Goal: Task Accomplishment & Management: Complete application form

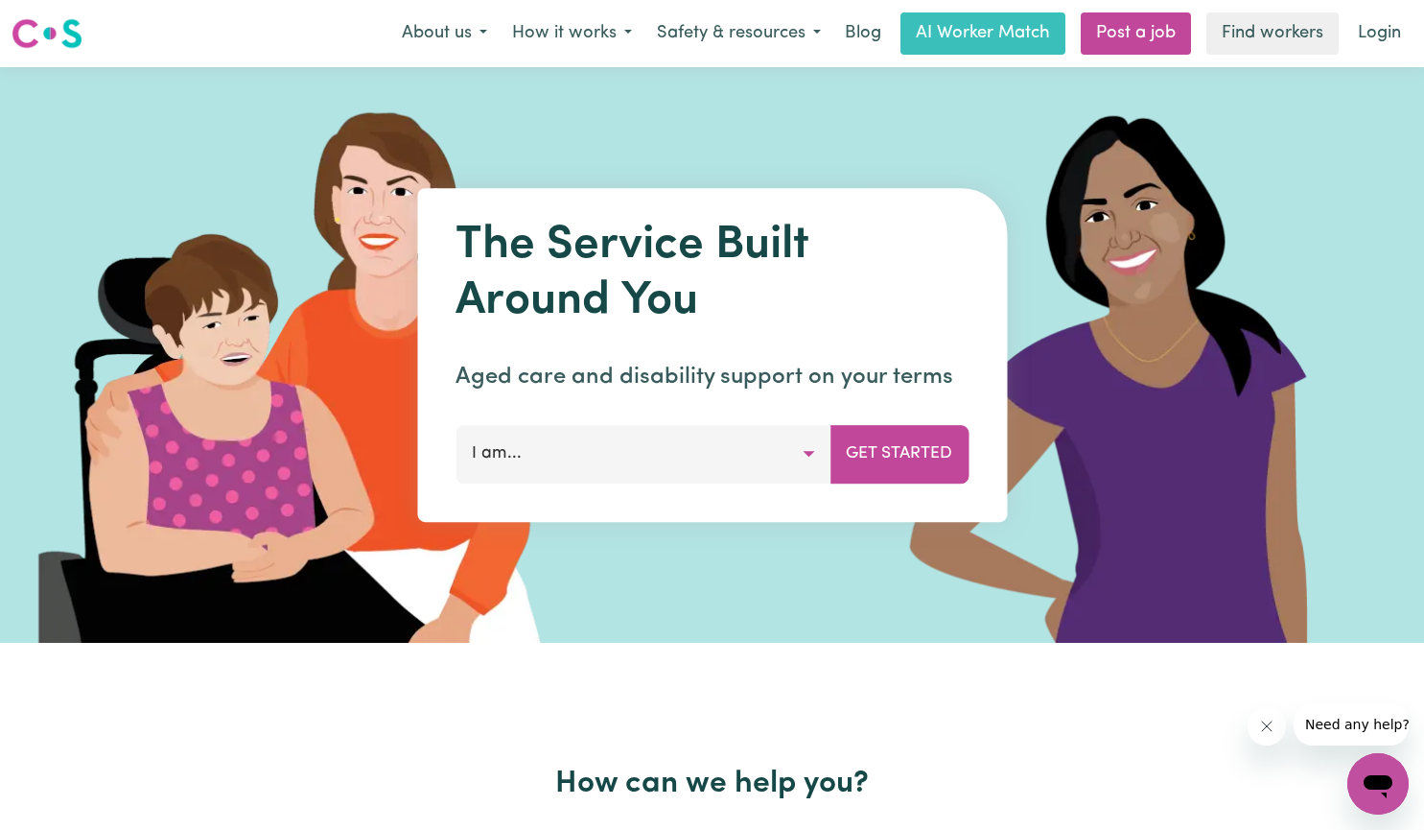
click at [809, 453] on button "I am..." at bounding box center [643, 454] width 375 height 58
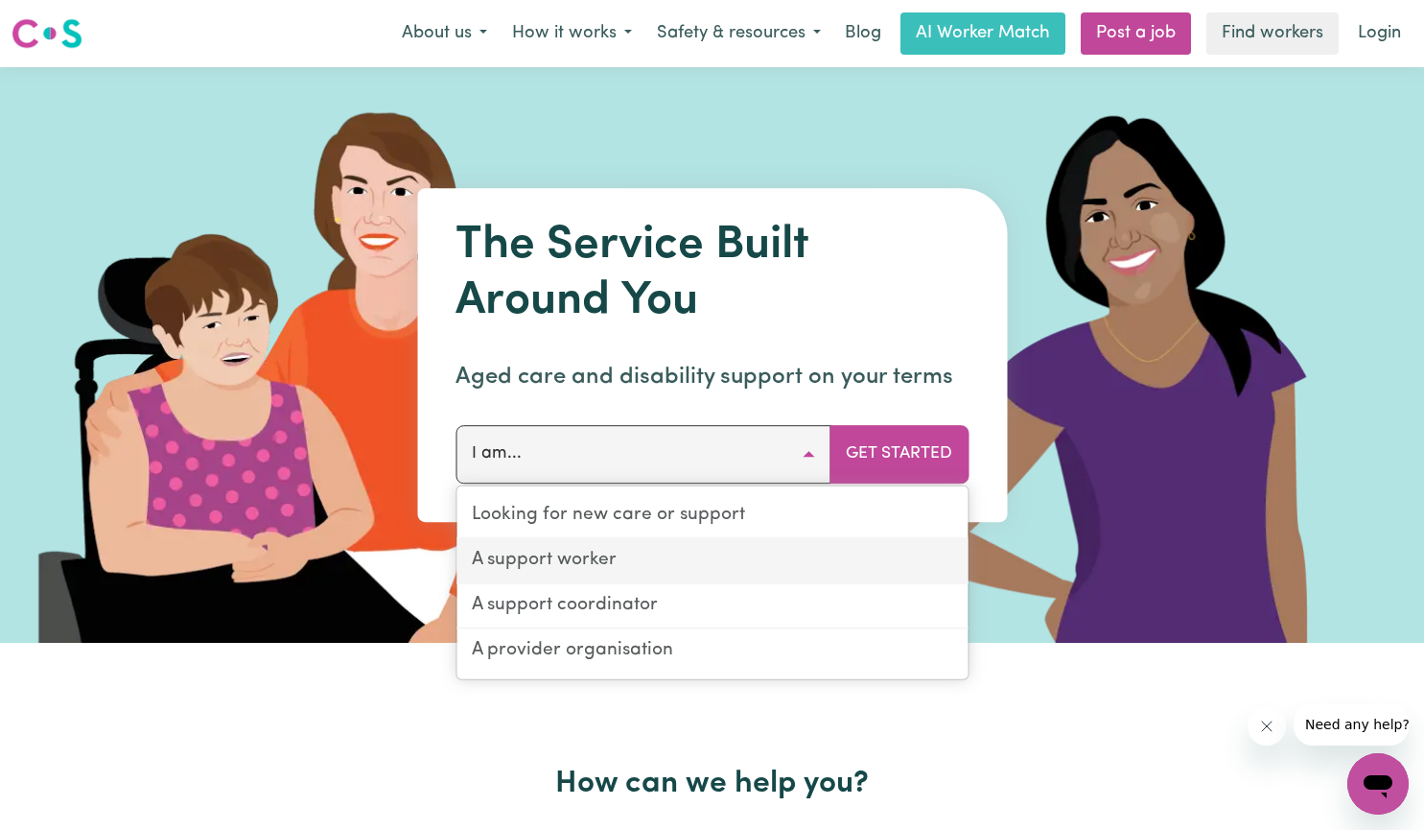
click at [639, 555] on link "A support worker" at bounding box center [712, 561] width 511 height 45
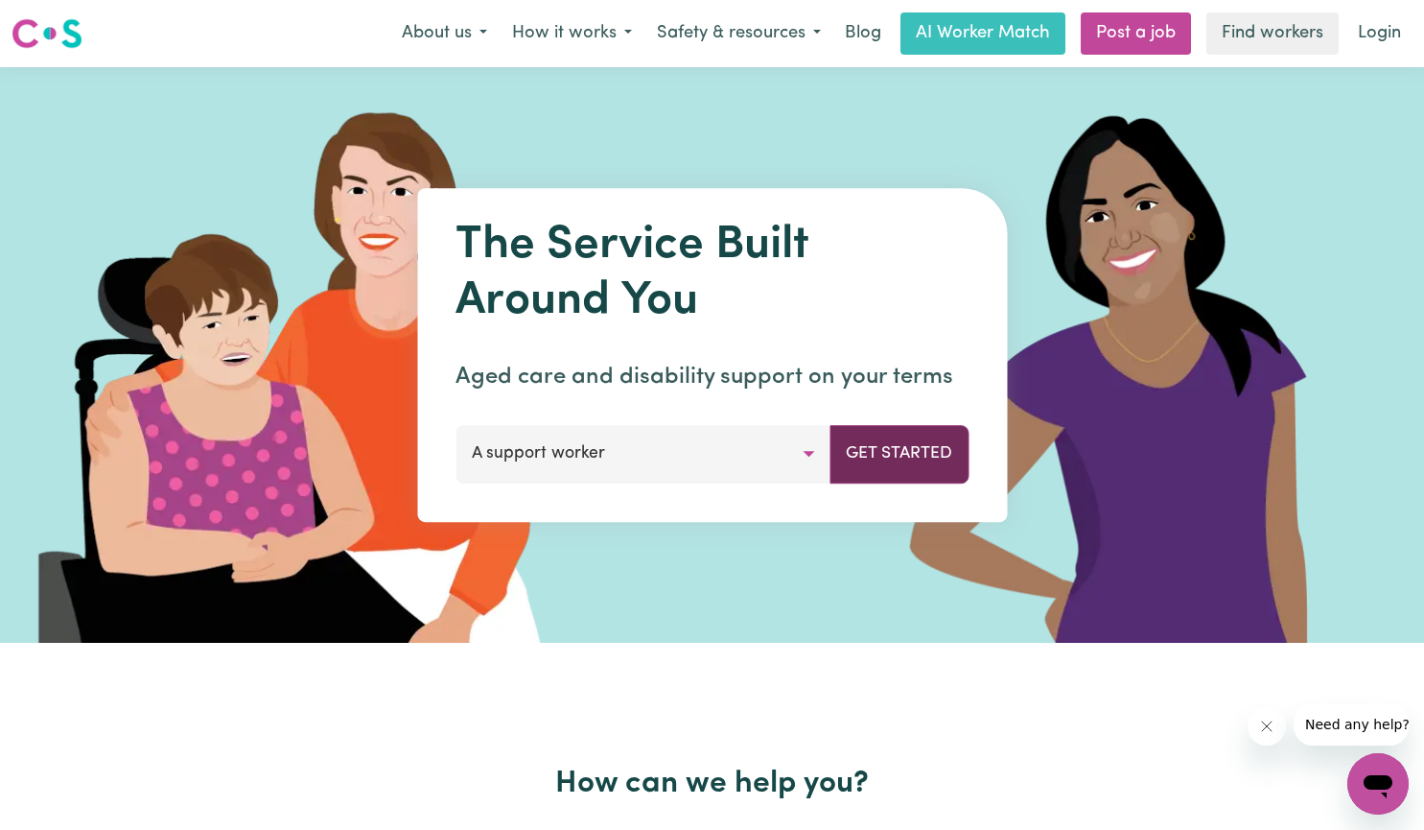
click at [887, 446] on button "Get Started" at bounding box center [899, 454] width 139 height 58
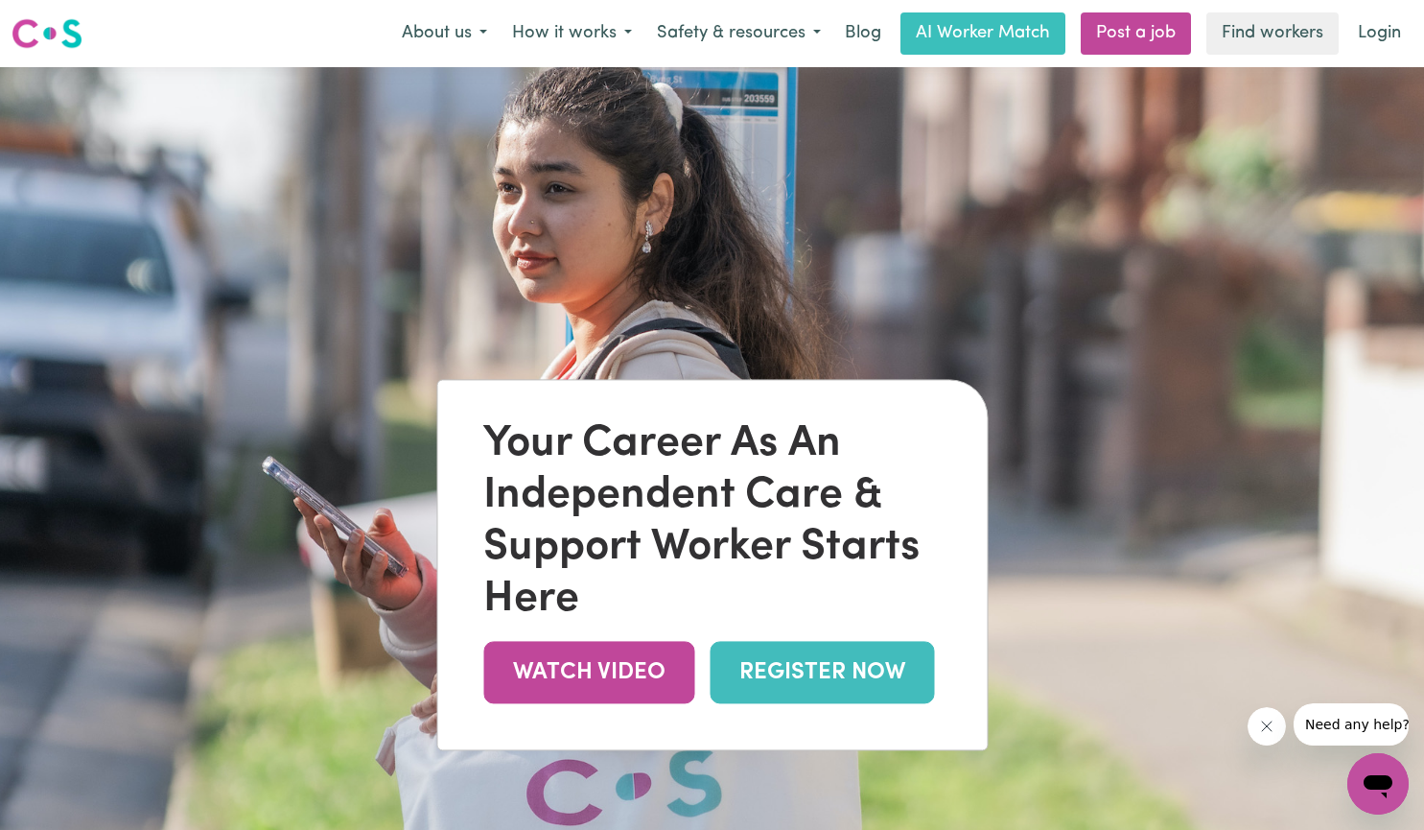
click at [847, 669] on link "REGISTER NOW" at bounding box center [822, 672] width 224 height 62
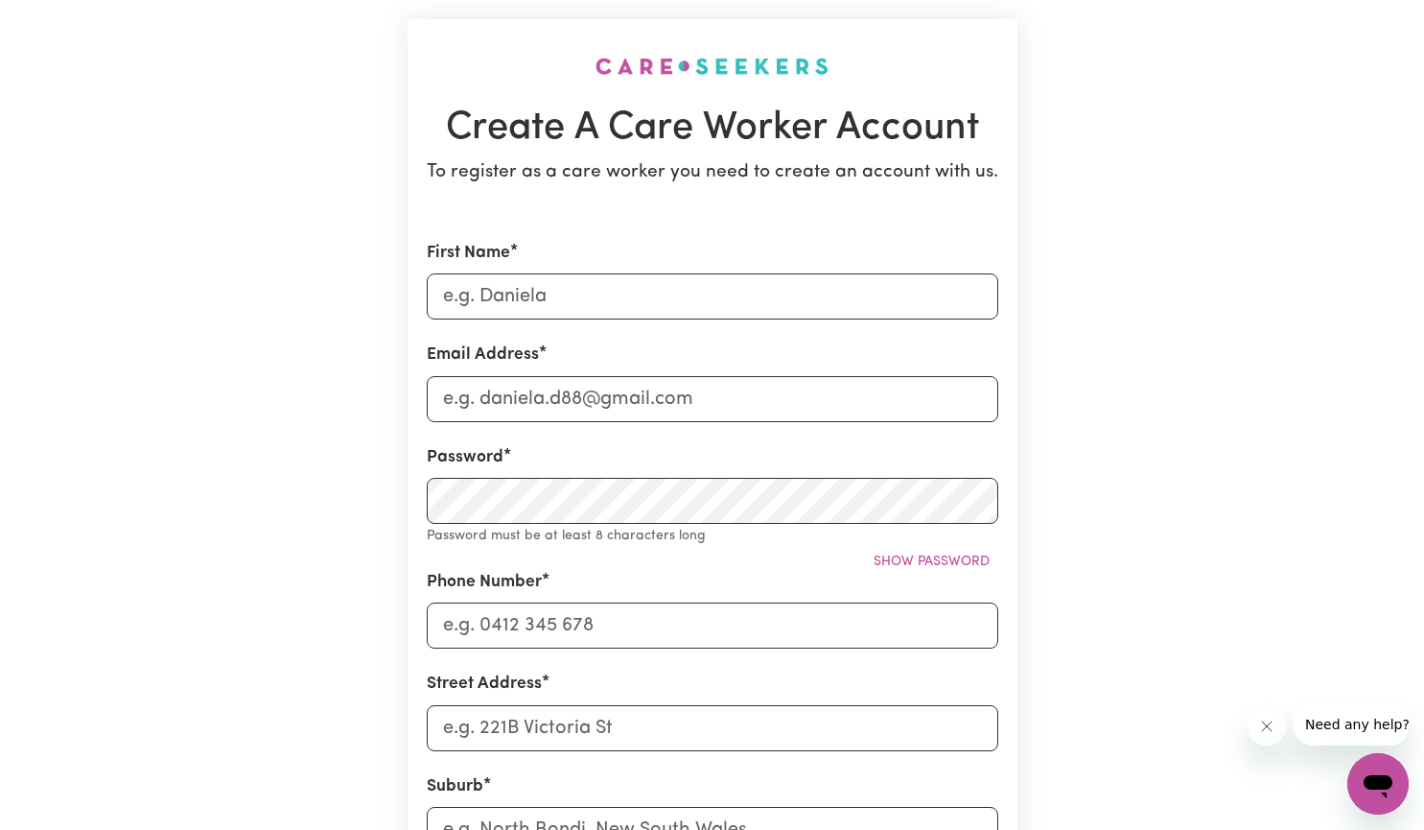
scroll to position [103, 0]
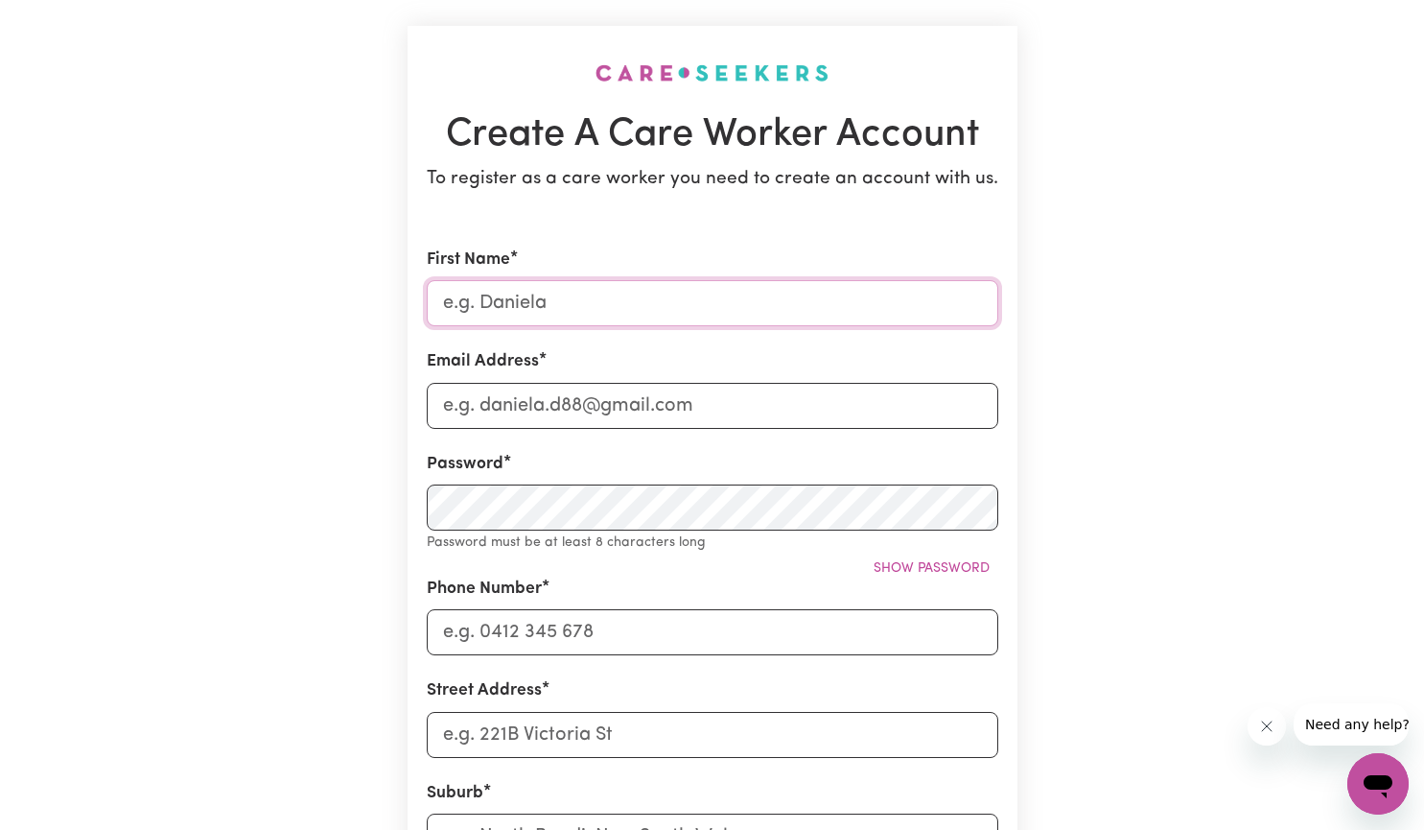
click at [594, 312] on input "First Name" at bounding box center [713, 303] width 572 height 46
type input "[PERSON_NAME]"
type input "[EMAIL_ADDRESS][DOMAIN_NAME]"
type input "0414290108"
type input "[STREET_ADDRESS]"
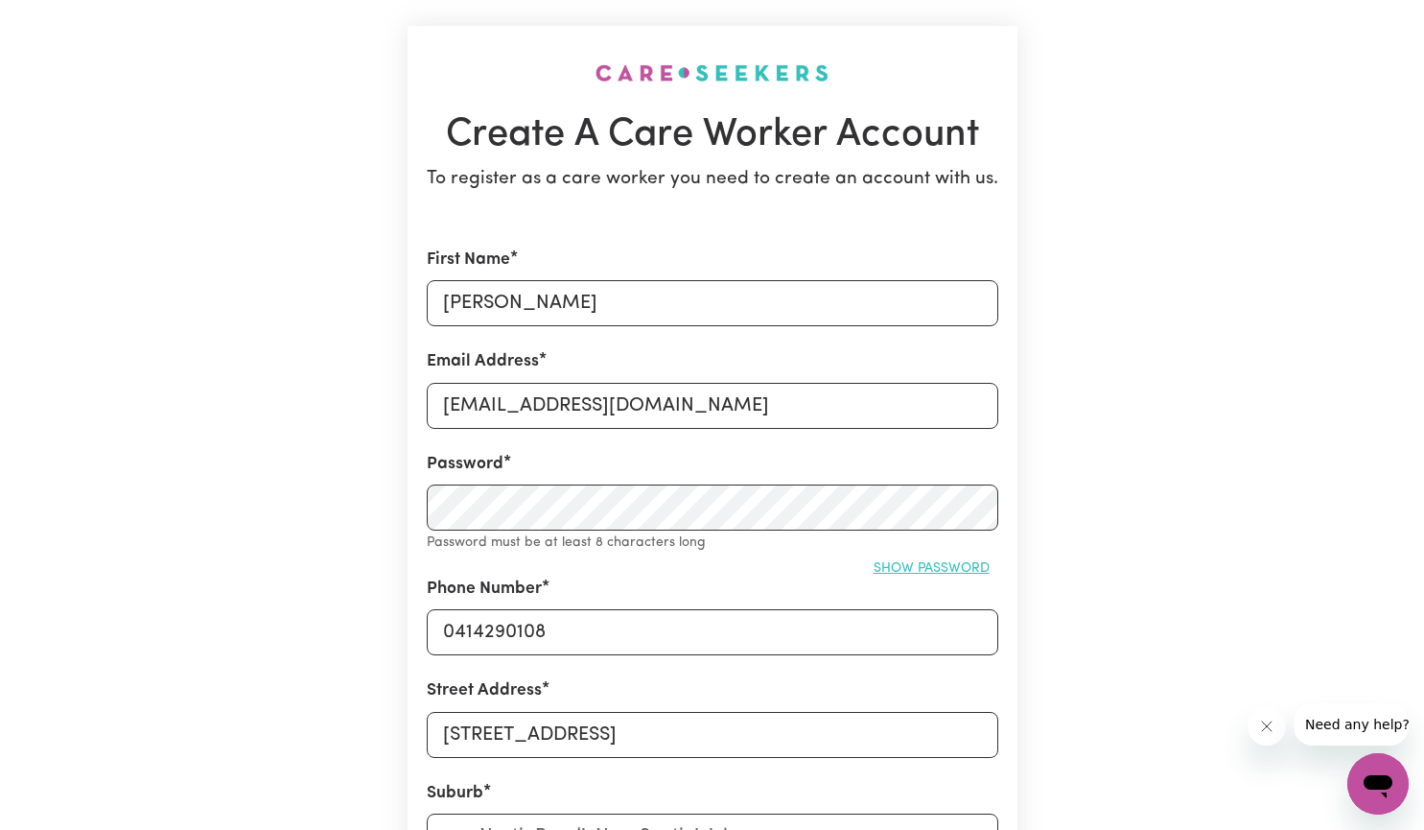
click at [951, 565] on span "Show password" at bounding box center [932, 568] width 116 height 14
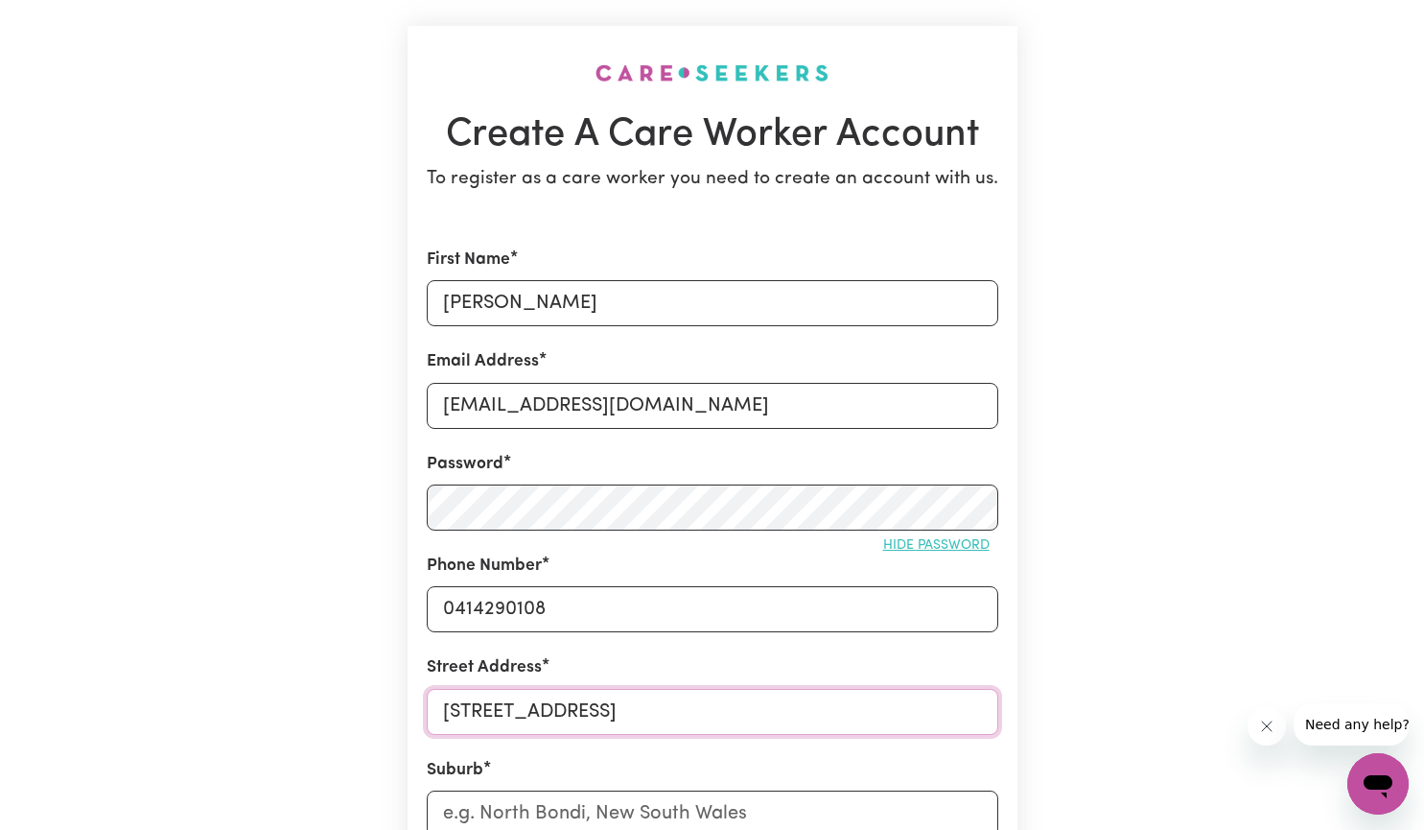
drag, startPoint x: 773, startPoint y: 720, endPoint x: 444, endPoint y: 715, distance: 329.0
click at [444, 715] on input "[STREET_ADDRESS]" at bounding box center [713, 712] width 572 height 46
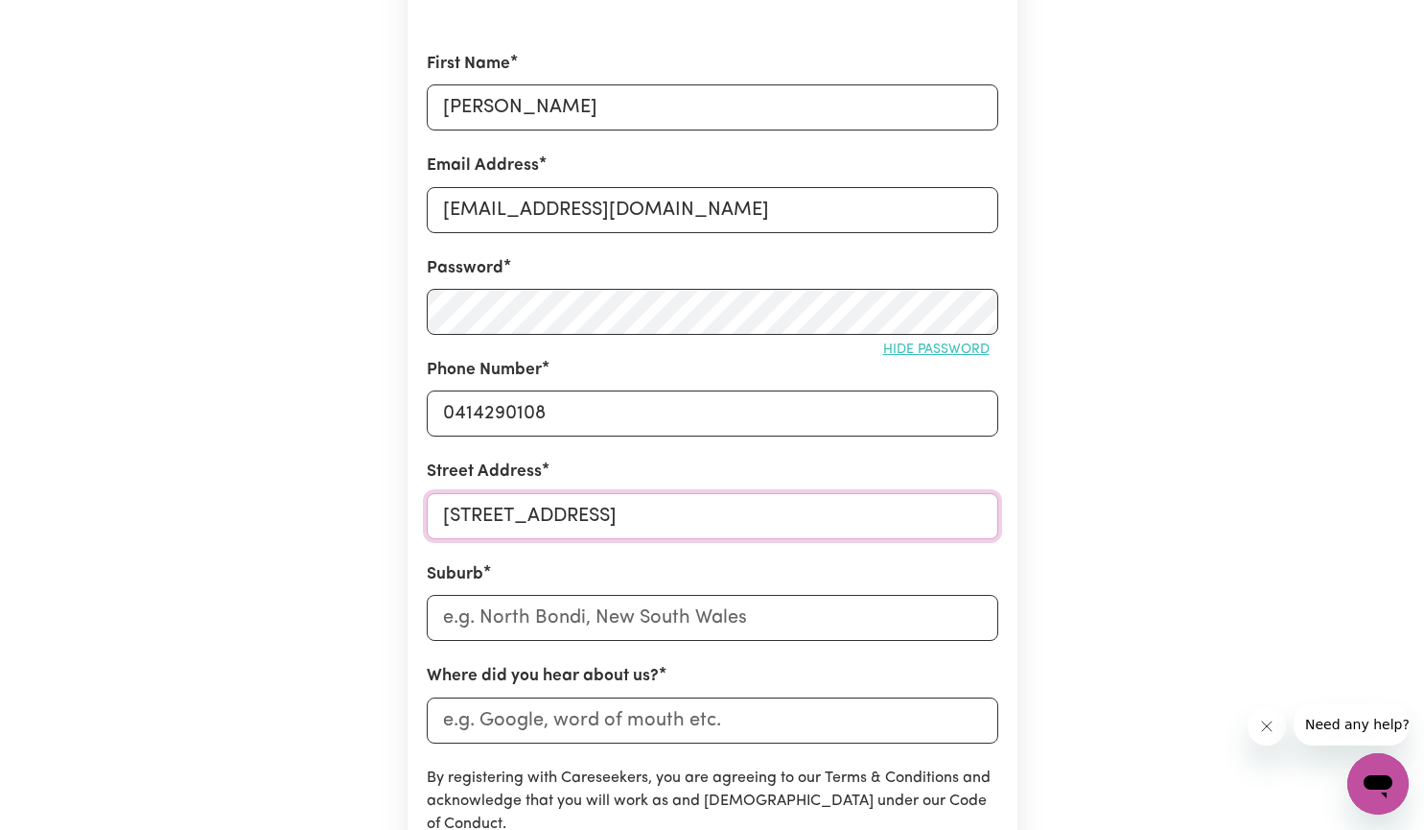
scroll to position [308, 0]
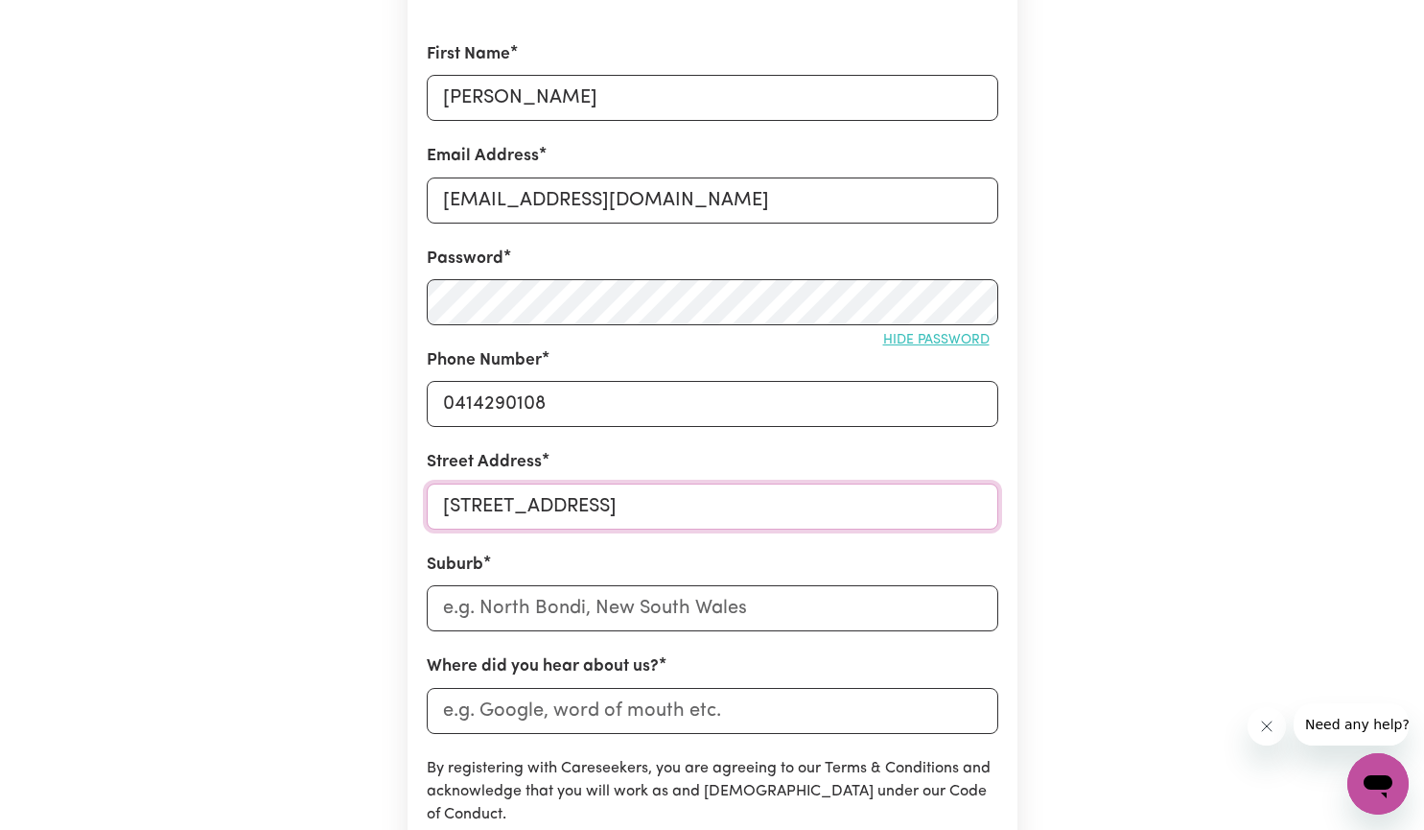
type input "[STREET_ADDRESS]"
drag, startPoint x: 784, startPoint y: 616, endPoint x: 426, endPoint y: 598, distance: 358.2
click at [430, 596] on input "text" at bounding box center [713, 608] width 572 height 46
type input "Sout"
type input "SoutH ALBURY, [GEOGRAPHIC_DATA], 2640"
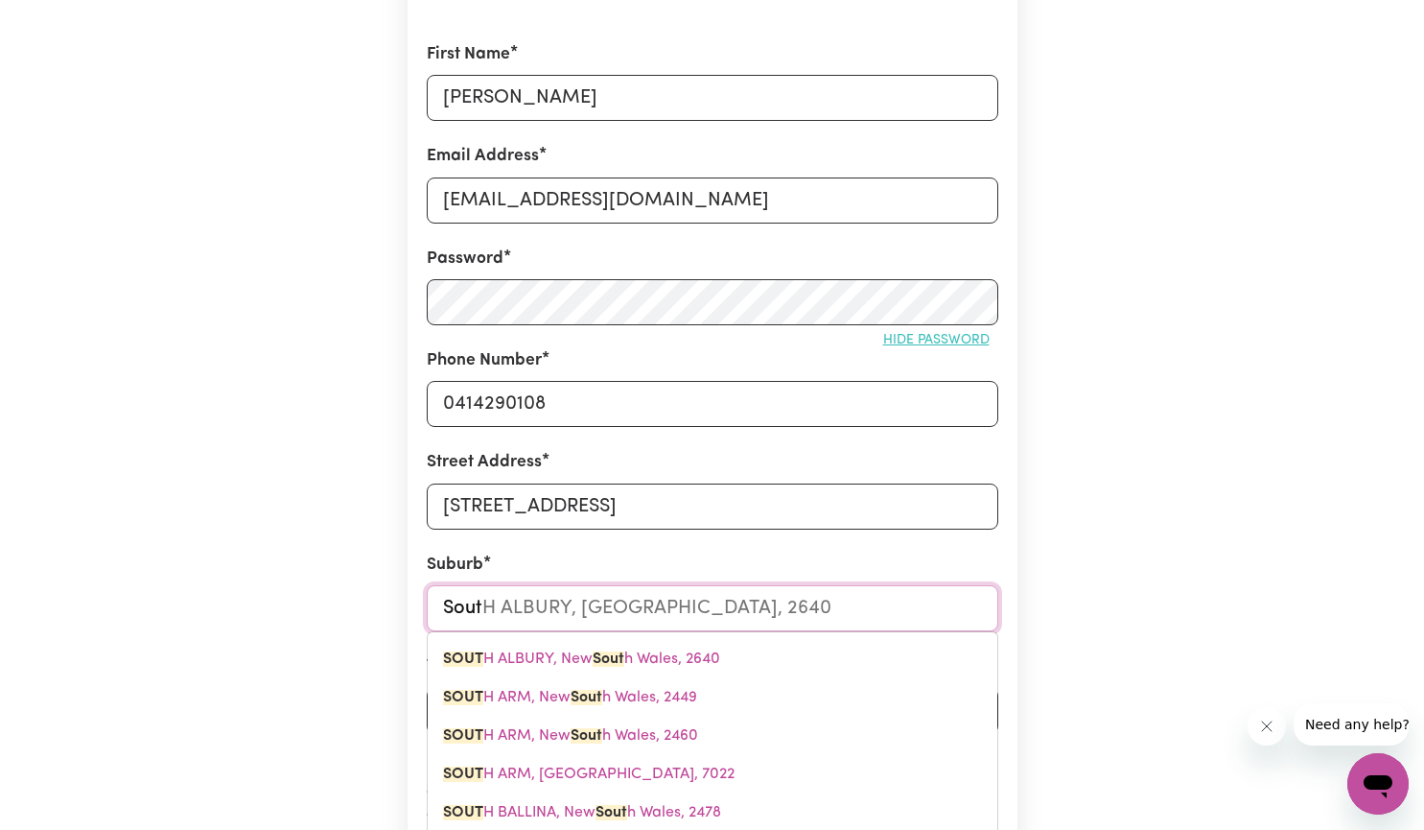
type input "South"
type input "[GEOGRAPHIC_DATA], [GEOGRAPHIC_DATA], 2640"
type input "South c"
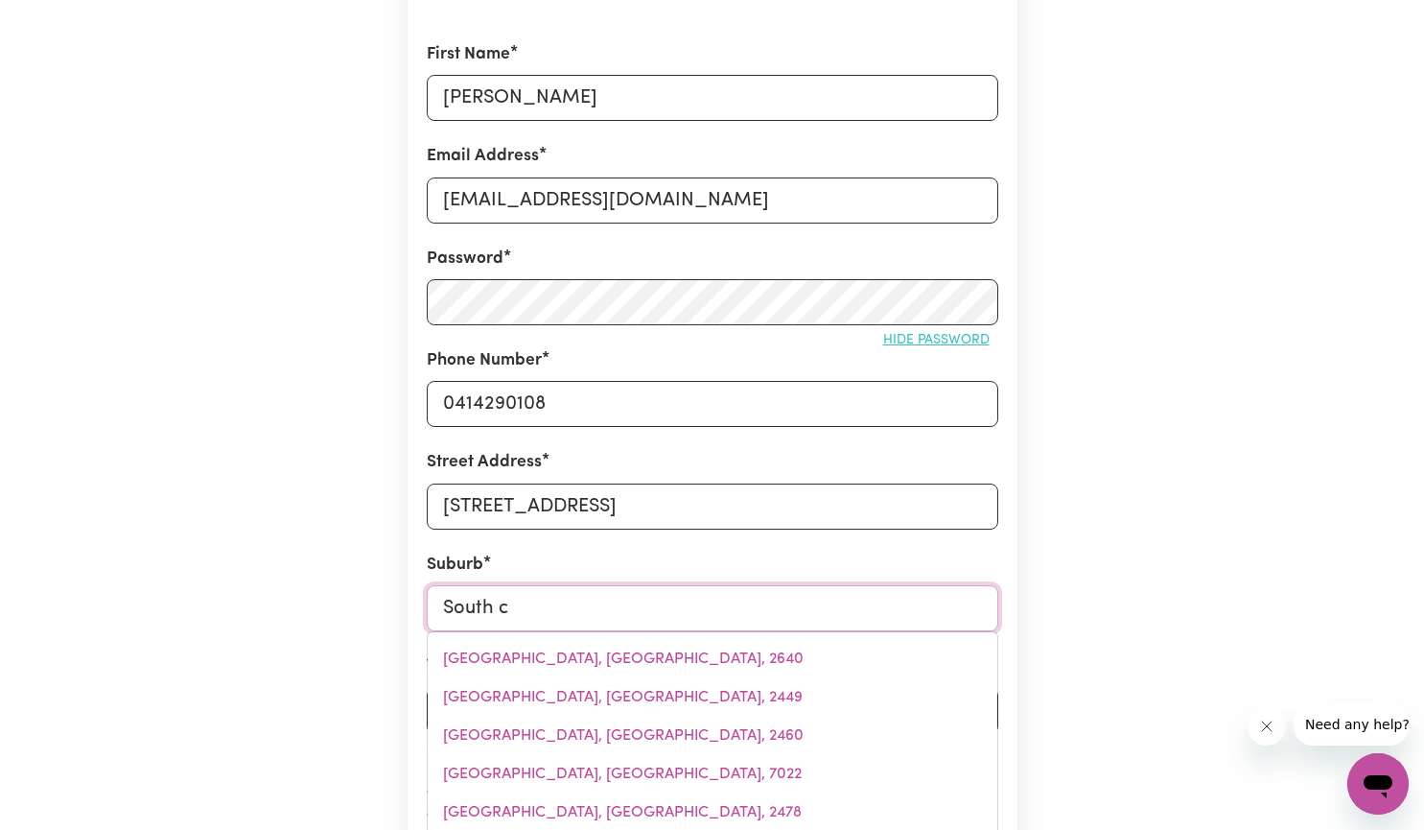
type input "South cARNARVON, [GEOGRAPHIC_DATA], 6701"
type input "South co"
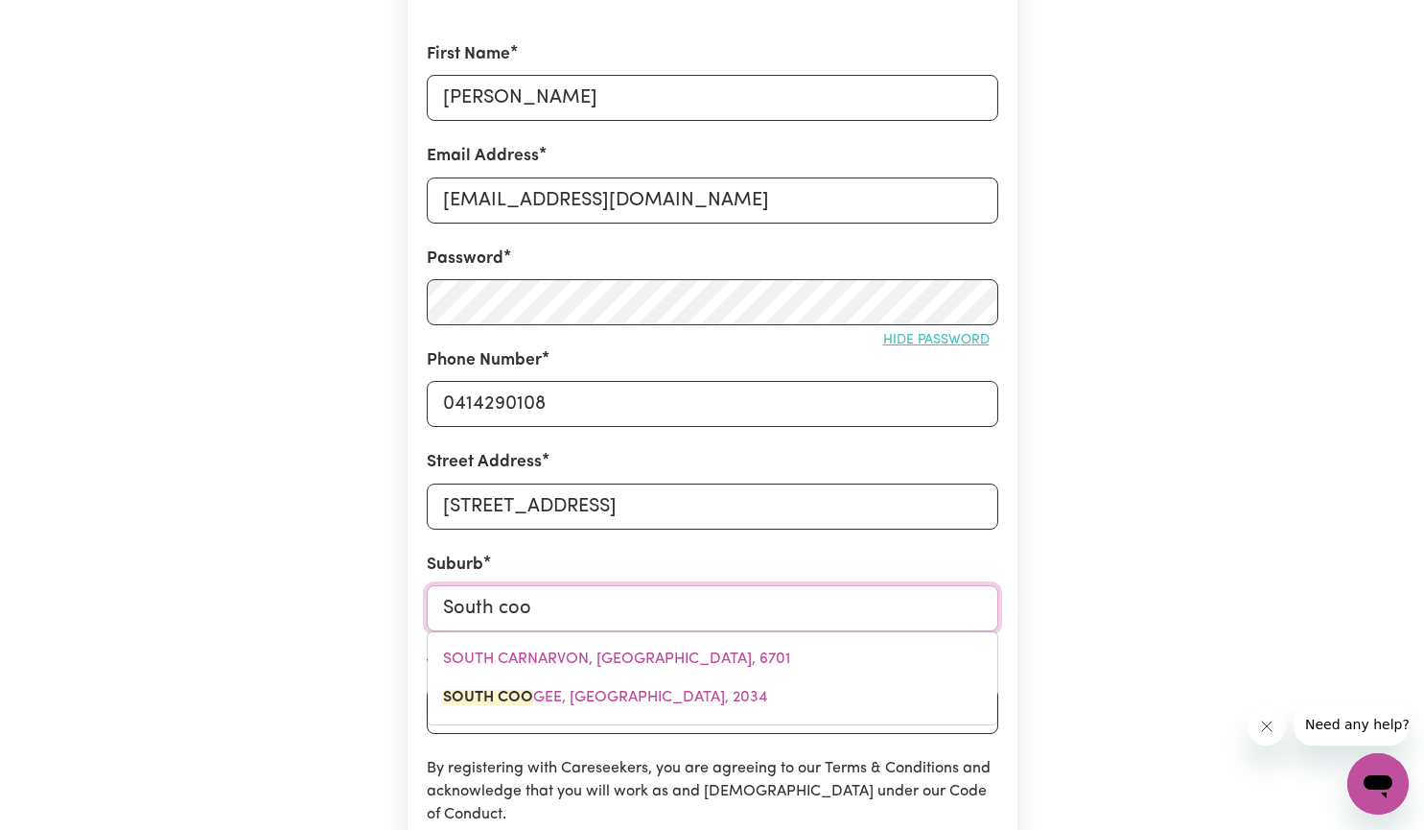
type input "South coog"
type input "South coogEE, [GEOGRAPHIC_DATA], 2034"
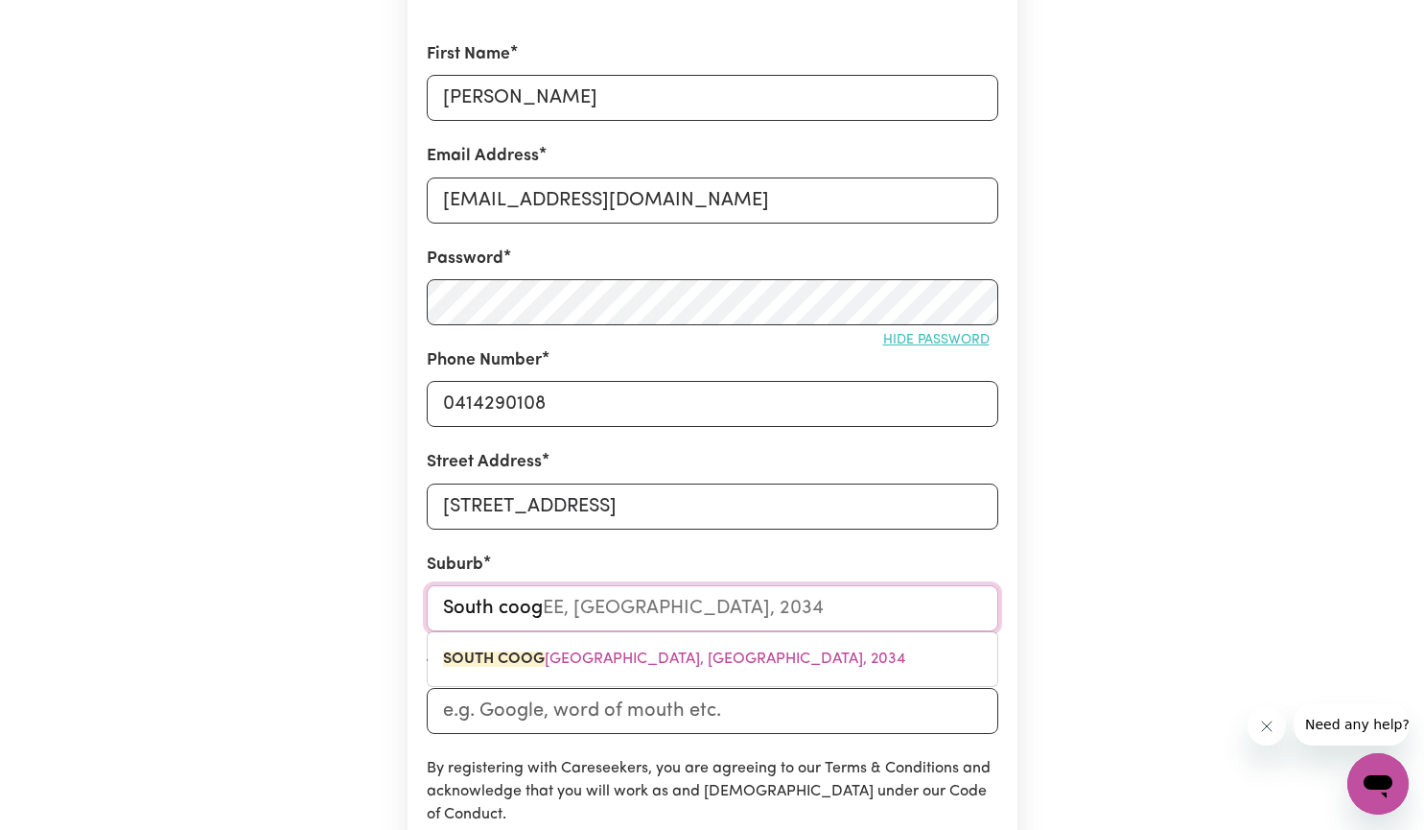
type input "South cooge"
type input "South coogeE, [GEOGRAPHIC_DATA], 2034"
type input "South coogee"
type input "South coogee, [GEOGRAPHIC_DATA], 2034"
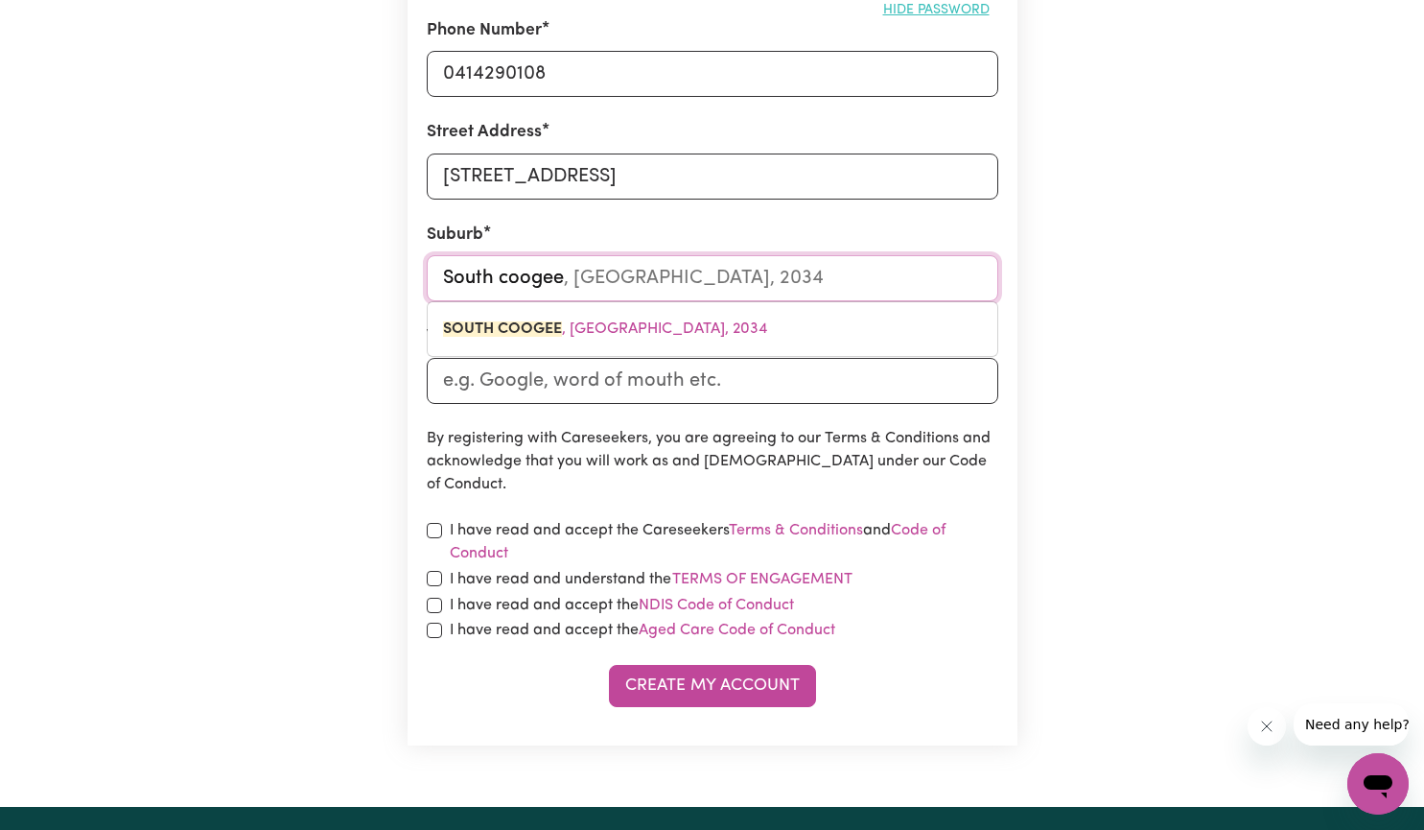
scroll to position [642, 0]
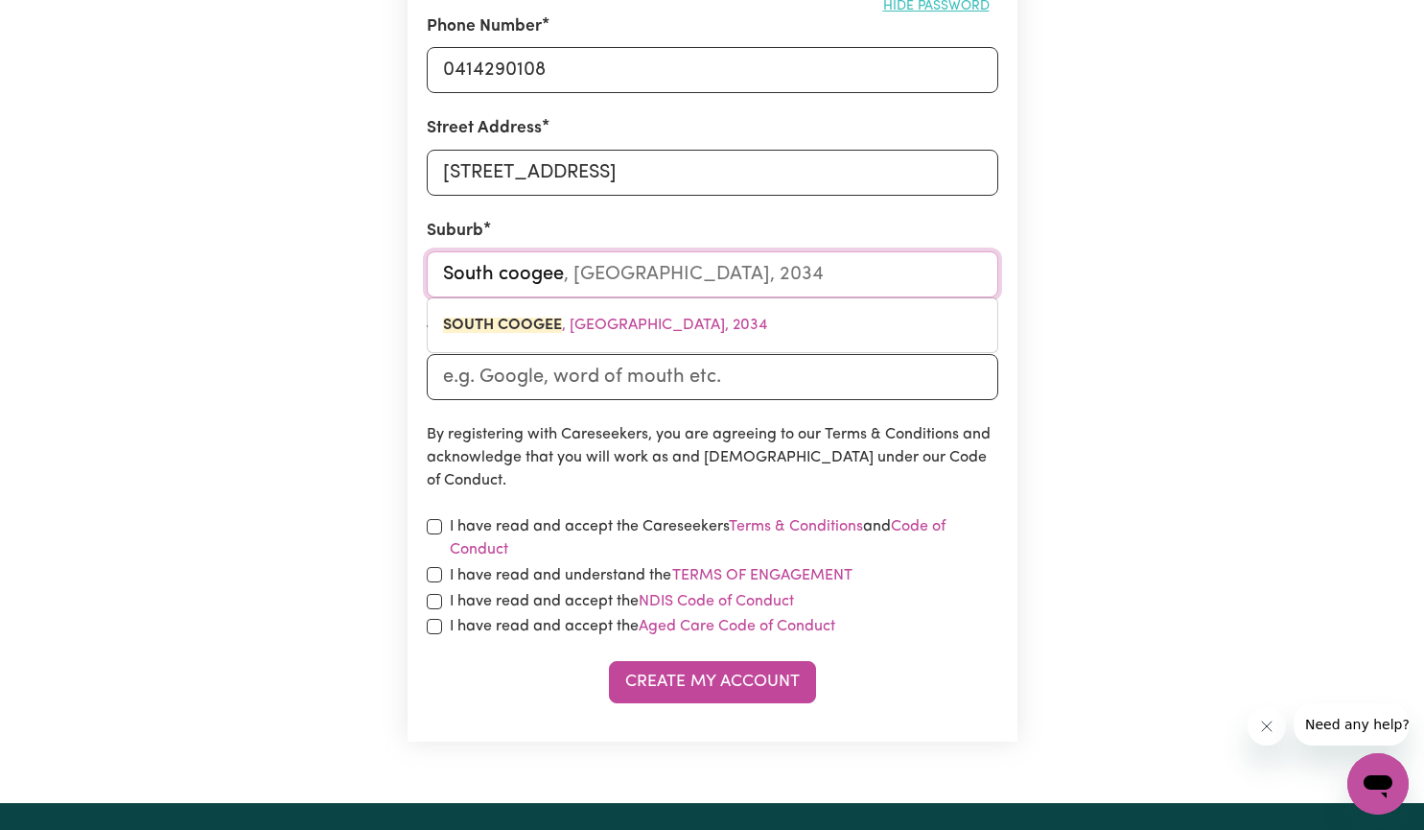
type input "South coogee"
click at [432, 525] on input "checkbox" at bounding box center [434, 526] width 15 height 15
checkbox input "true"
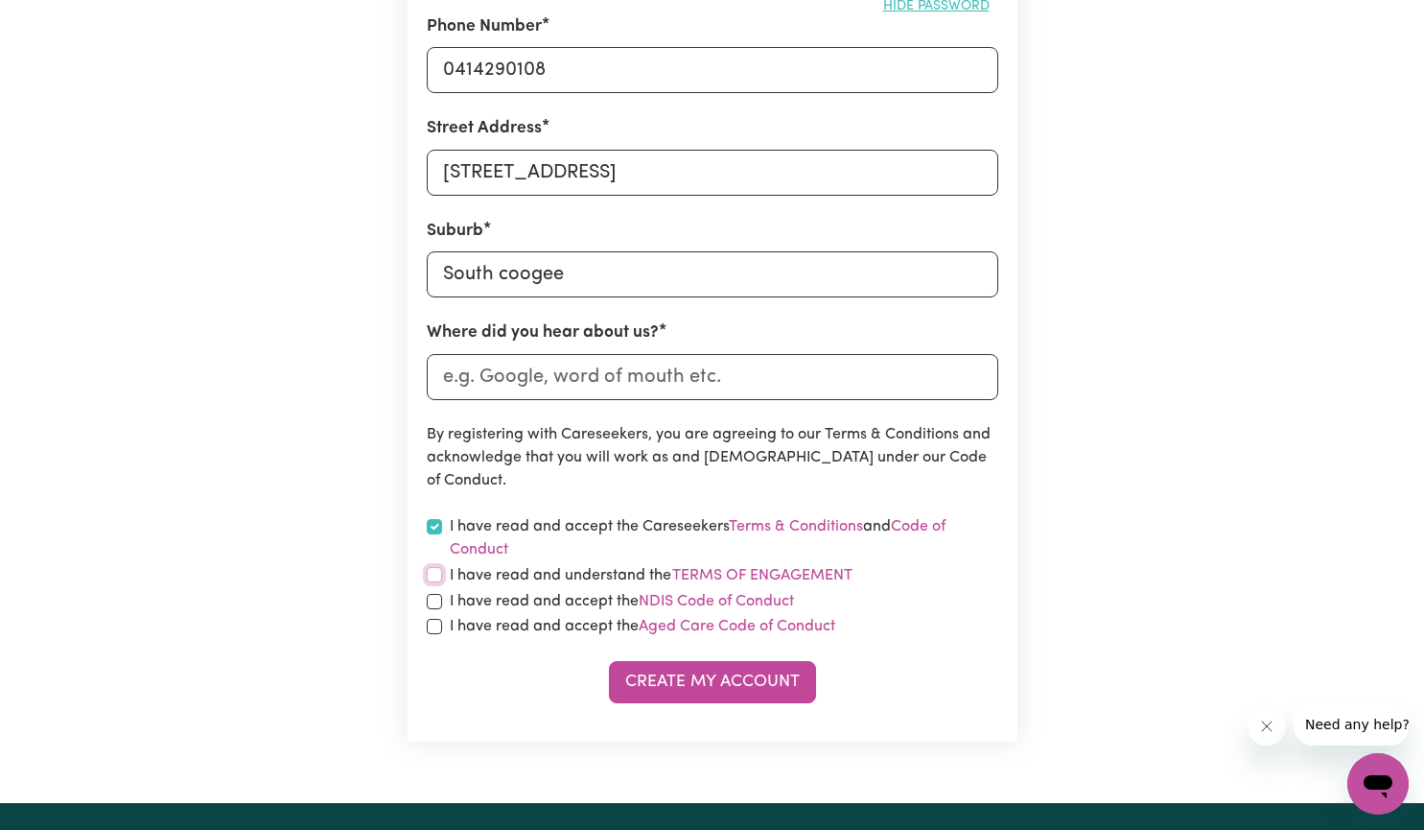
click at [429, 576] on input "checkbox" at bounding box center [434, 574] width 15 height 15
checkbox input "true"
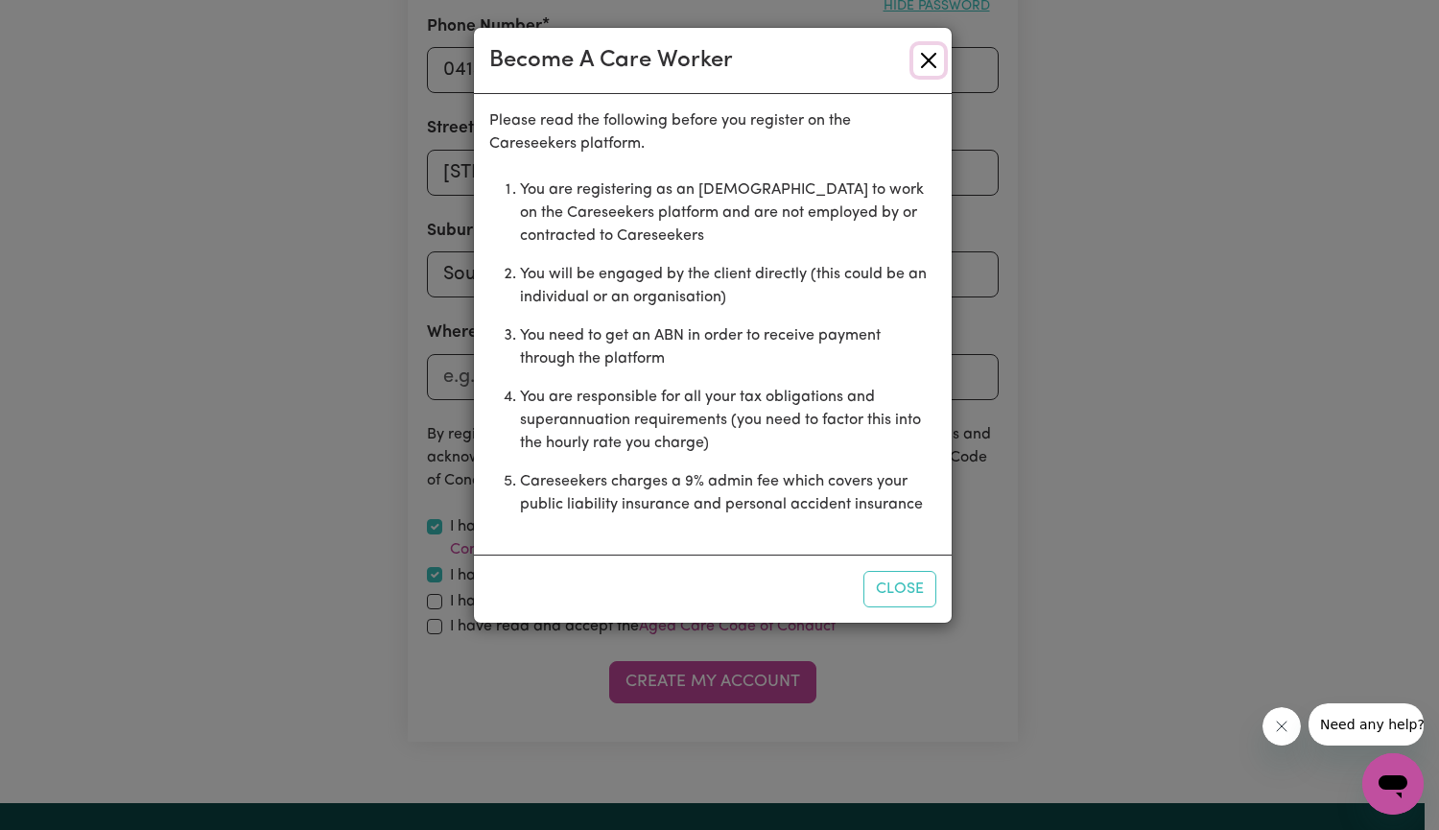
click at [929, 62] on button "Close" at bounding box center [928, 60] width 31 height 31
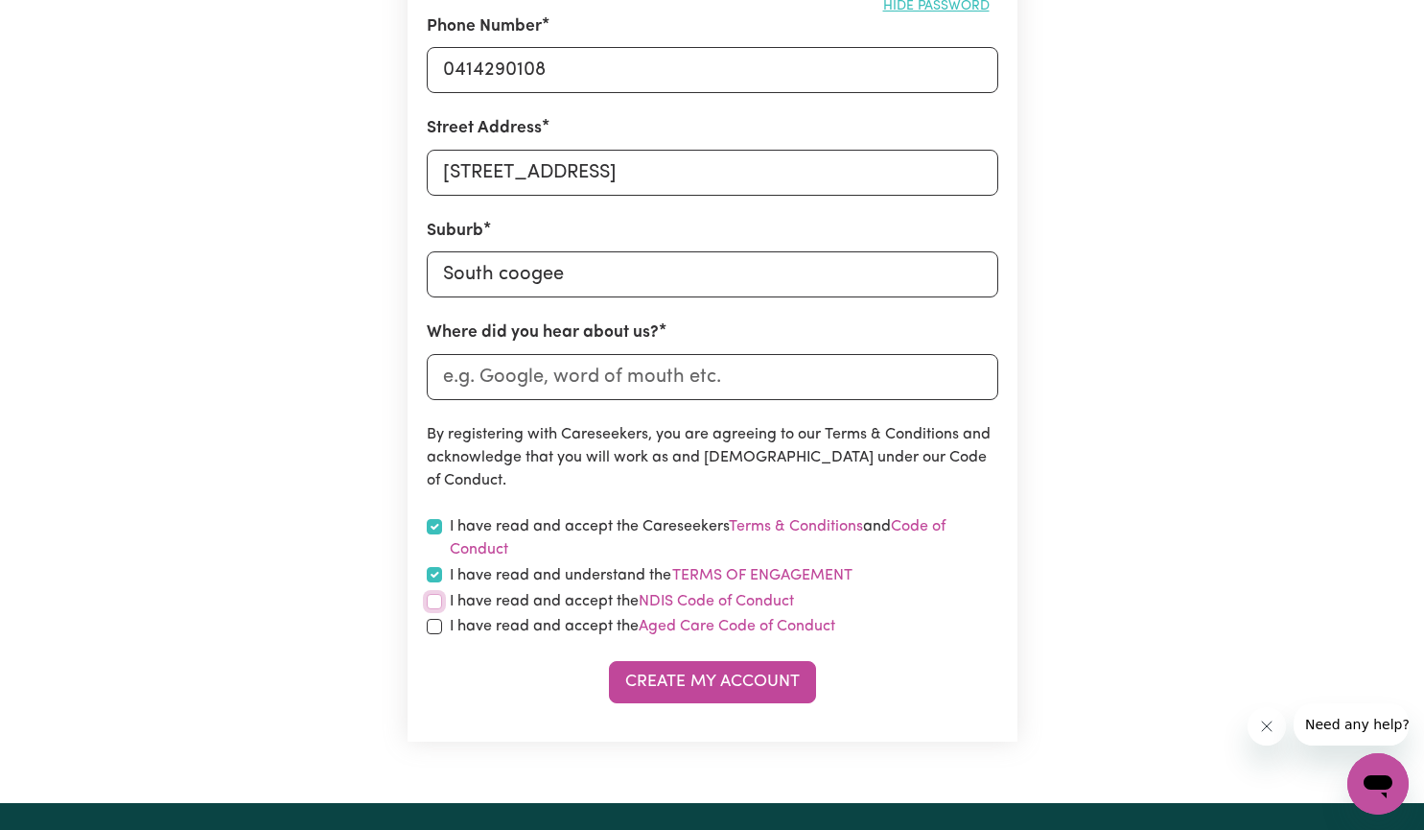
click at [430, 603] on input "checkbox" at bounding box center [434, 601] width 15 height 15
checkbox input "true"
click at [437, 625] on input "checkbox" at bounding box center [434, 626] width 15 height 15
checkbox input "true"
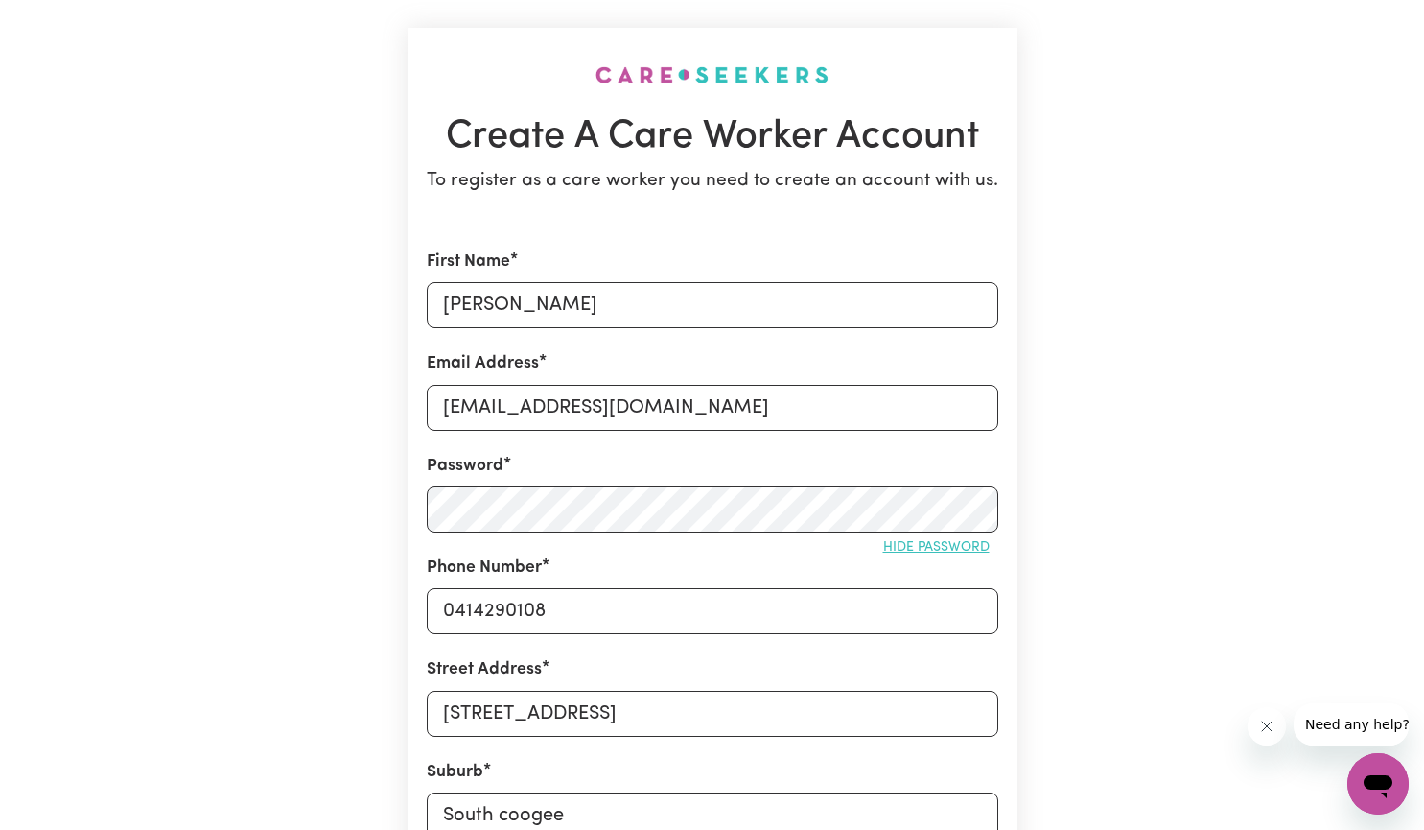
scroll to position [36, 0]
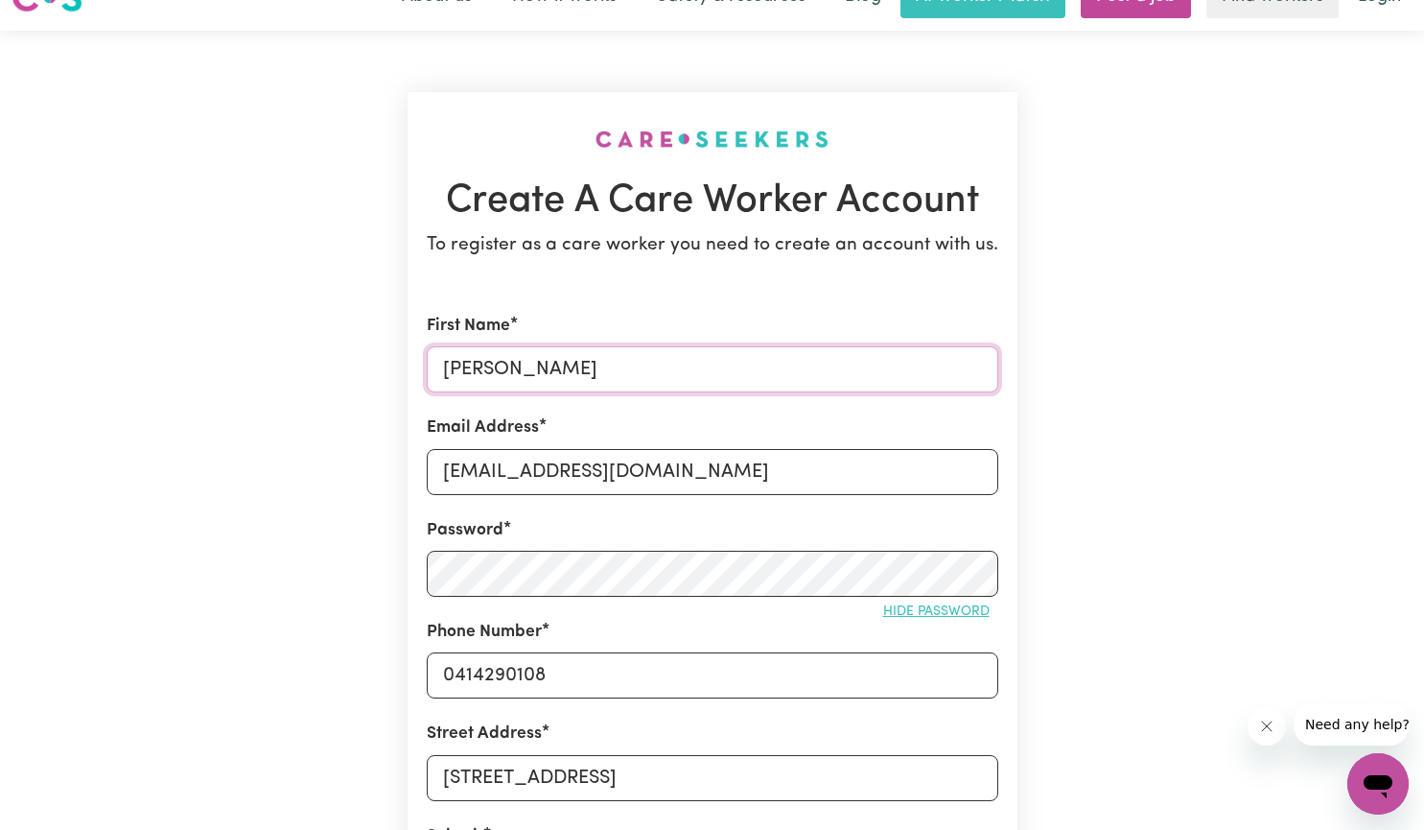
click at [451, 368] on input "[PERSON_NAME]" at bounding box center [713, 369] width 572 height 46
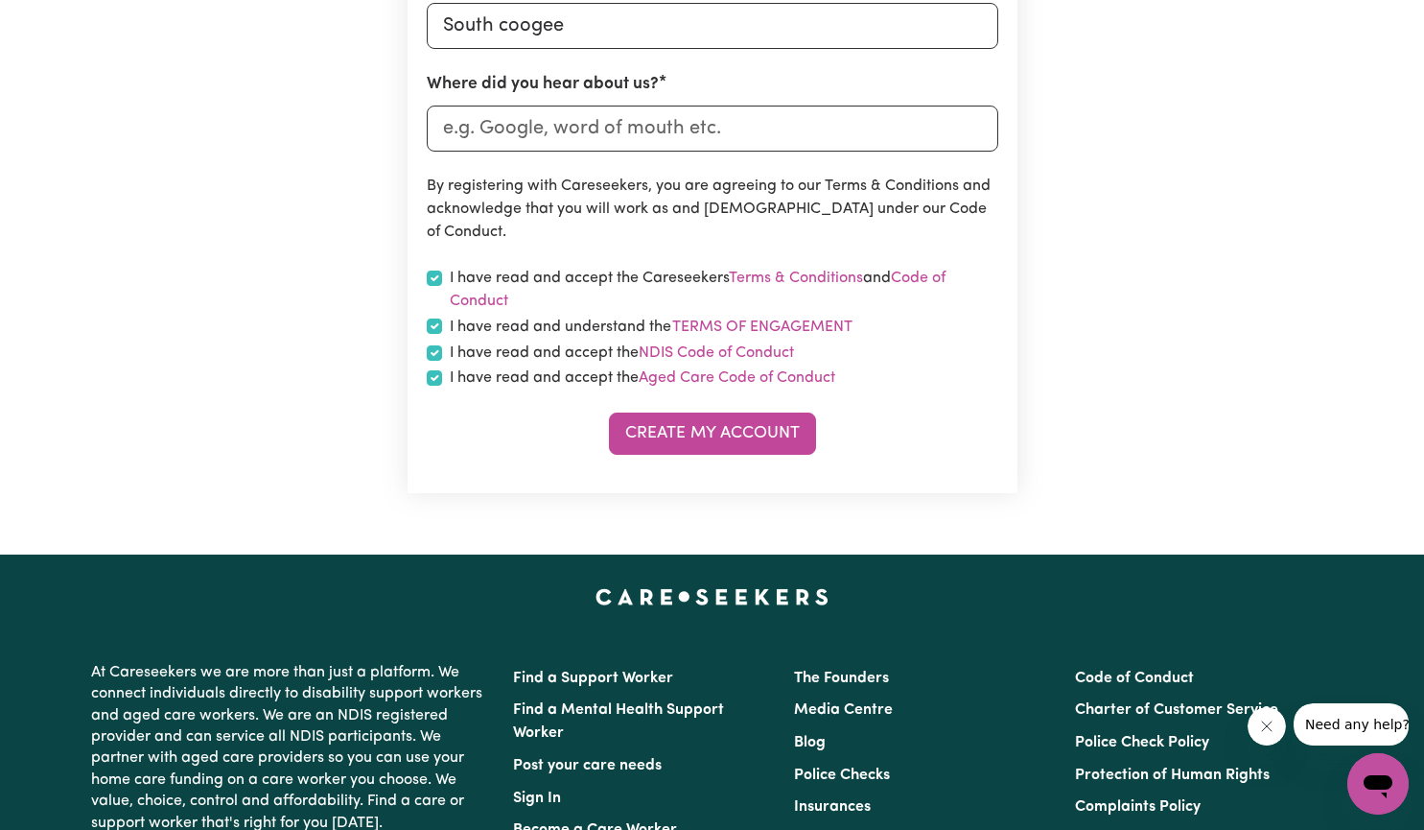
scroll to position [901, 0]
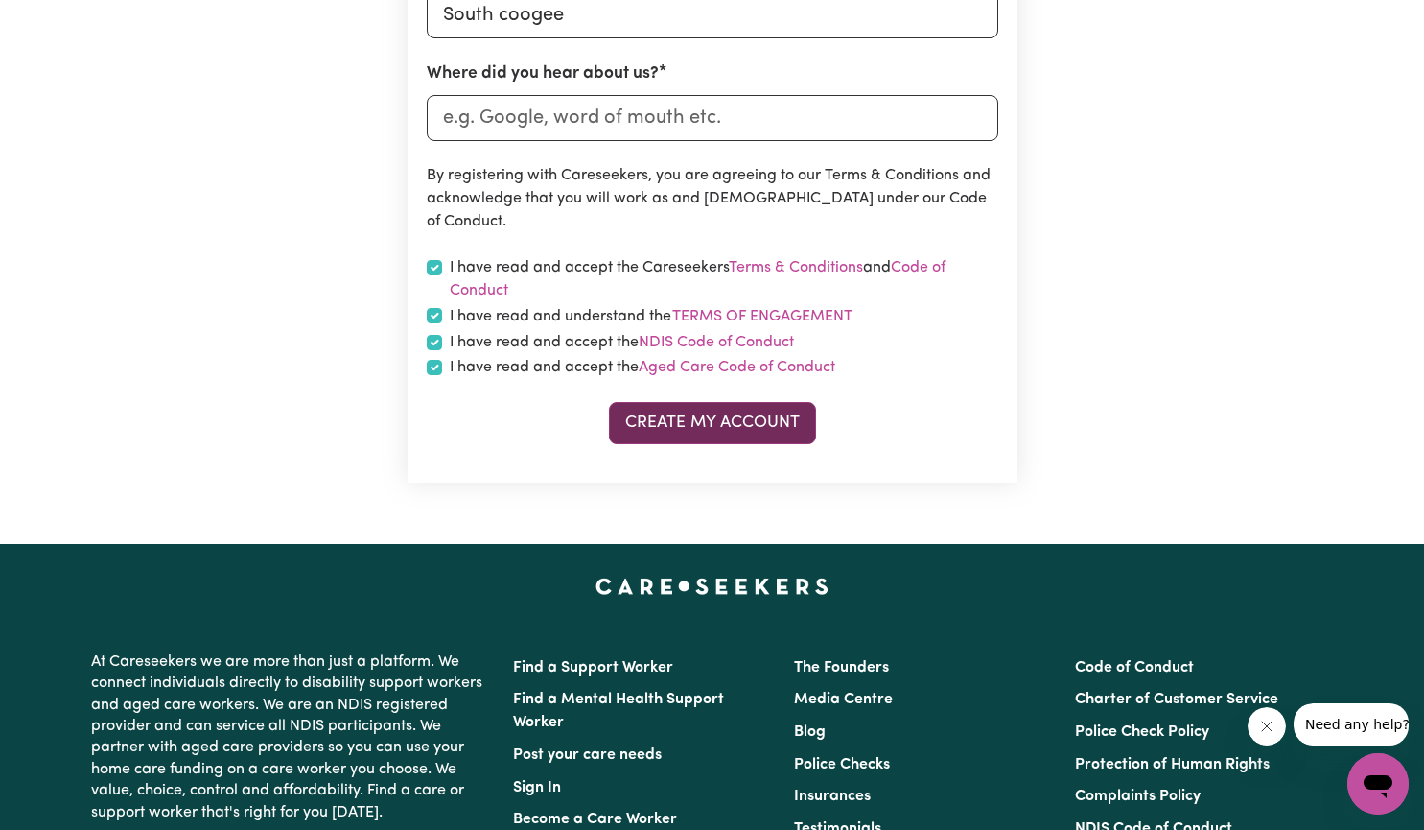
type input "[PERSON_NAME]"
click at [751, 417] on button "Create My Account" at bounding box center [712, 423] width 207 height 42
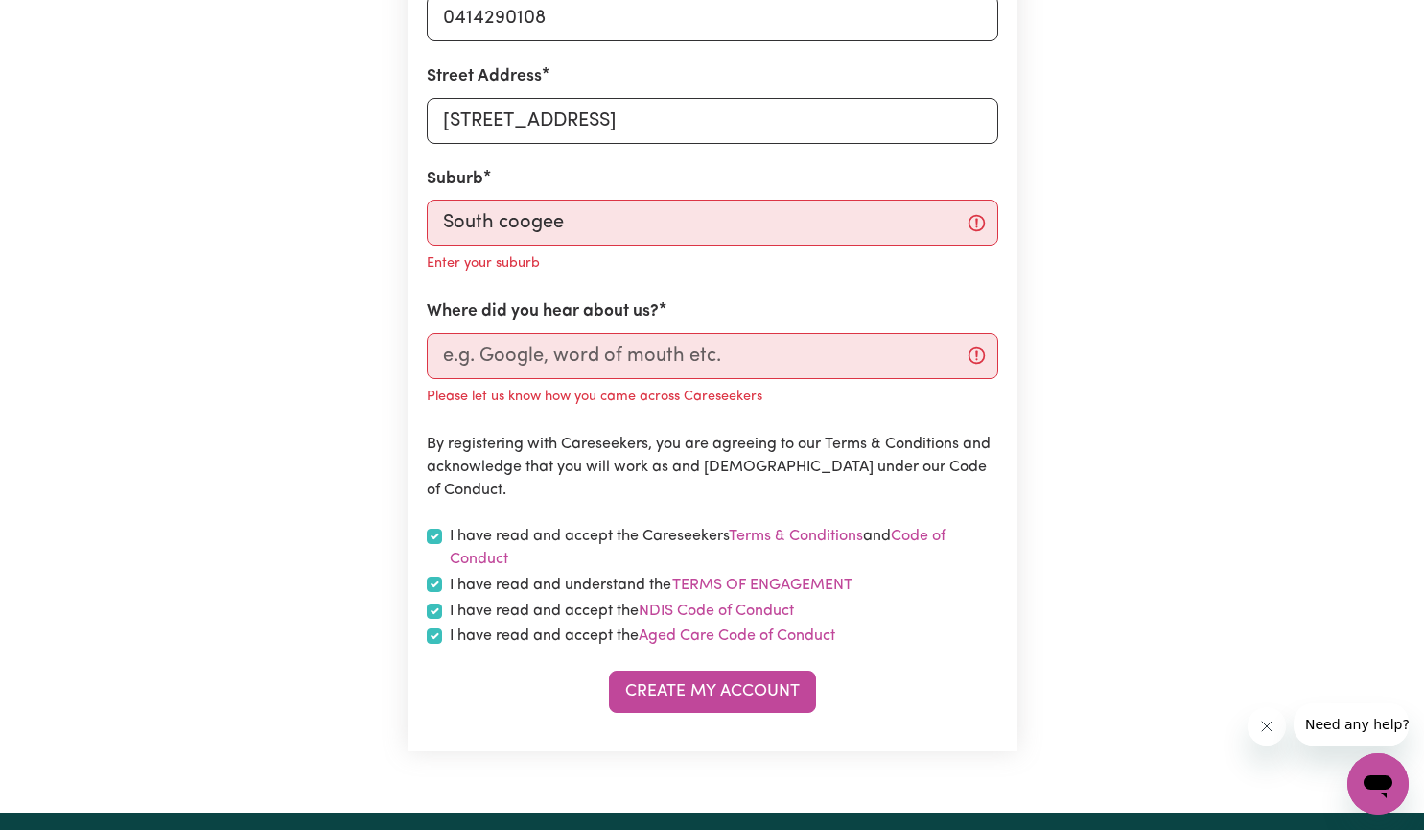
scroll to position [691, 0]
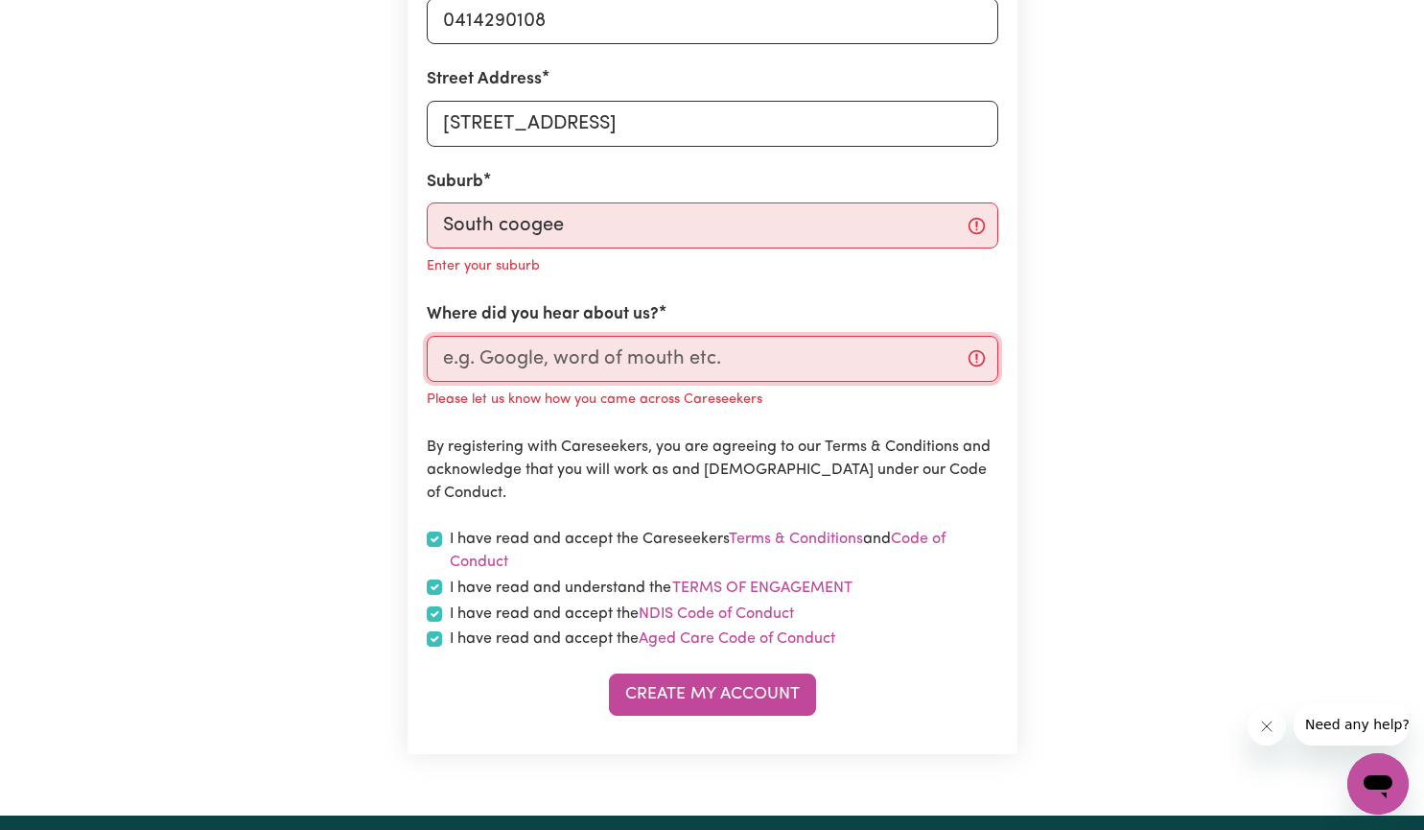
click at [832, 363] on input "Where did you hear about us?" at bounding box center [713, 359] width 572 height 46
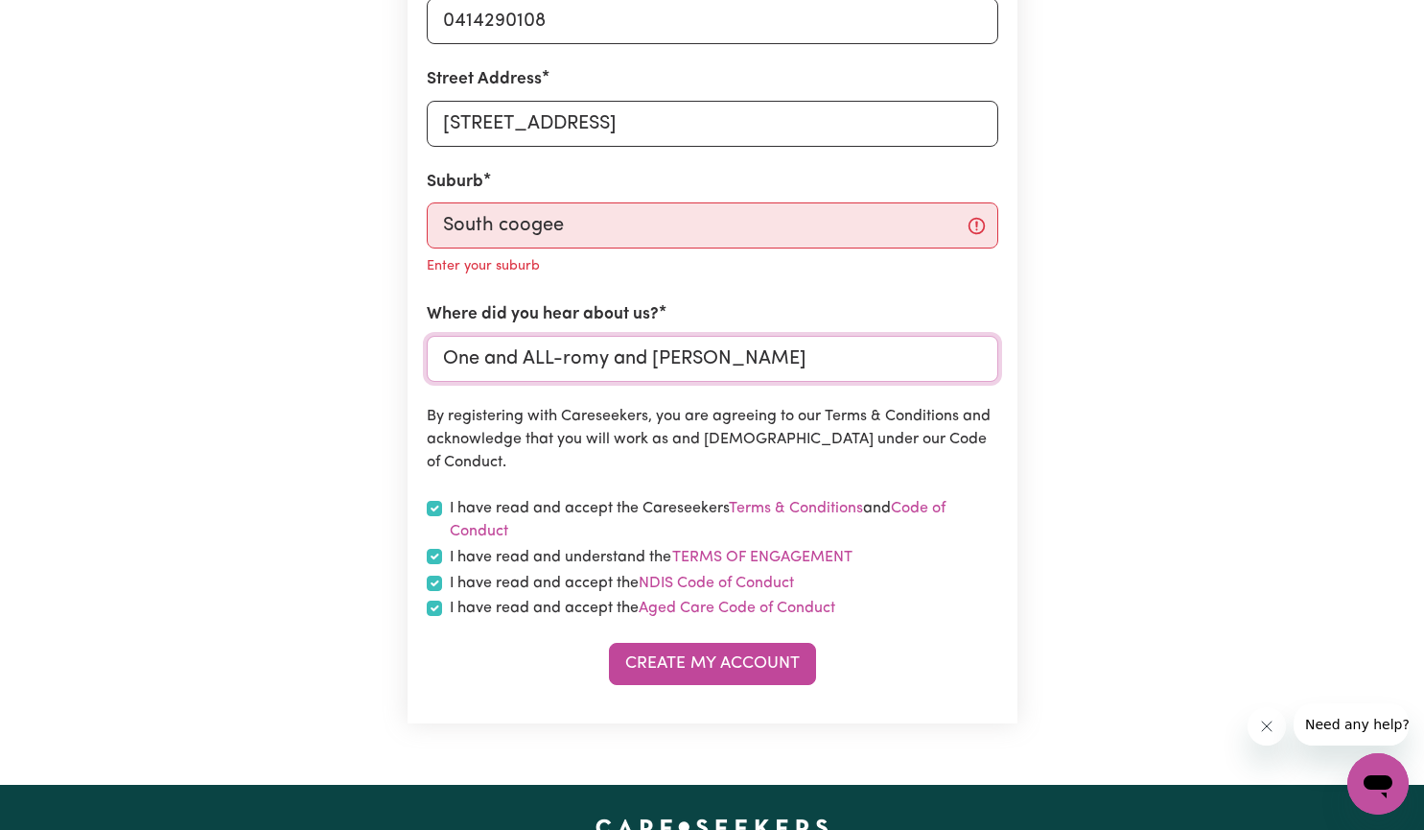
click at [570, 357] on input "One and ALL-romy and [PERSON_NAME]" at bounding box center [713, 359] width 572 height 46
type input "One and ALL-Romy and [PERSON_NAME]"
type input "South coogee, [GEOGRAPHIC_DATA], 2034"
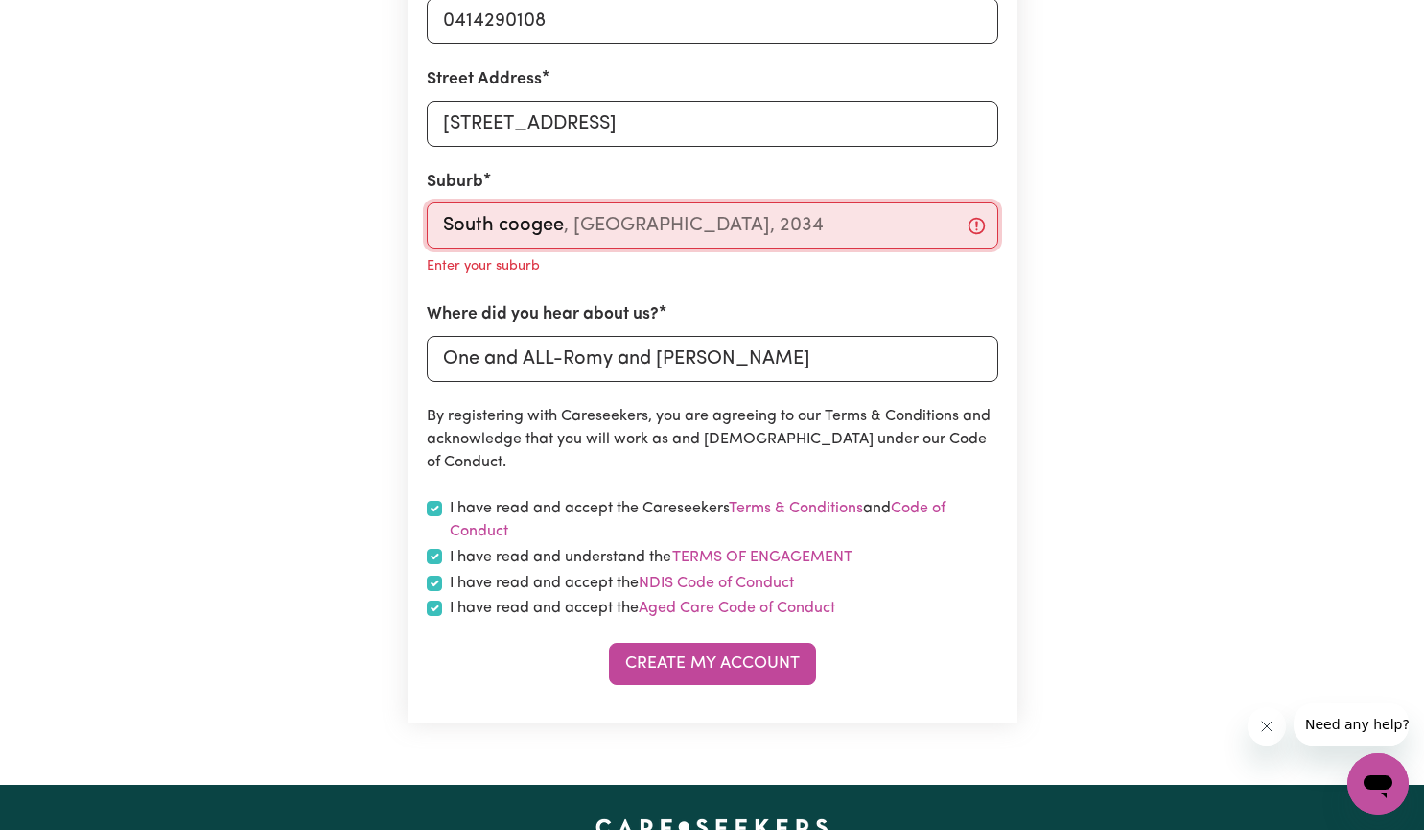
click at [617, 233] on input "South coogee" at bounding box center [713, 225] width 572 height 46
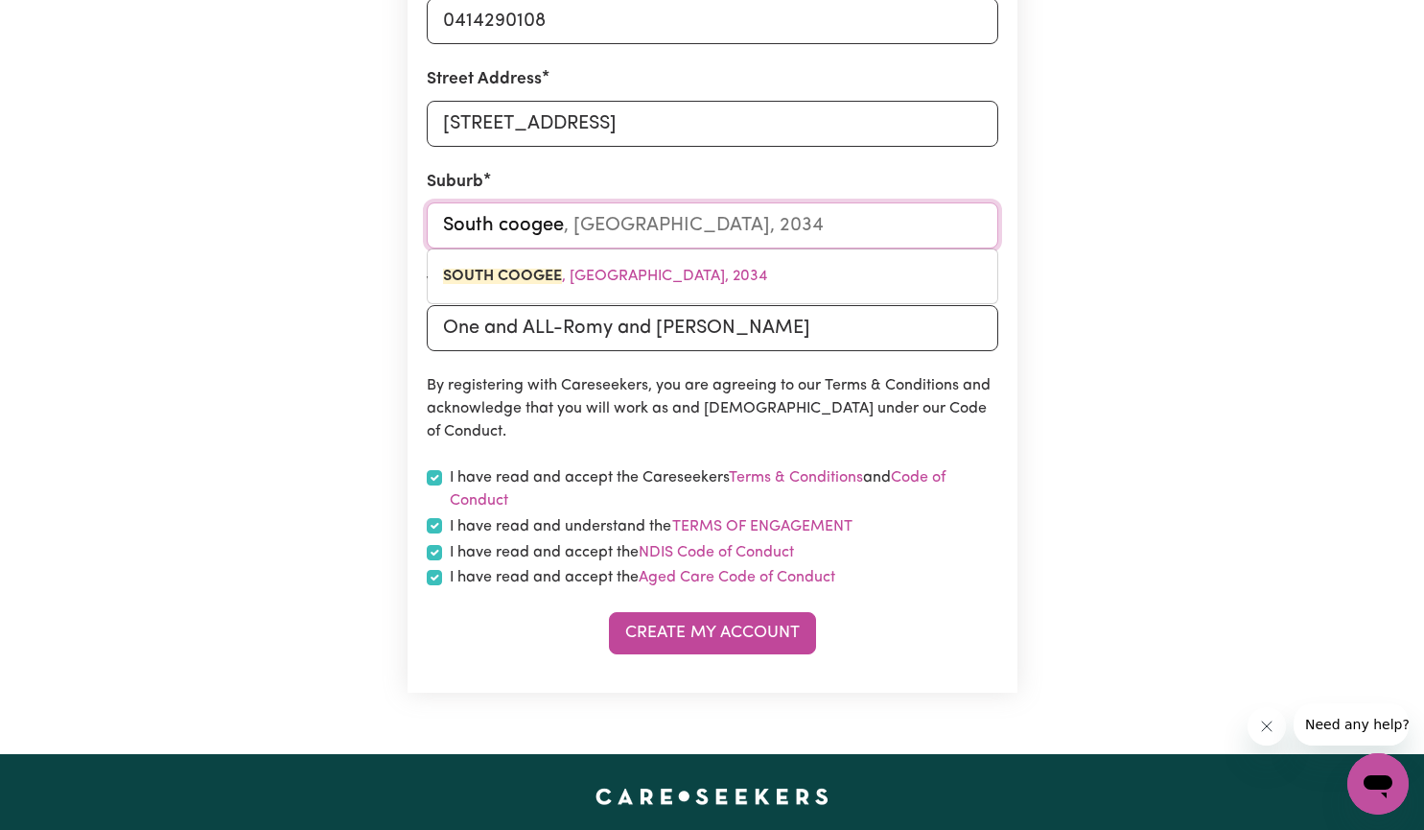
click at [885, 241] on input "South coogee" at bounding box center [713, 225] width 572 height 46
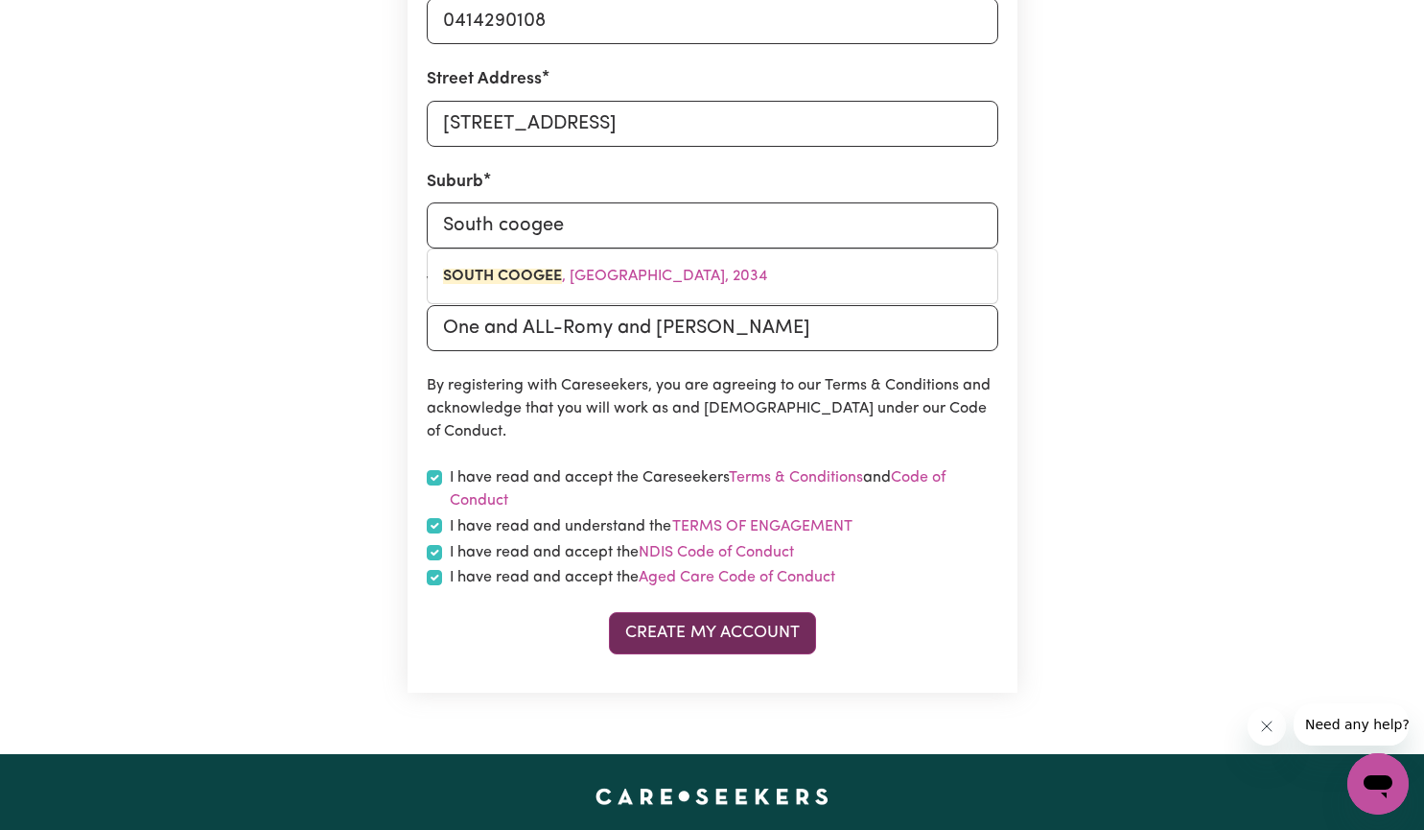
click at [742, 637] on button "Create My Account" at bounding box center [712, 633] width 207 height 42
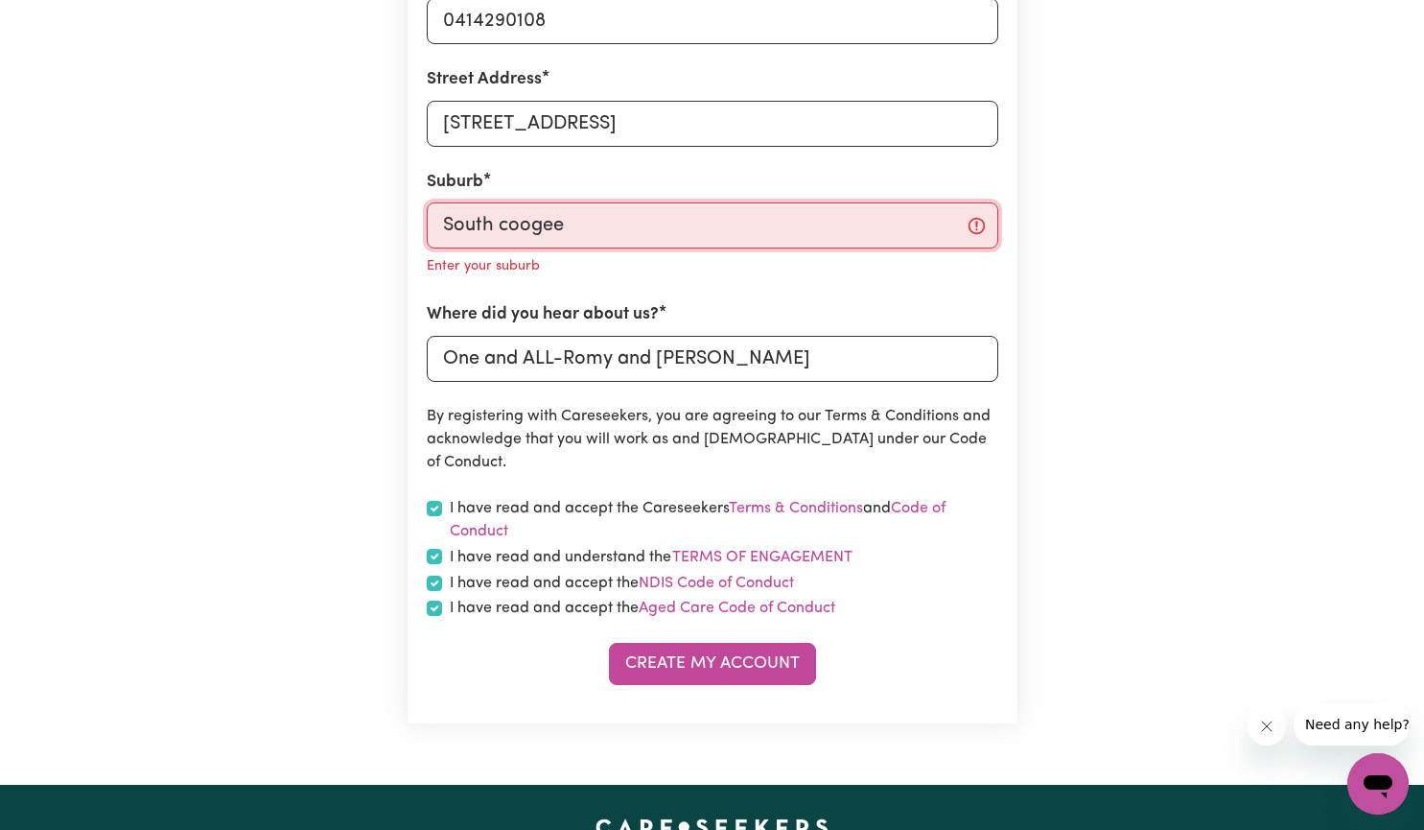
type input "South coogee, [GEOGRAPHIC_DATA], 2034"
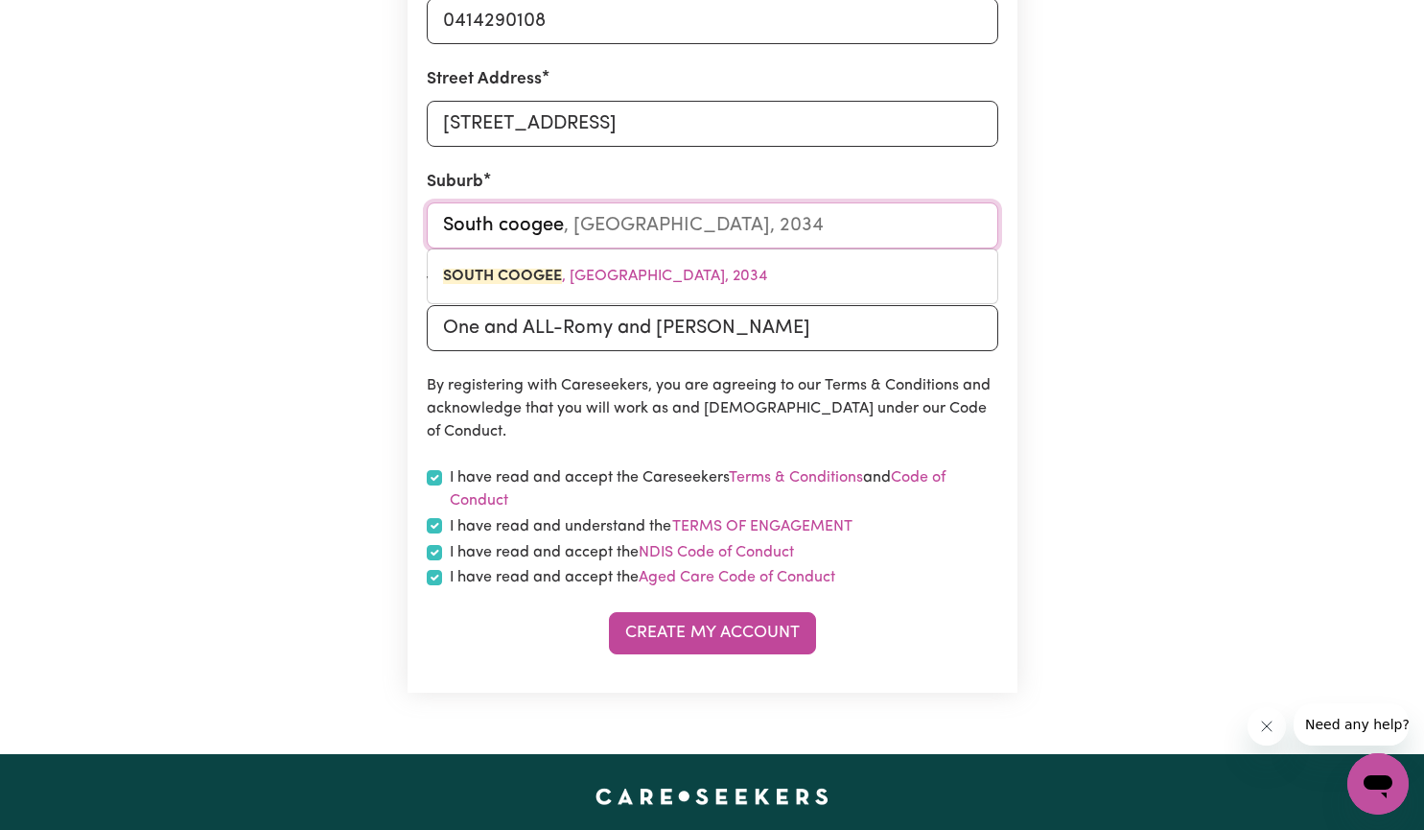
click at [666, 223] on input "South coogee" at bounding box center [713, 225] width 572 height 46
click at [860, 224] on input "South coogee" at bounding box center [713, 225] width 572 height 46
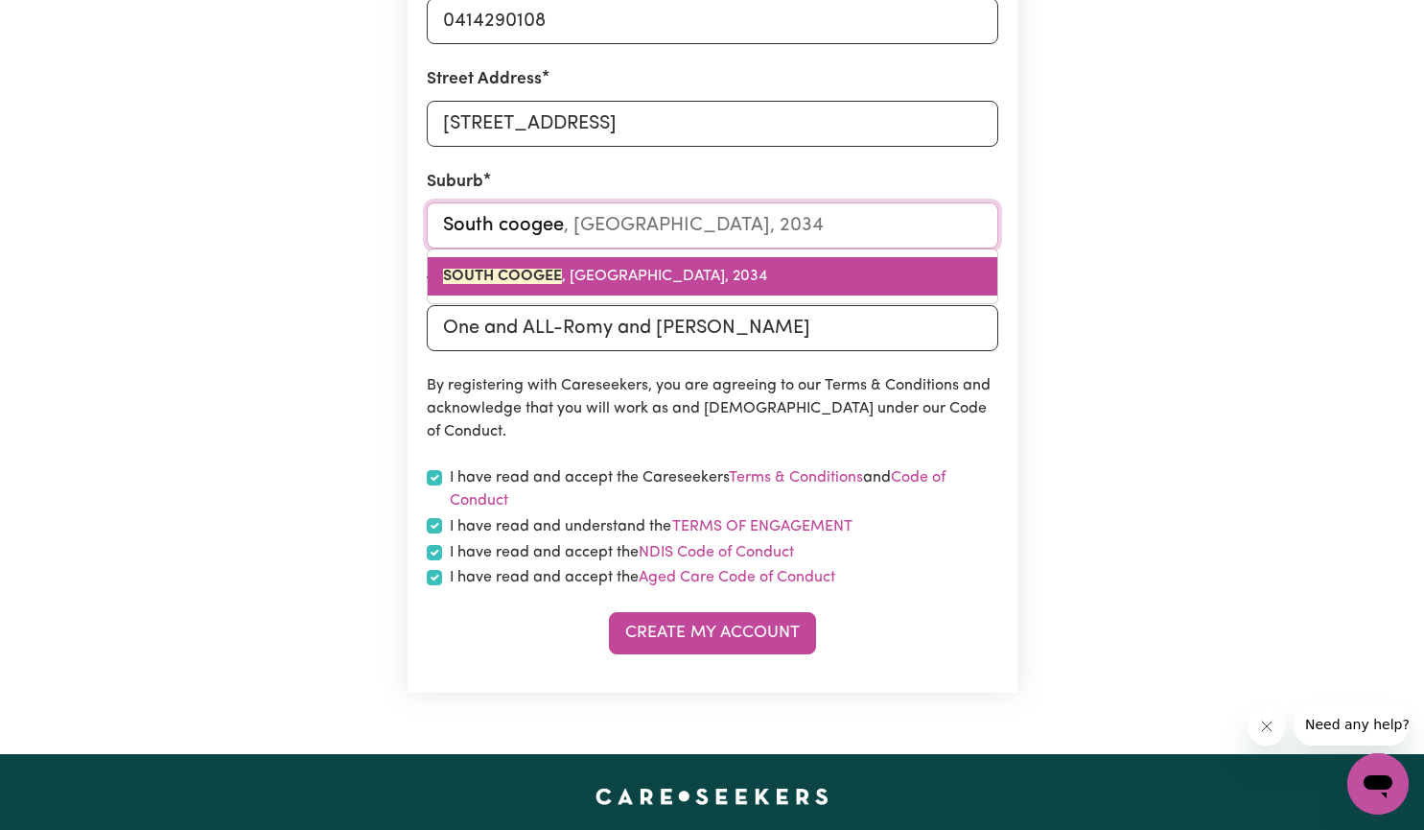
click at [730, 284] on span "[GEOGRAPHIC_DATA] , [GEOGRAPHIC_DATA], 2034" at bounding box center [605, 276] width 324 height 15
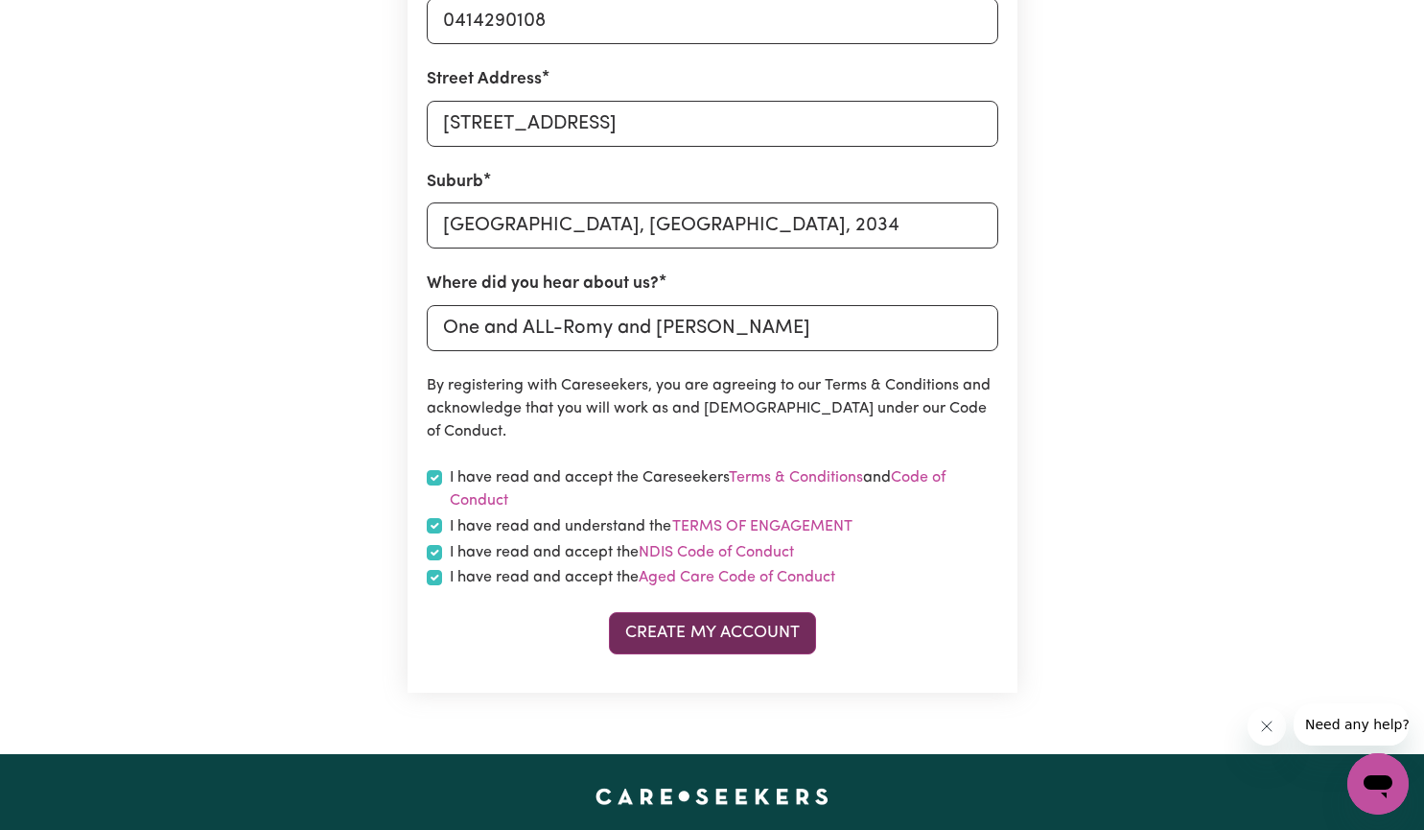
click at [714, 626] on button "Create My Account" at bounding box center [712, 633] width 207 height 42
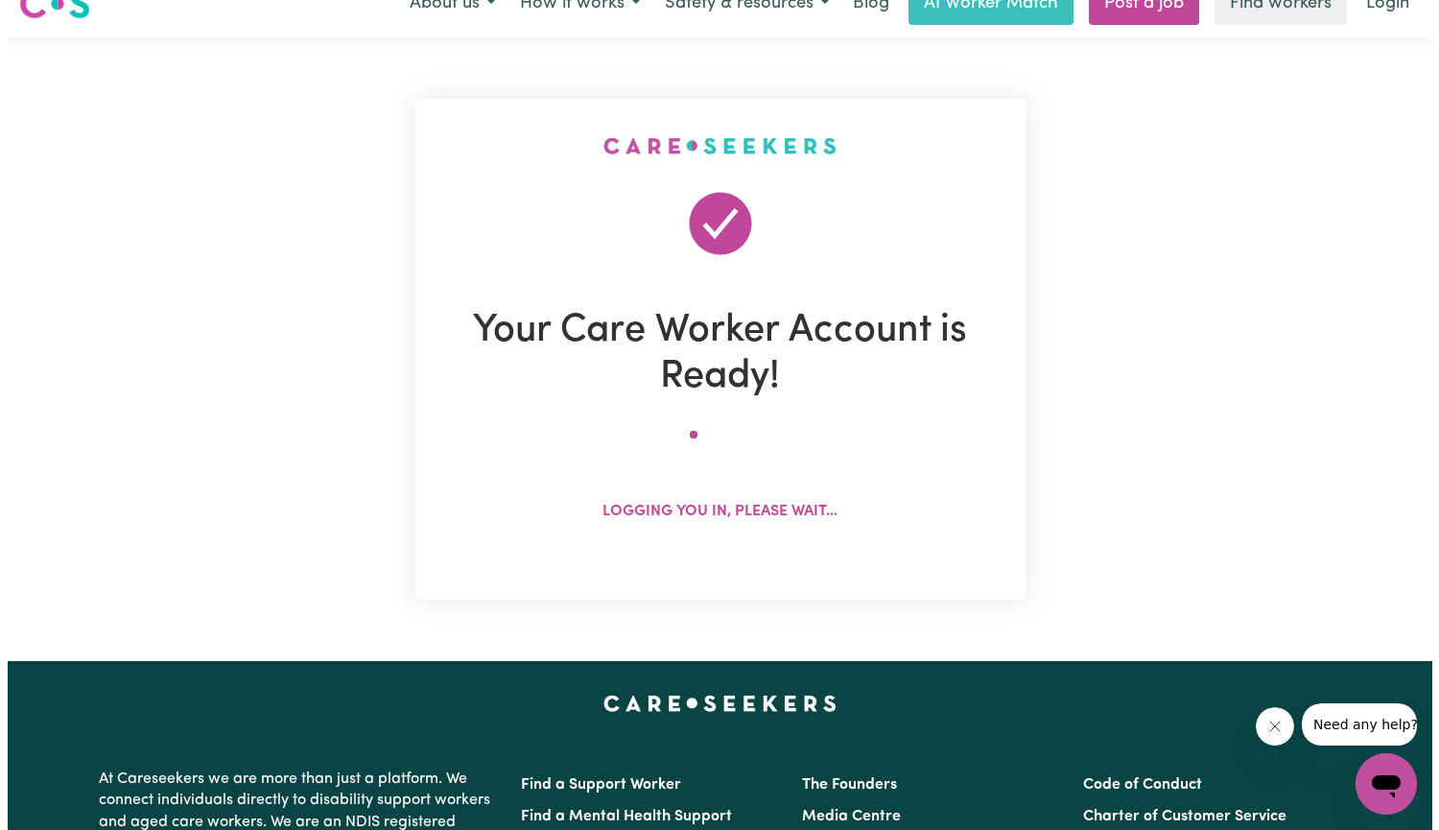
scroll to position [0, 0]
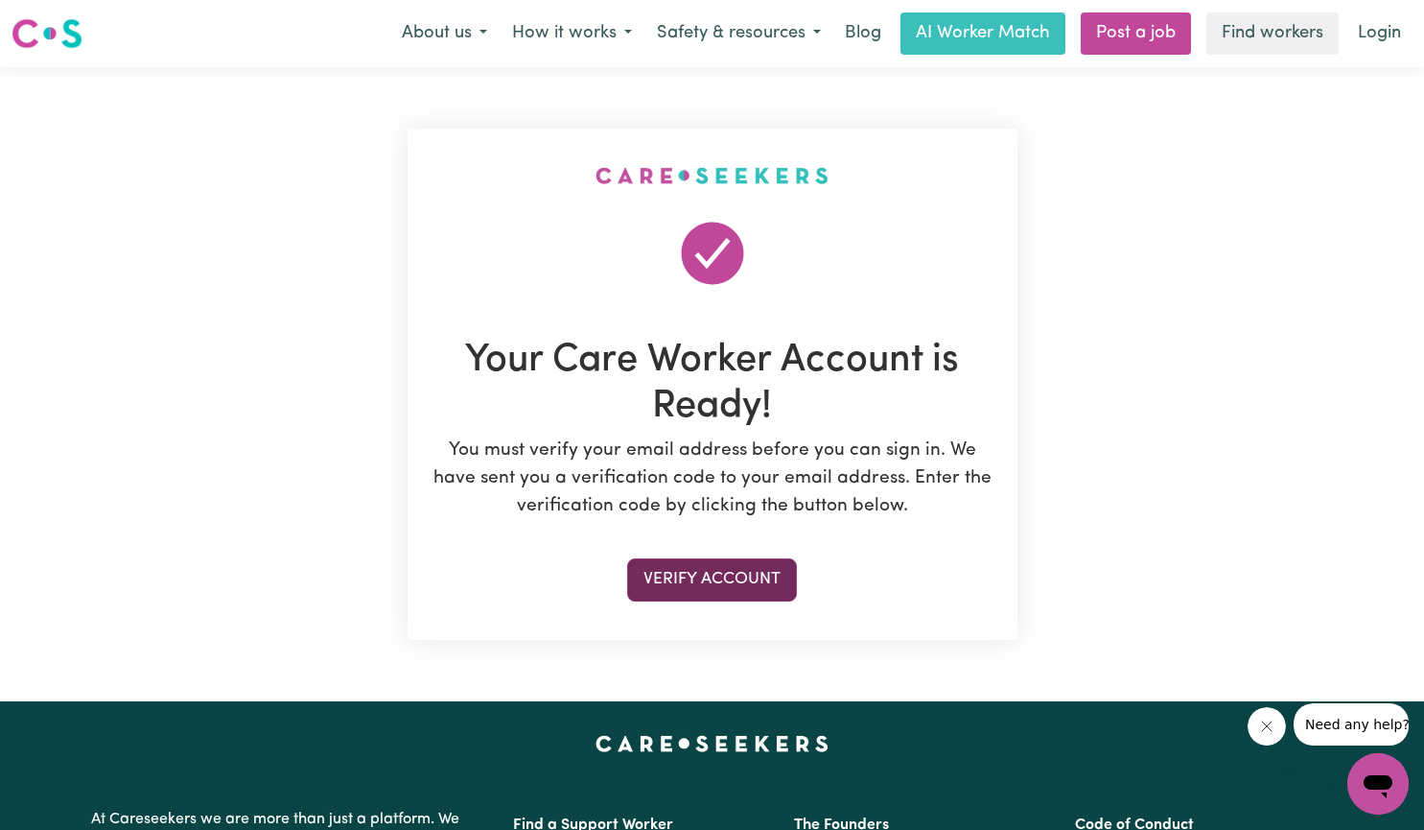
click at [725, 594] on button "Verify Account" at bounding box center [712, 579] width 170 height 42
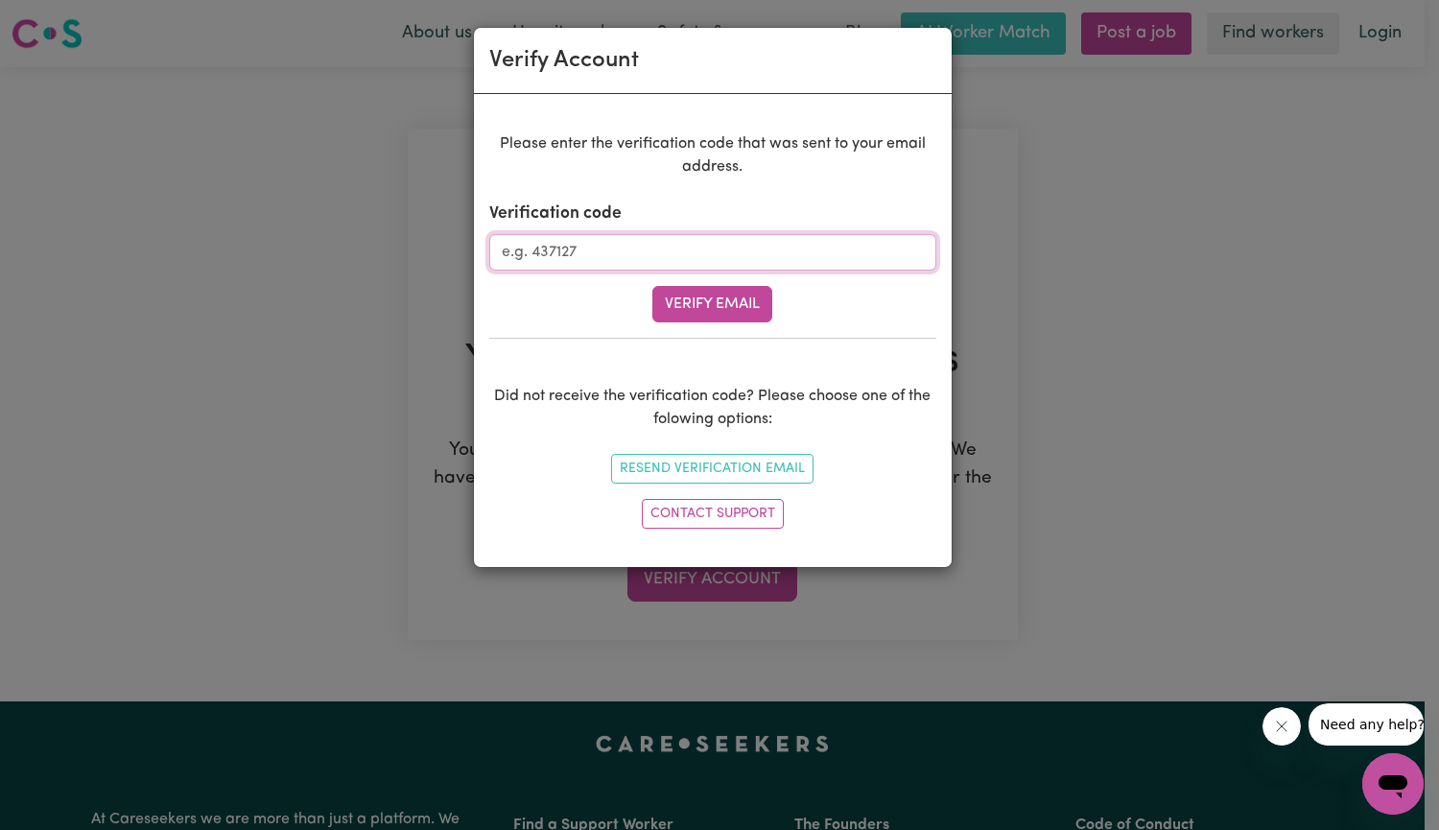
drag, startPoint x: 636, startPoint y: 263, endPoint x: 483, endPoint y: 257, distance: 152.6
click at [483, 257] on div "Please enter the verification code that was sent to your email address. Verific…" at bounding box center [713, 330] width 478 height 473
type input "192349"
click at [706, 301] on button "Verify Email" at bounding box center [712, 304] width 120 height 36
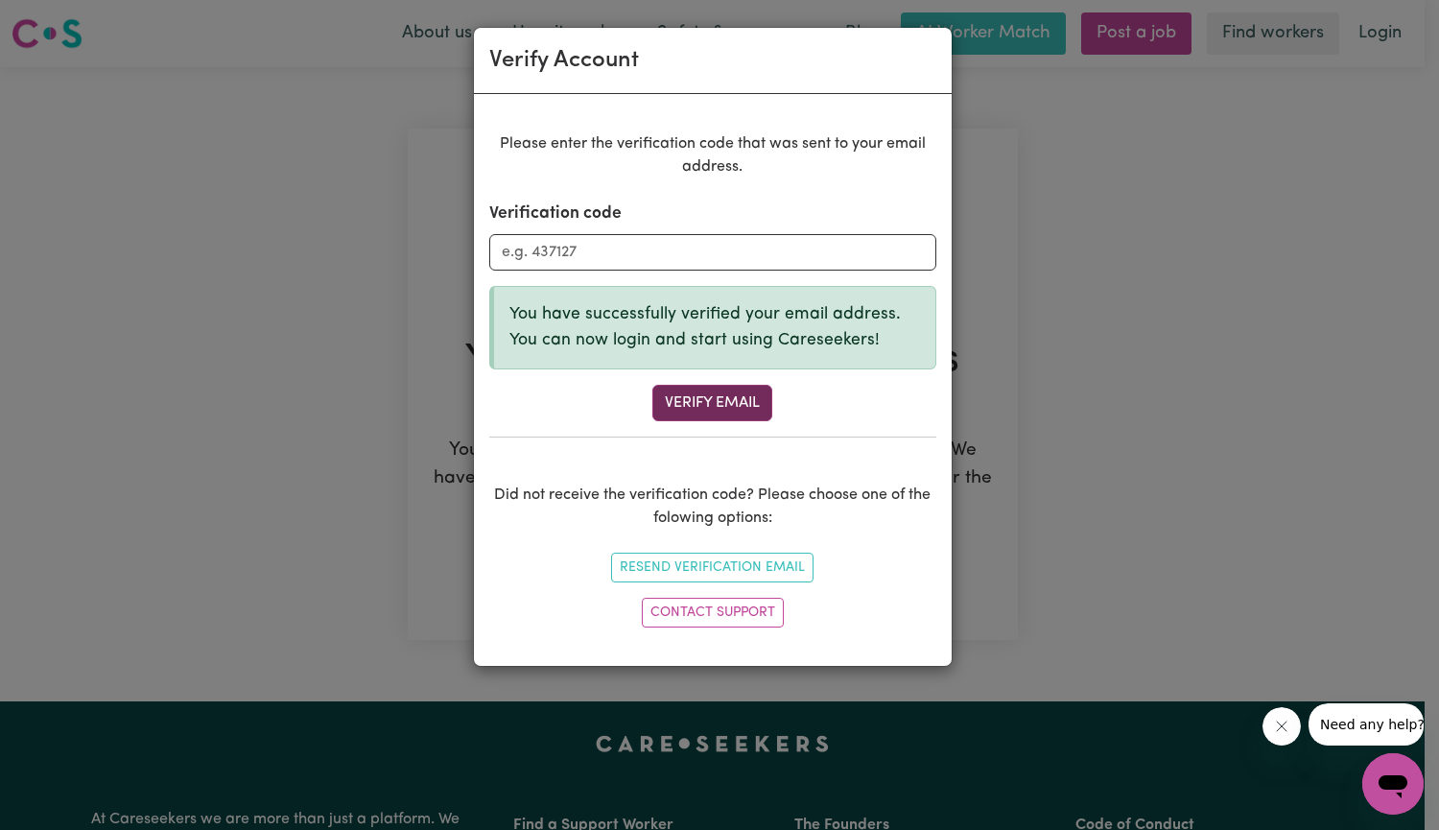
click at [743, 403] on button "Verify Email" at bounding box center [712, 403] width 120 height 36
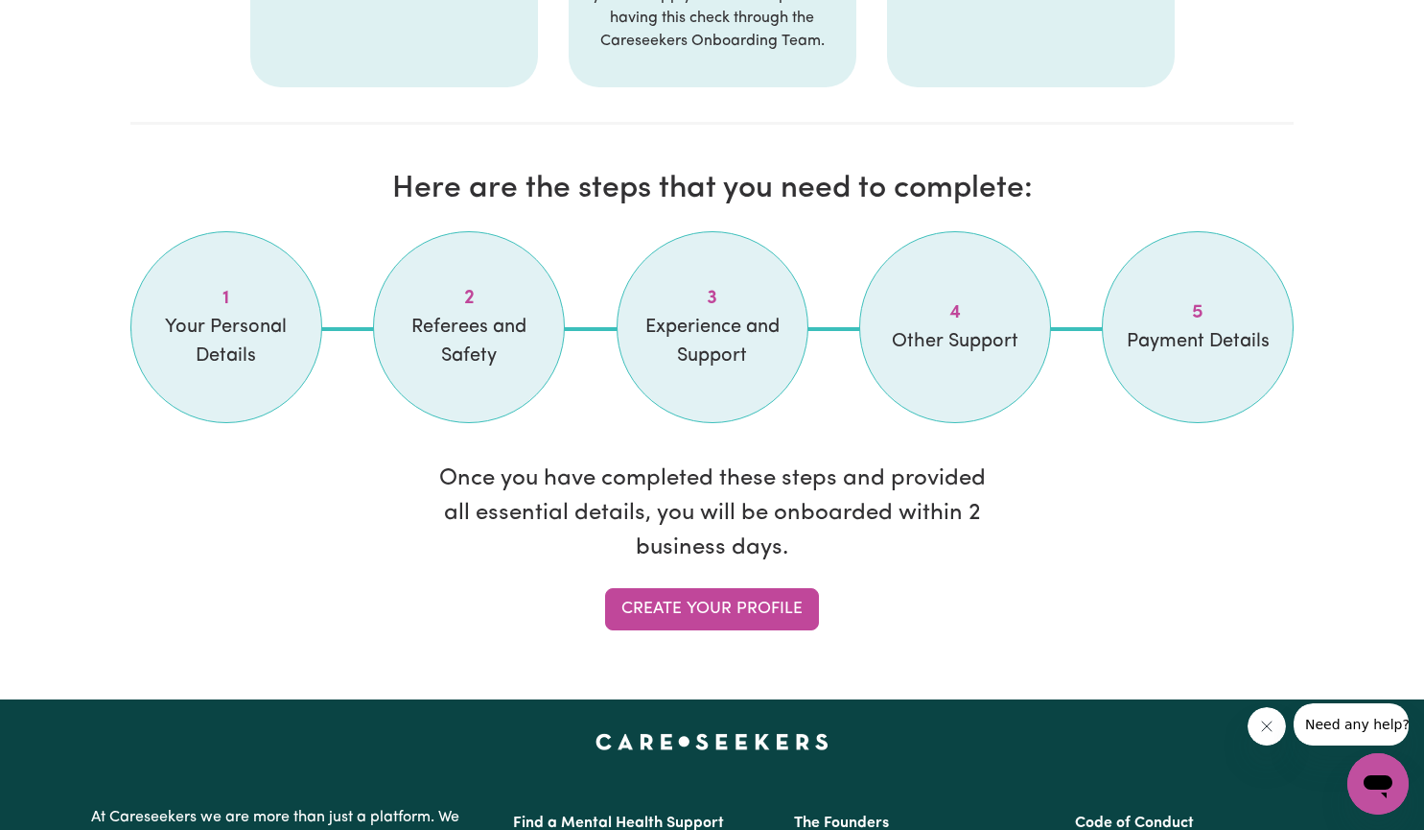
scroll to position [1490, 0]
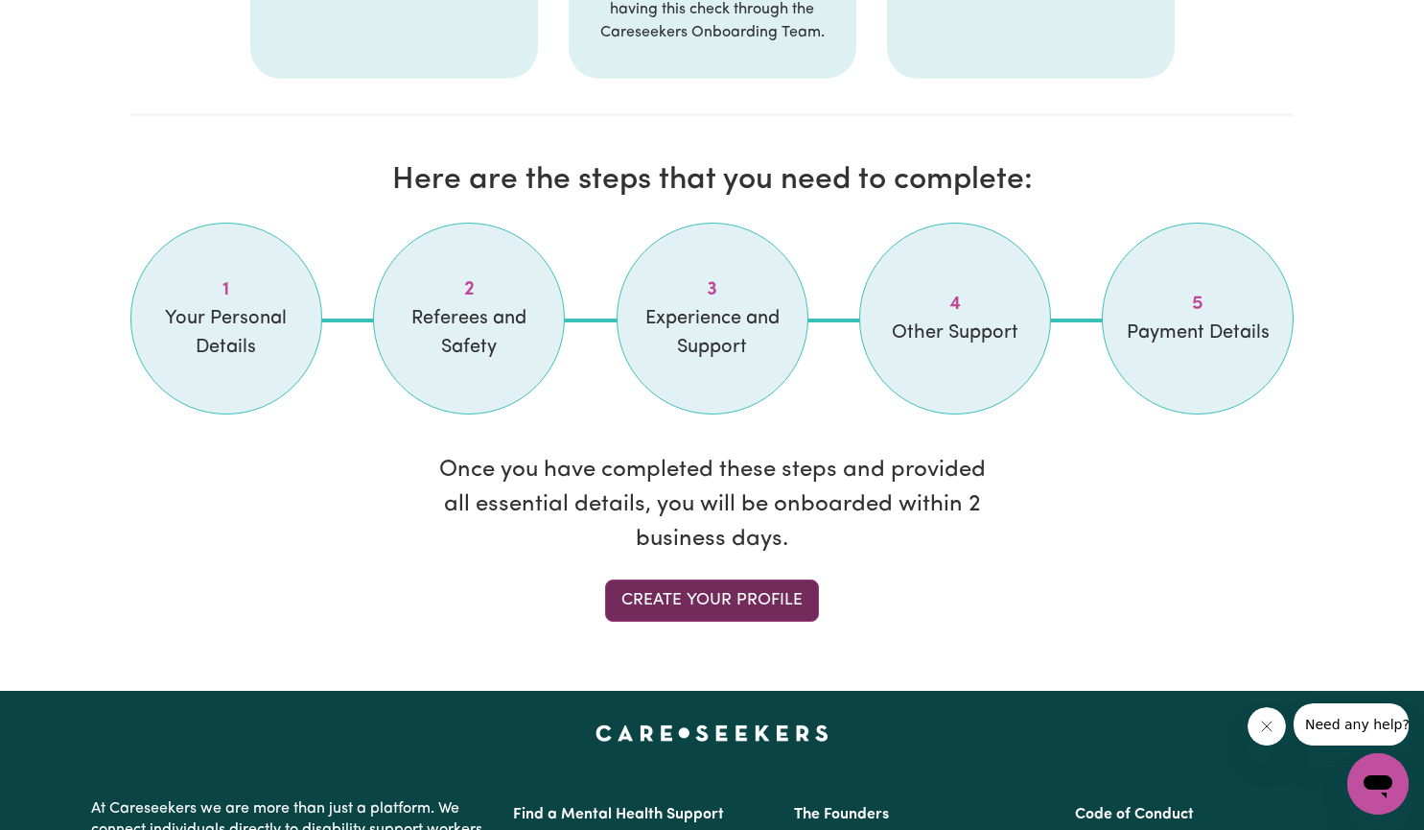
click at [663, 597] on link "Create your profile" at bounding box center [712, 600] width 214 height 42
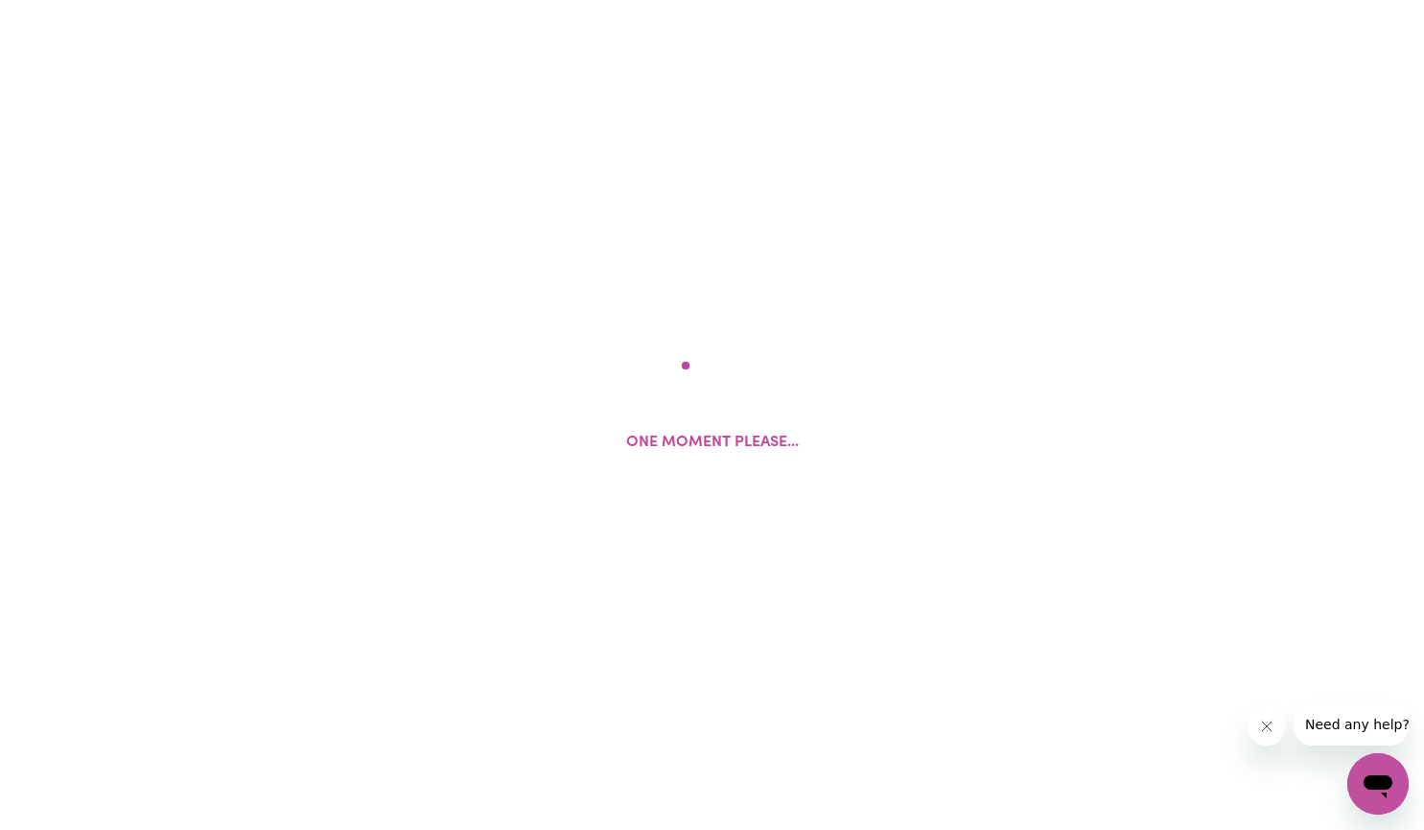
select select "Studying a healthcare related degree or qualification"
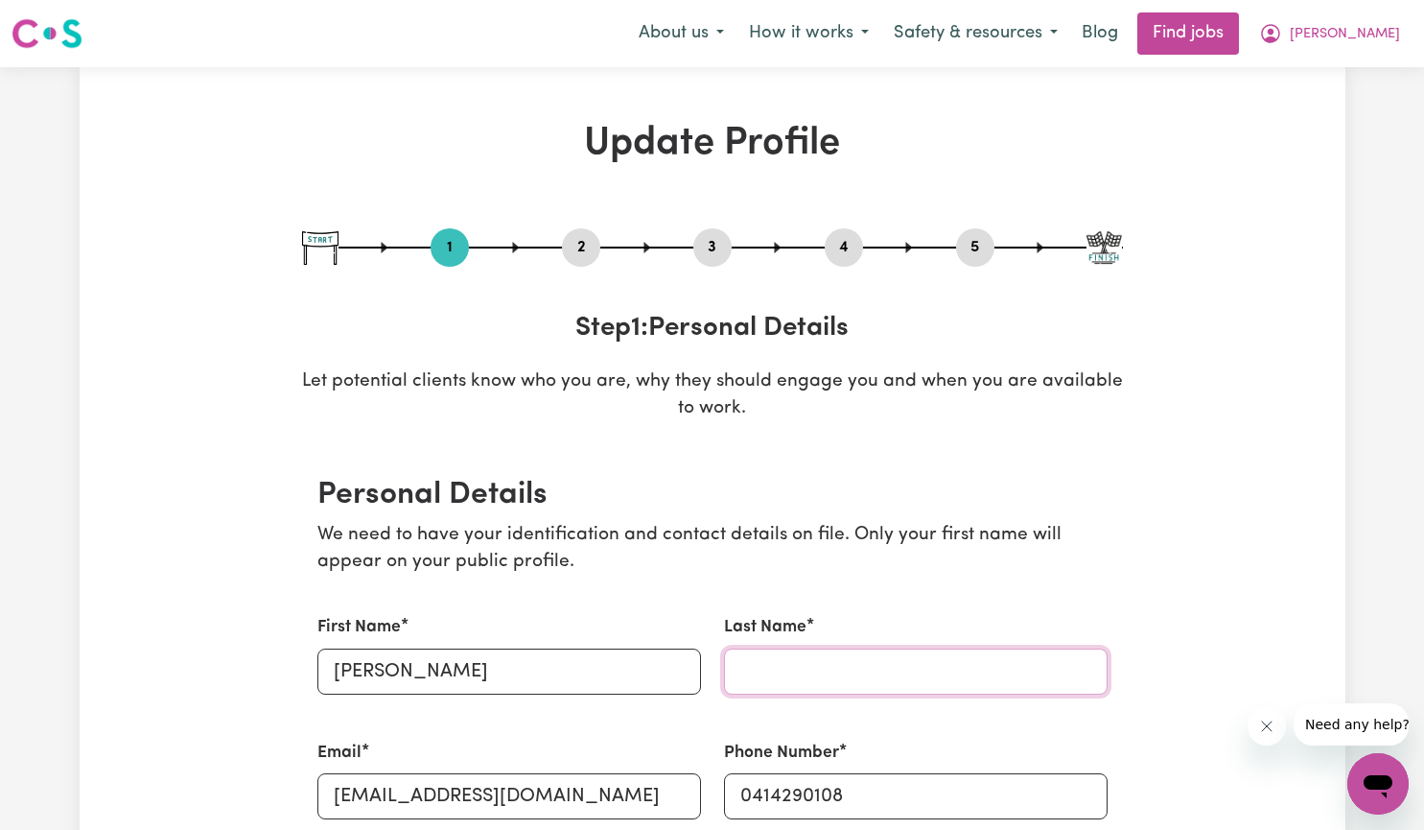
click at [812, 664] on input "Last Name" at bounding box center [916, 671] width 384 height 46
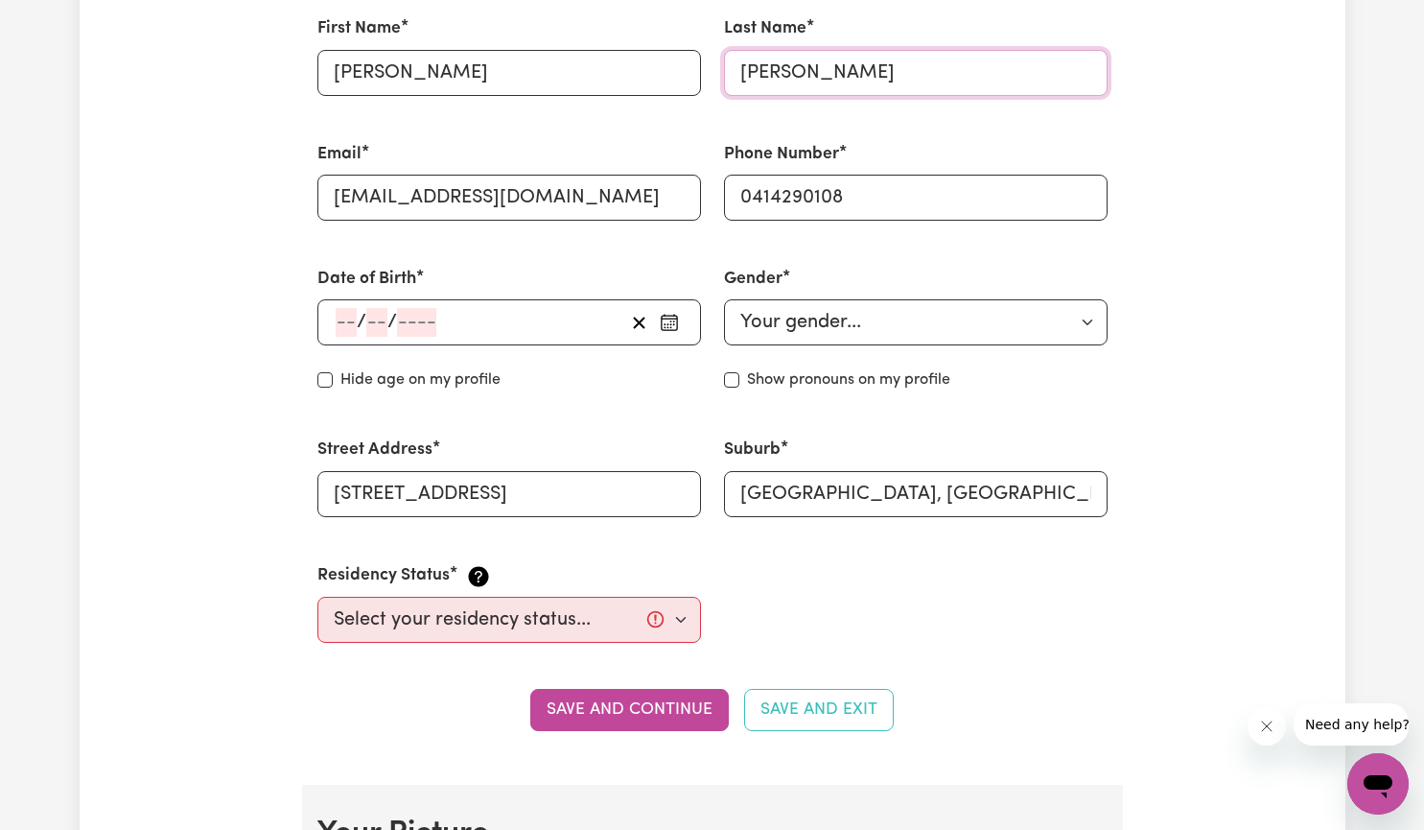
scroll to position [626, 0]
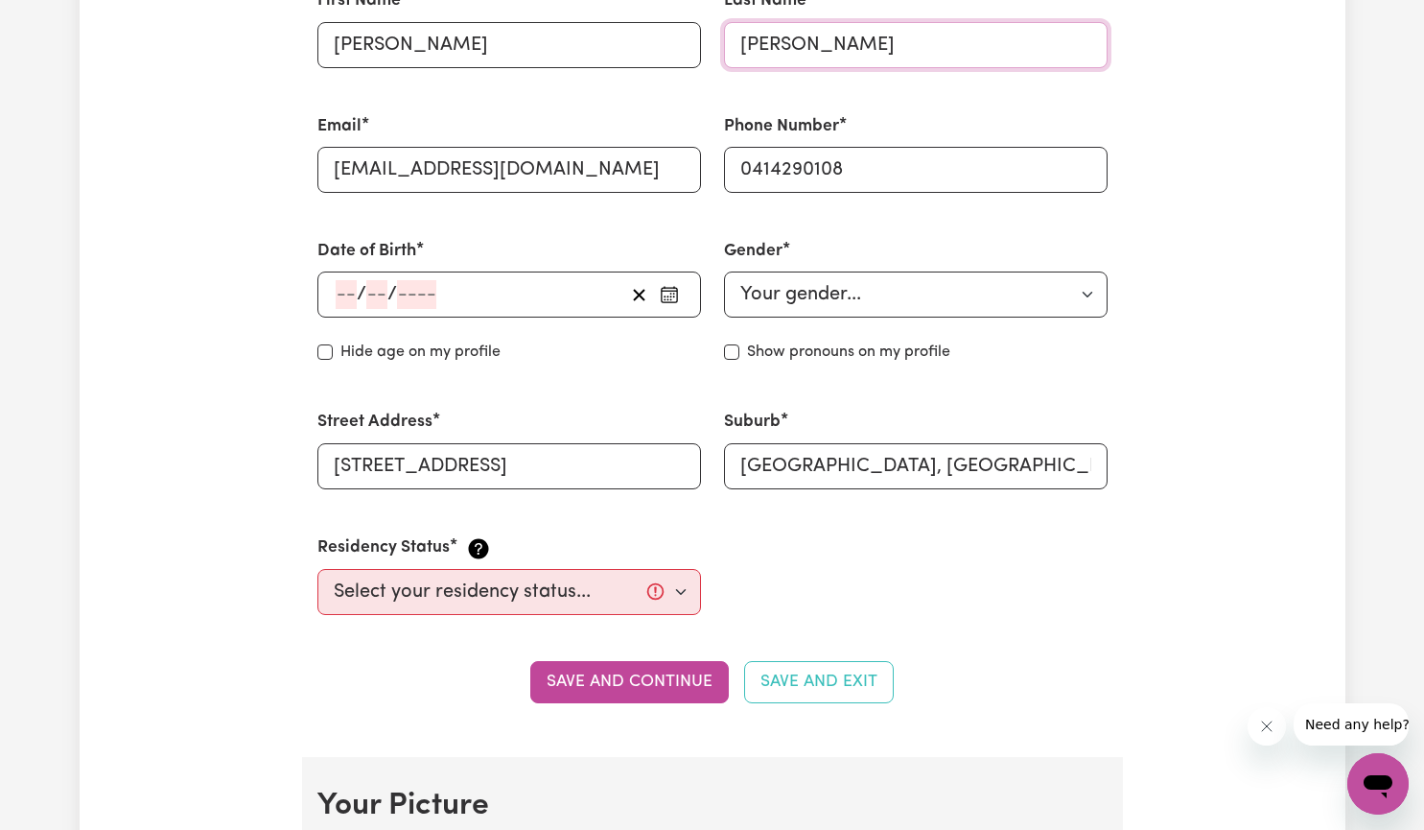
type input "[PERSON_NAME]"
click at [346, 295] on input "number" at bounding box center [346, 294] width 21 height 29
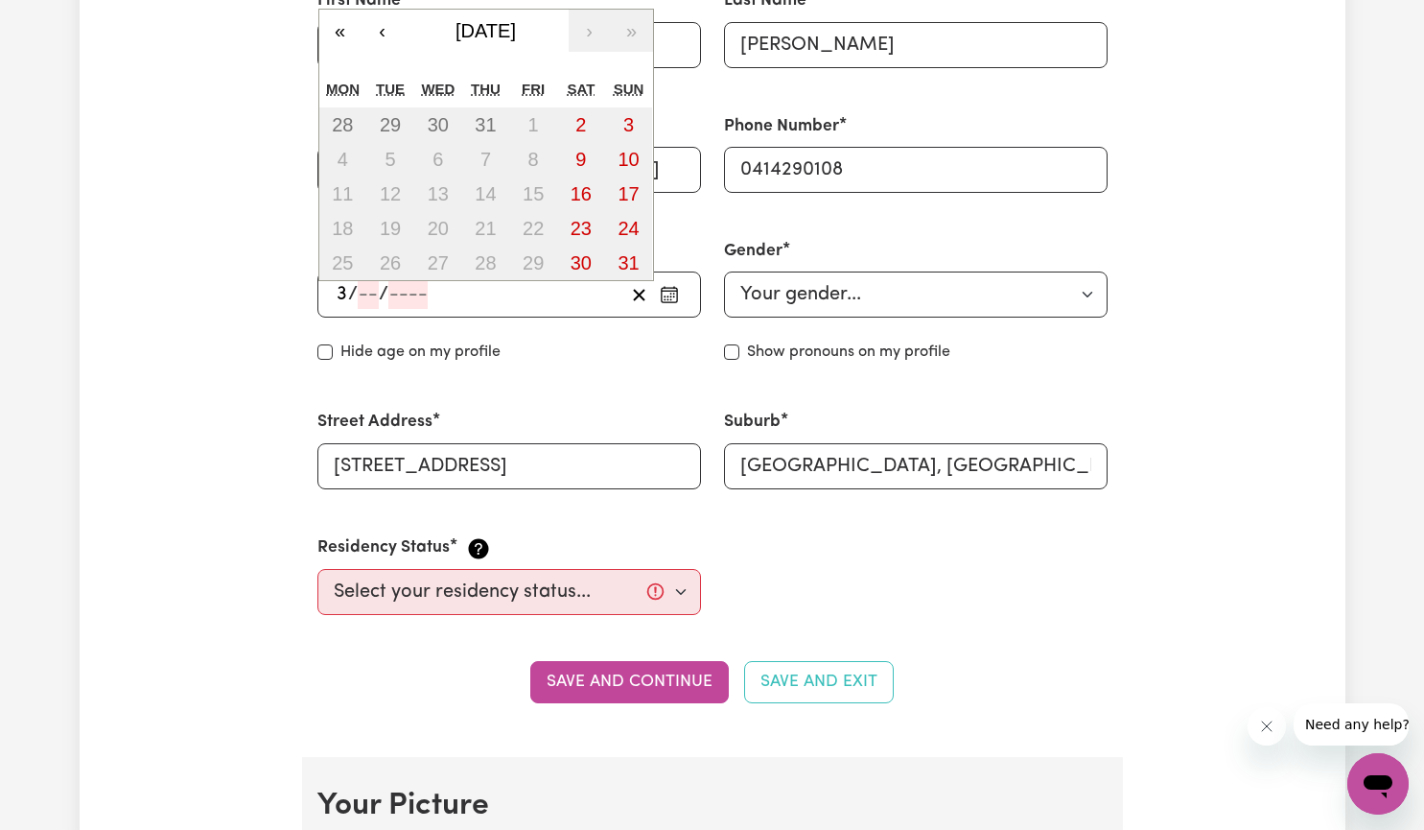
type input "30"
type input "09"
type input "197"
type input "[DATE]"
type input "9"
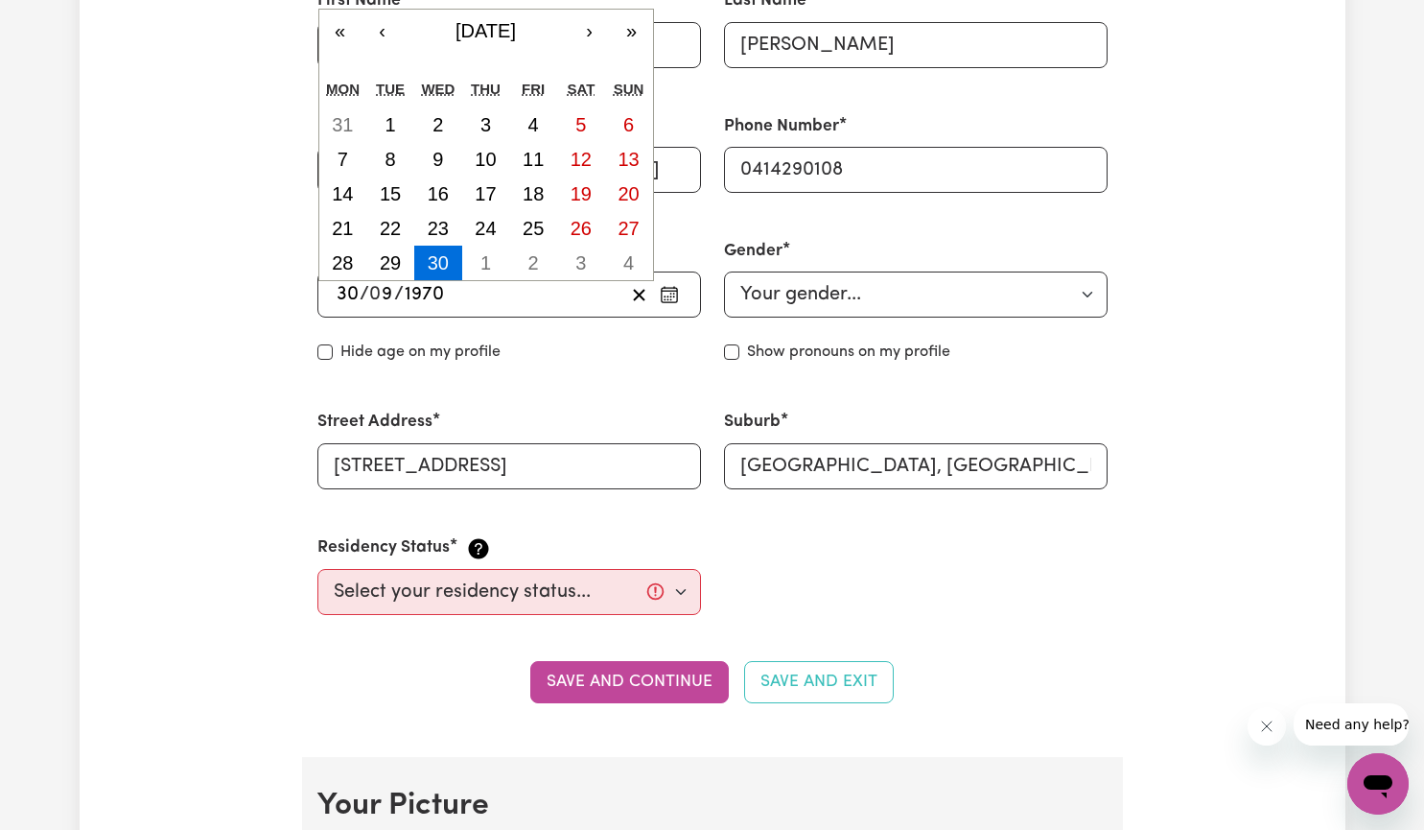
type input "1970"
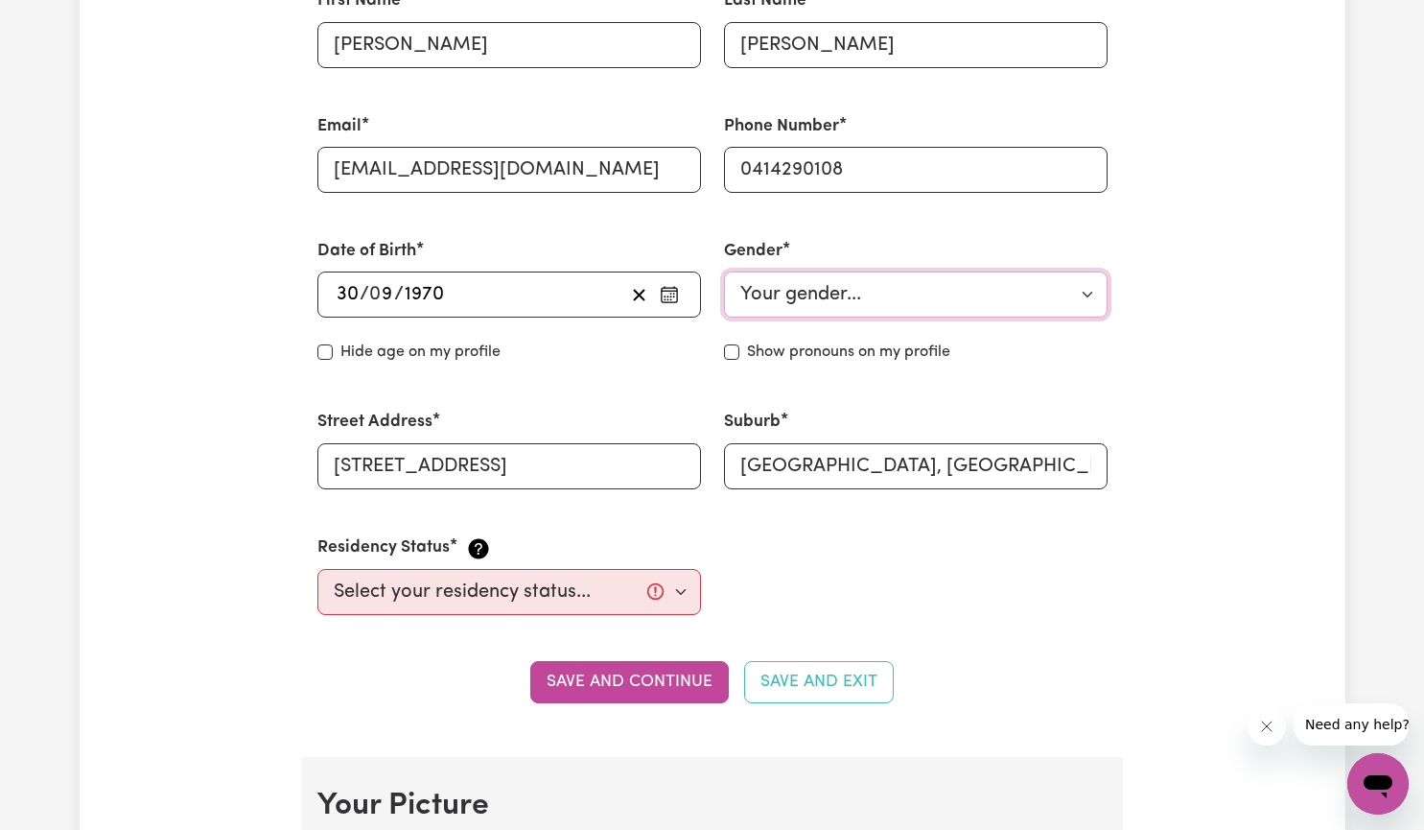
click at [1087, 291] on select "Your gender... [DEMOGRAPHIC_DATA] [DEMOGRAPHIC_DATA] [DEMOGRAPHIC_DATA] Other P…" at bounding box center [916, 294] width 384 height 46
select select "[DEMOGRAPHIC_DATA]"
click at [724, 271] on select "Your gender... [DEMOGRAPHIC_DATA] [DEMOGRAPHIC_DATA] [DEMOGRAPHIC_DATA] Other P…" at bounding box center [916, 294] width 384 height 46
click at [683, 586] on select "Select your residency status... [DEMOGRAPHIC_DATA] citizen Australian PR [DEMOG…" at bounding box center [509, 592] width 384 height 46
select select "[DEMOGRAPHIC_DATA] Citizen"
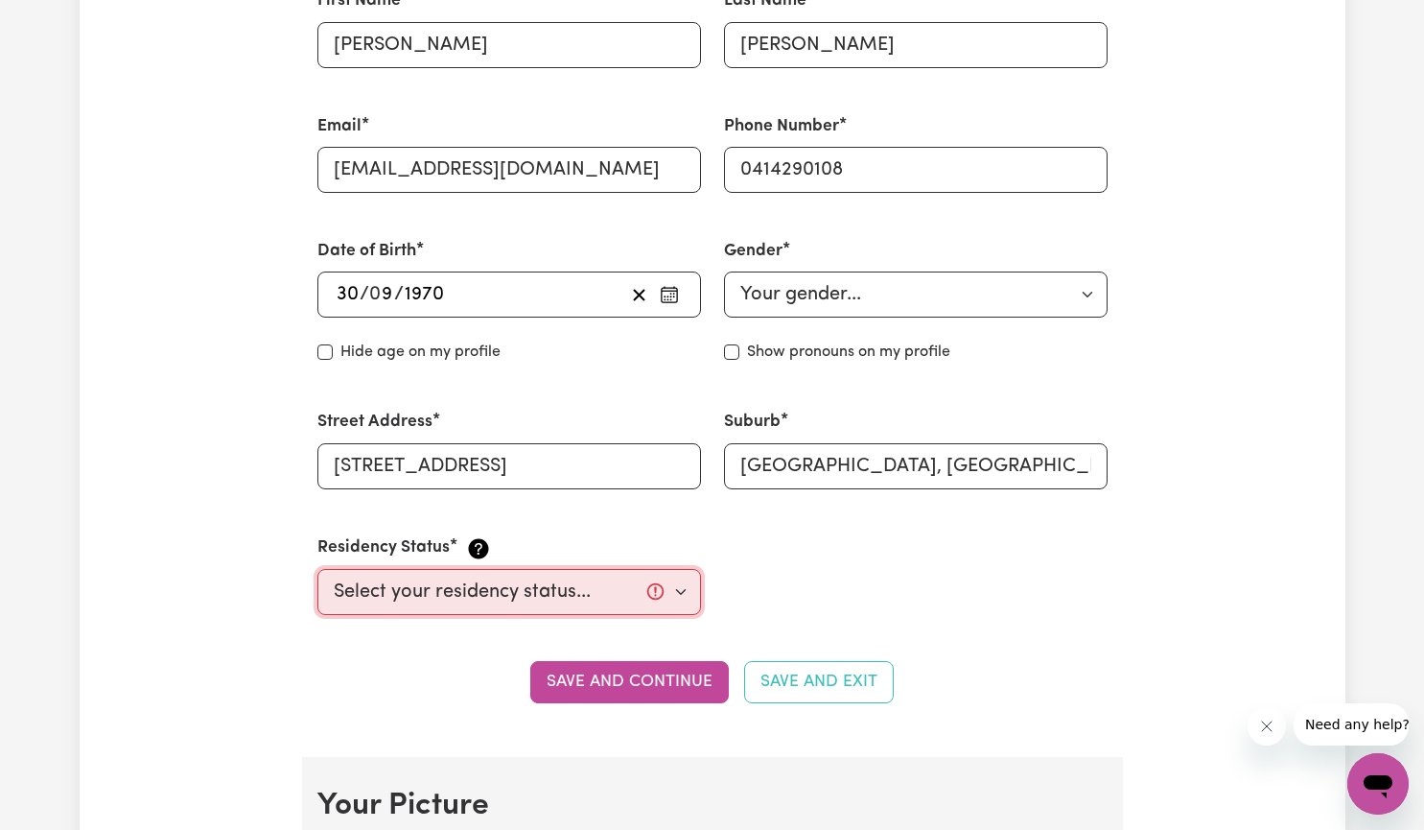
click at [317, 569] on select "Select your residency status... [DEMOGRAPHIC_DATA] citizen Australian PR [DEMOG…" at bounding box center [509, 592] width 384 height 46
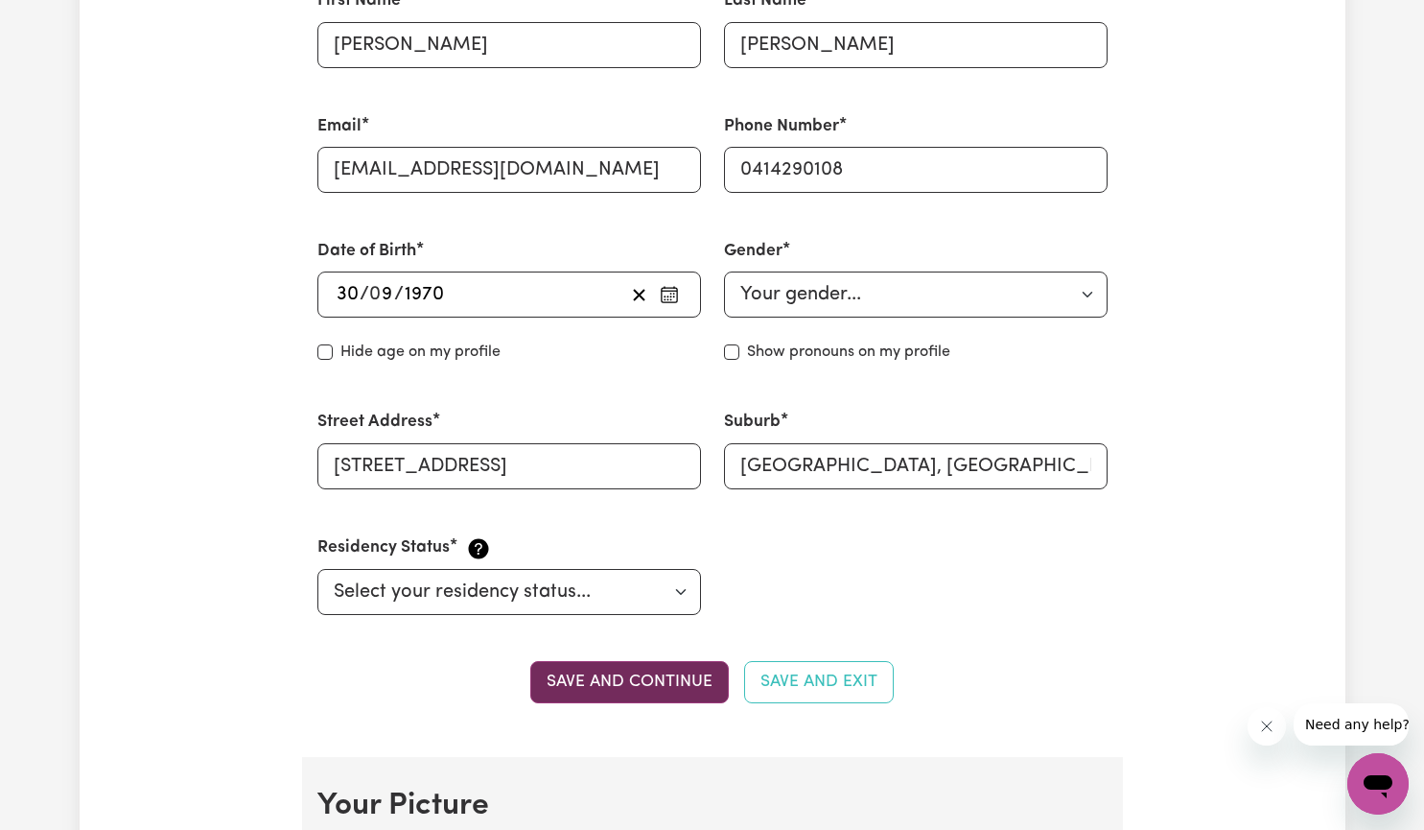
click at [659, 685] on button "Save and continue" at bounding box center [629, 682] width 199 height 42
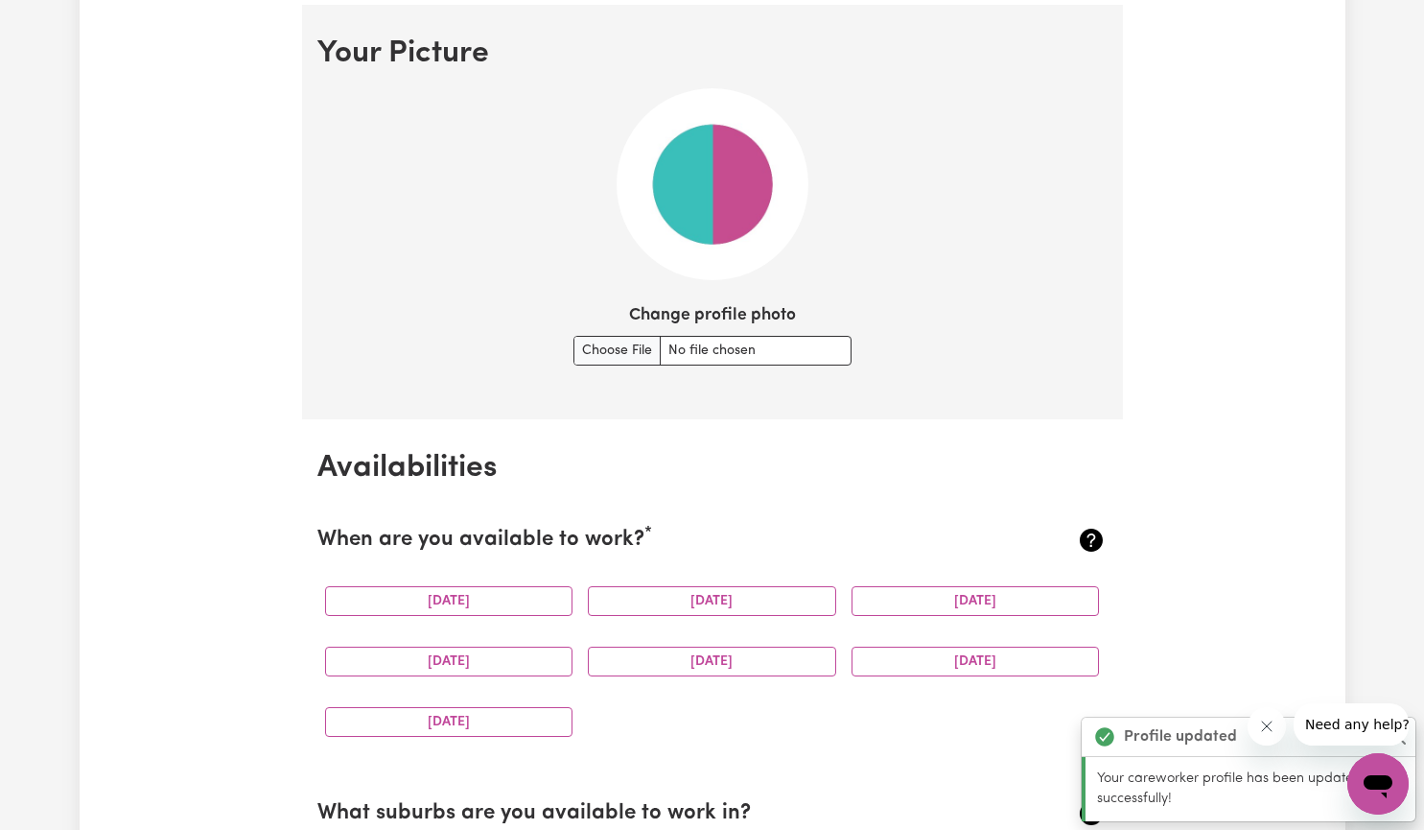
scroll to position [1382, 0]
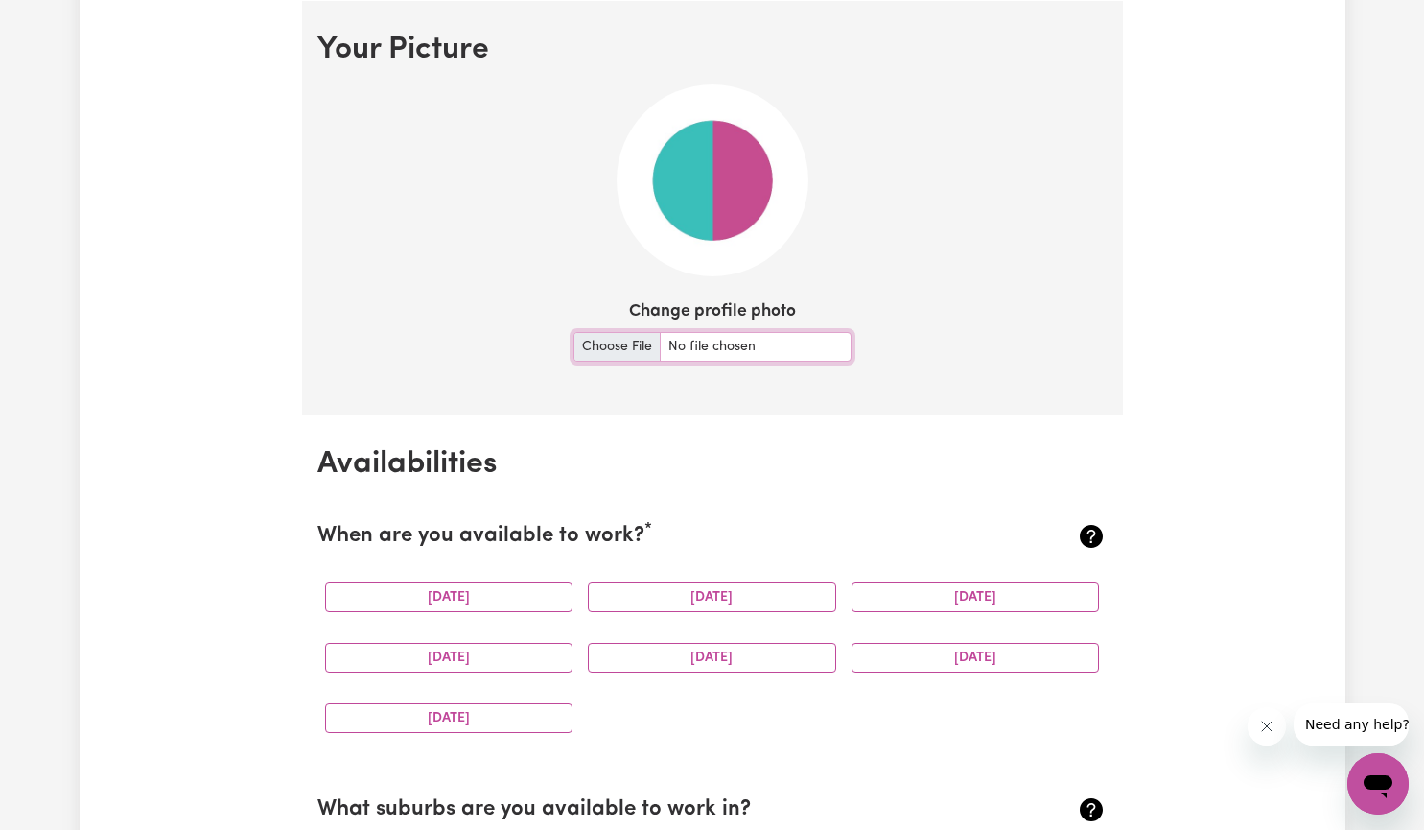
click at [624, 347] on input "Change profile photo" at bounding box center [713, 347] width 278 height 30
click at [502, 591] on button "[DATE]" at bounding box center [449, 597] width 248 height 30
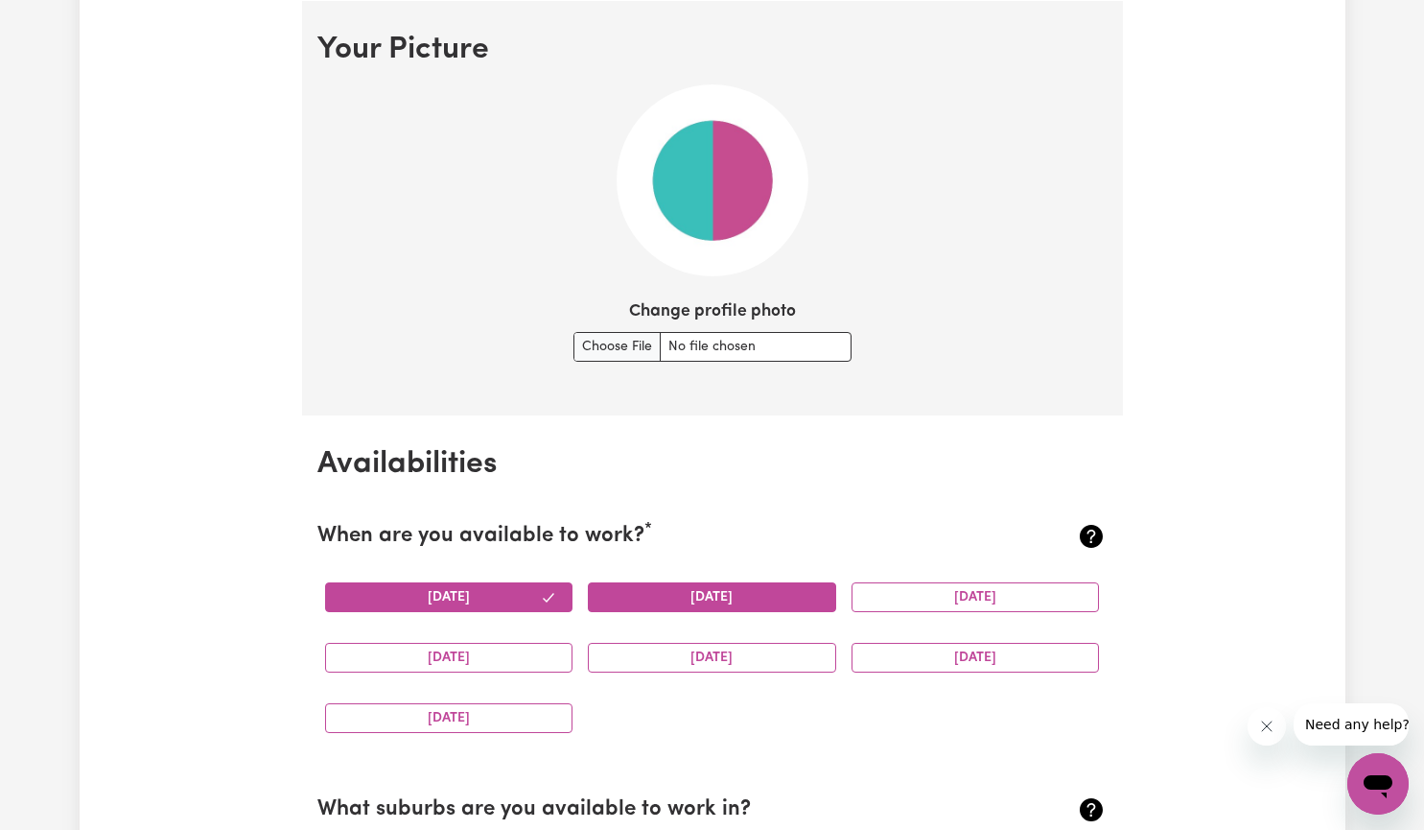
click at [691, 602] on button "[DATE]" at bounding box center [712, 597] width 248 height 30
click at [1017, 598] on button "[DATE]" at bounding box center [976, 597] width 248 height 30
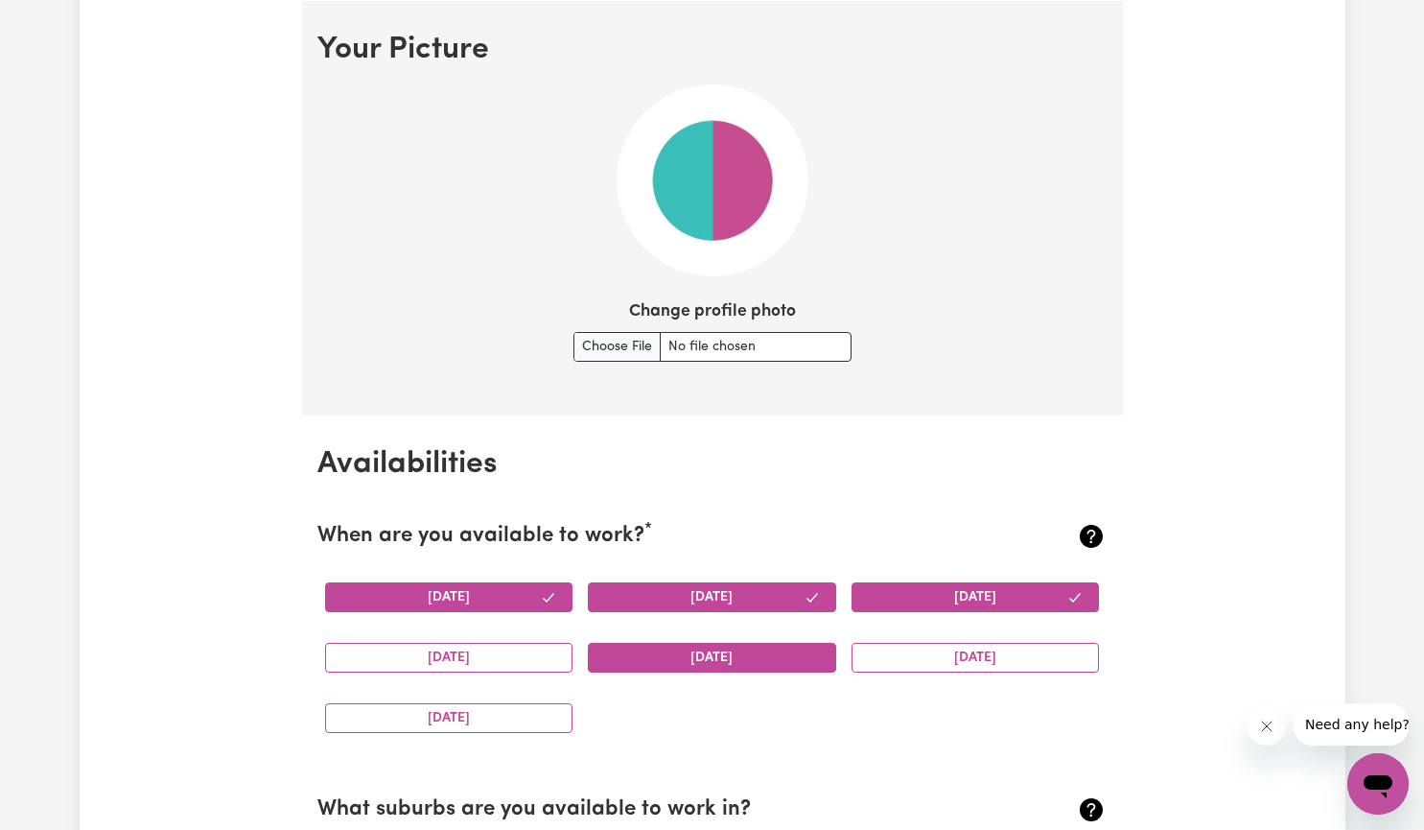
click at [738, 651] on button "[DATE]" at bounding box center [712, 658] width 248 height 30
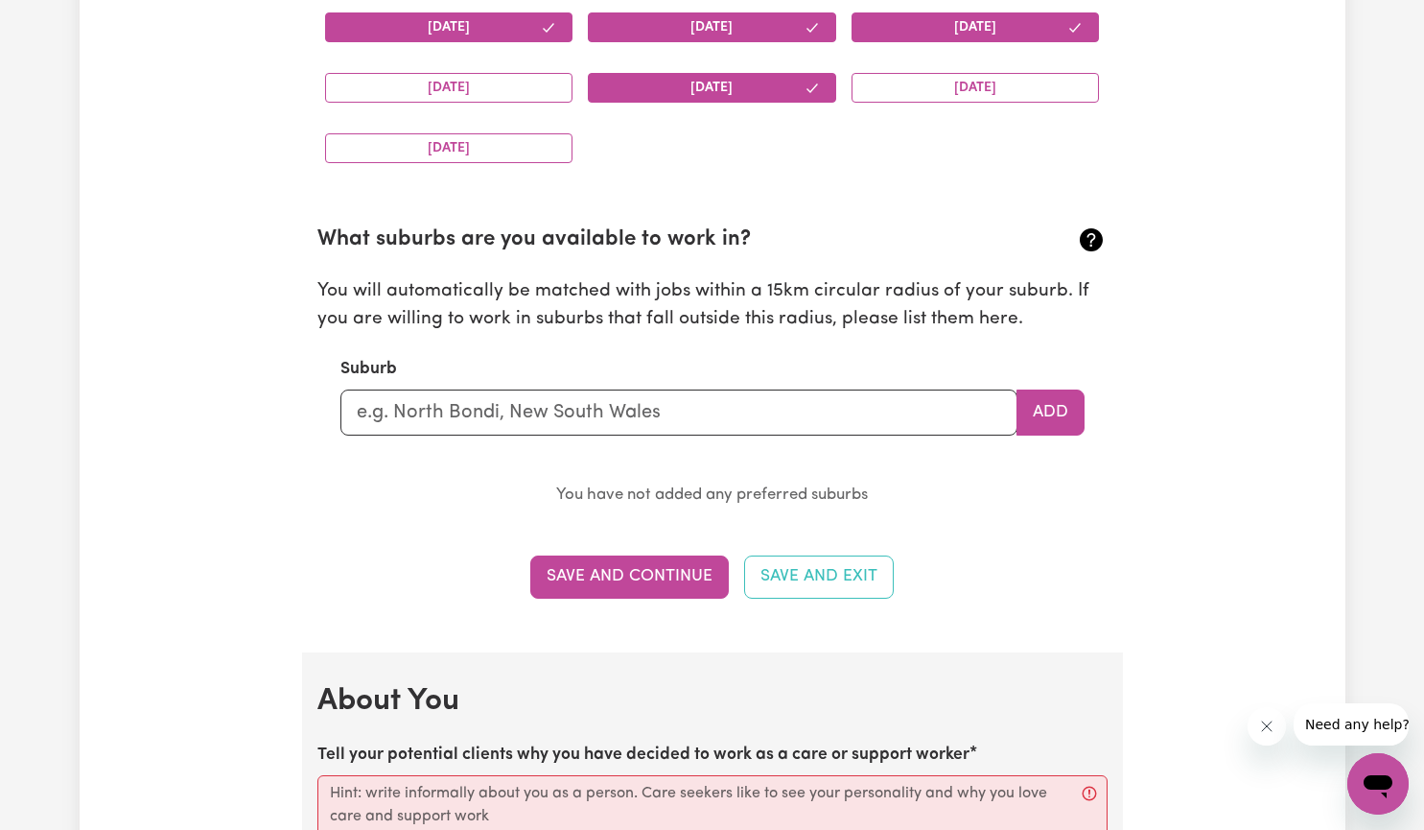
scroll to position [1984, 0]
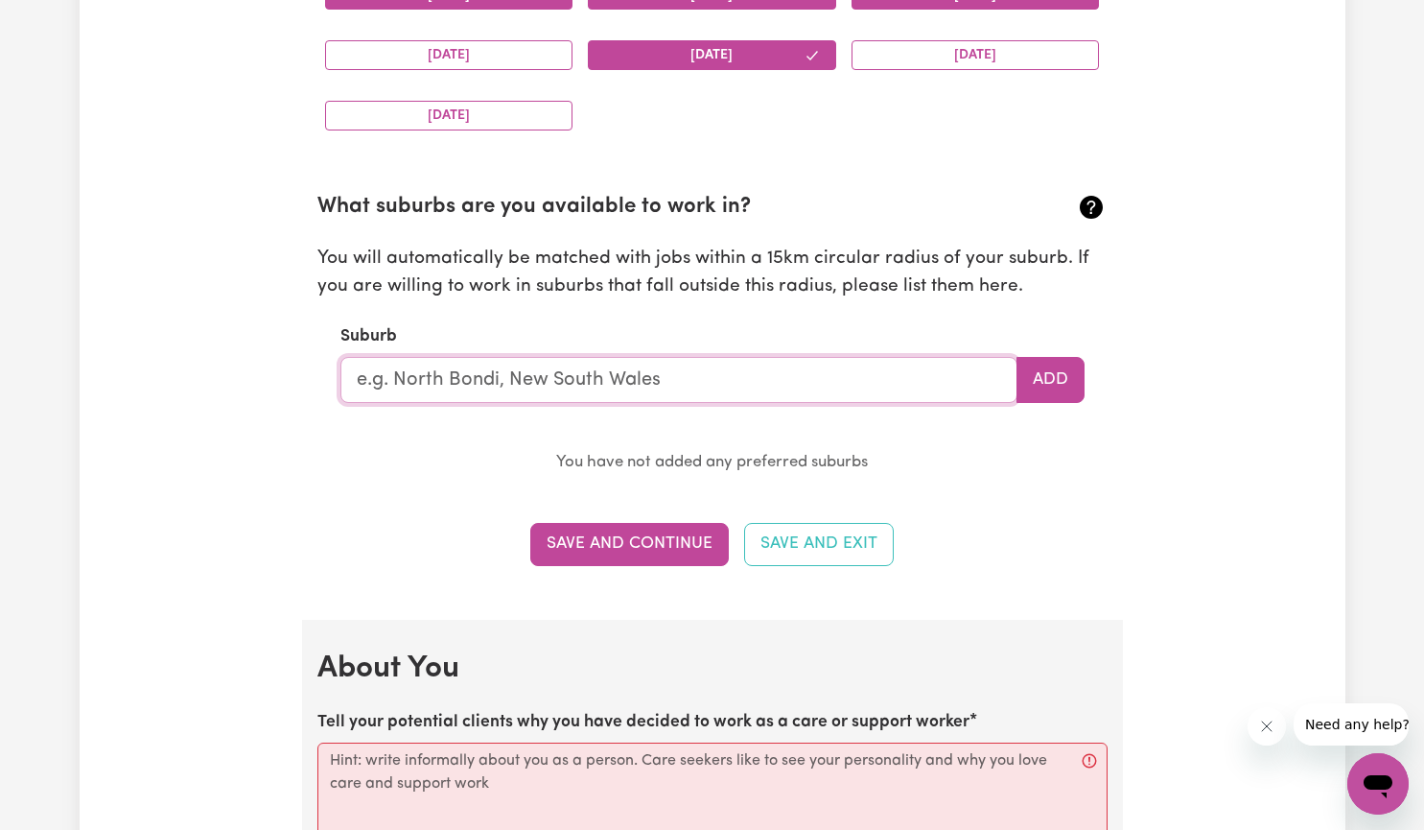
drag, startPoint x: 725, startPoint y: 387, endPoint x: 360, endPoint y: 361, distance: 366.3
click at [360, 361] on input "text" at bounding box center [678, 380] width 677 height 46
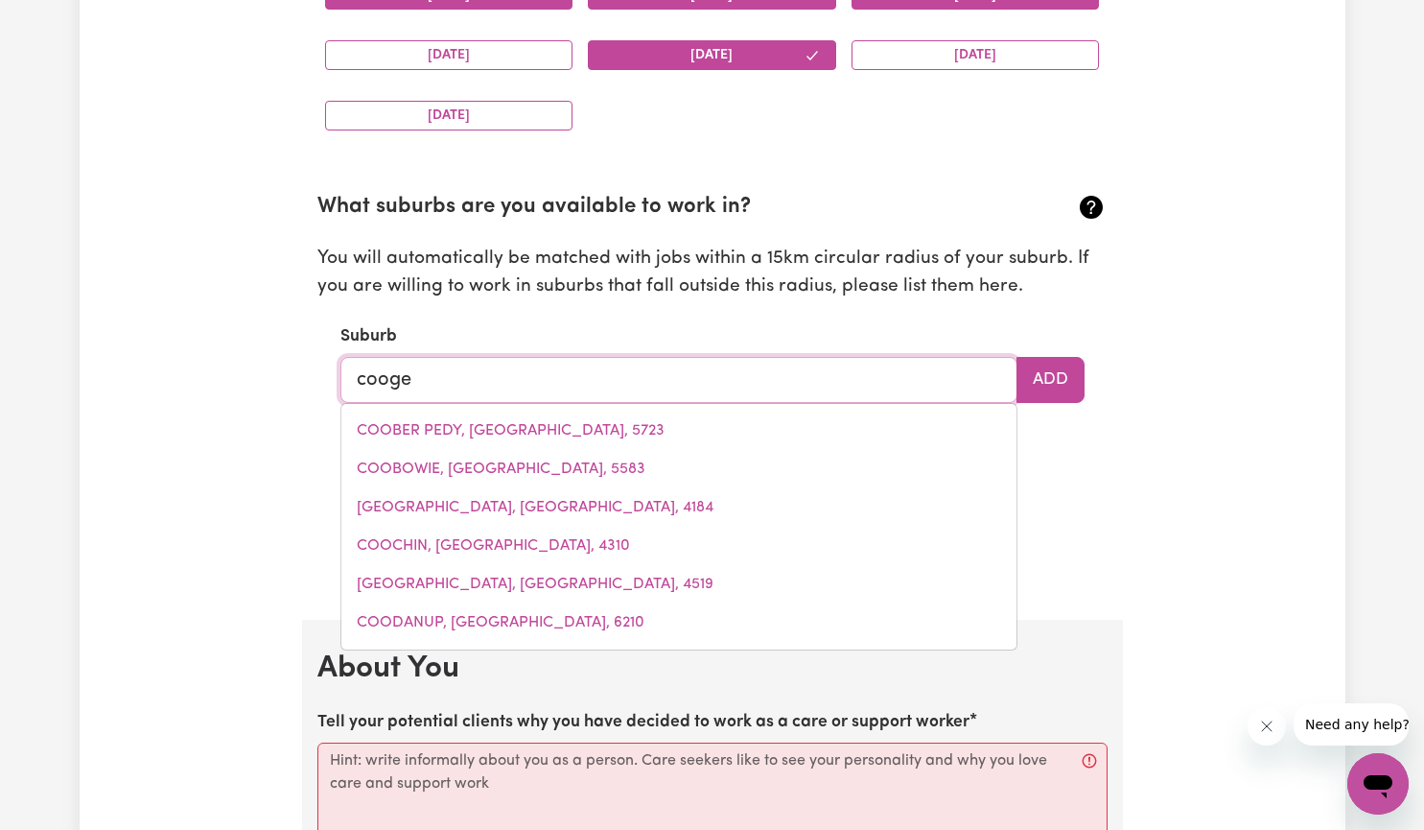
type input "coogee"
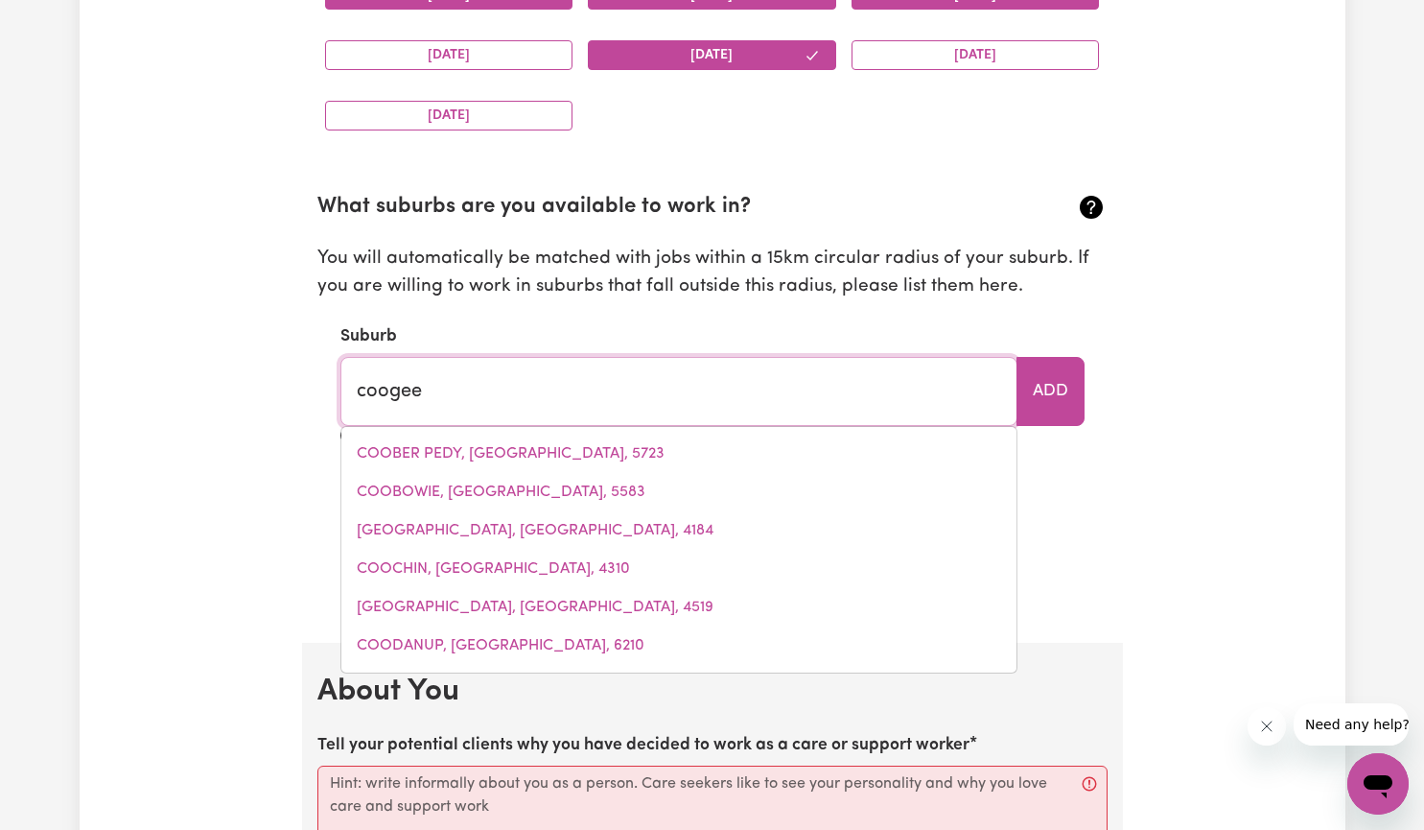
type input "coogee, [GEOGRAPHIC_DATA], 2034"
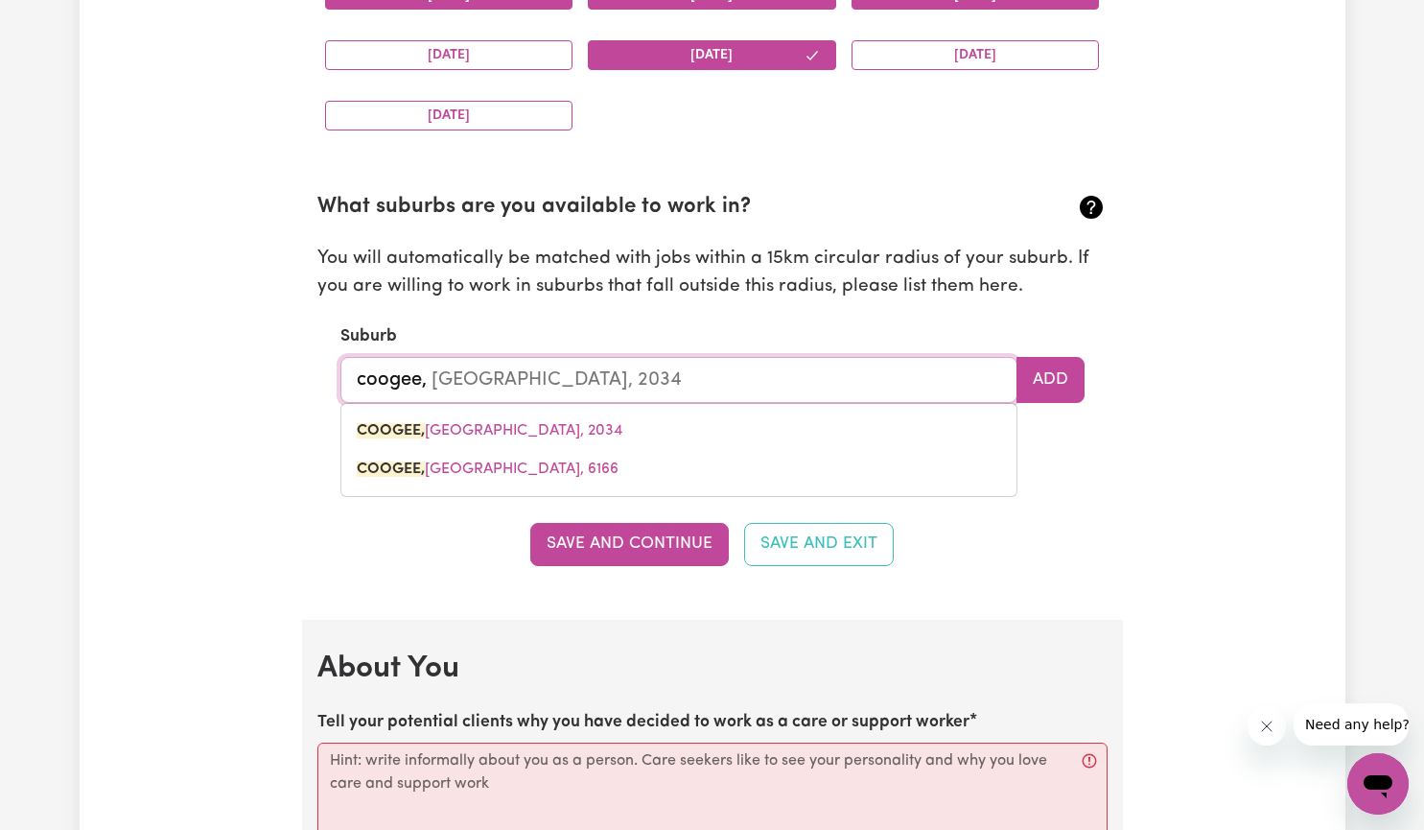
type input "coogee,b"
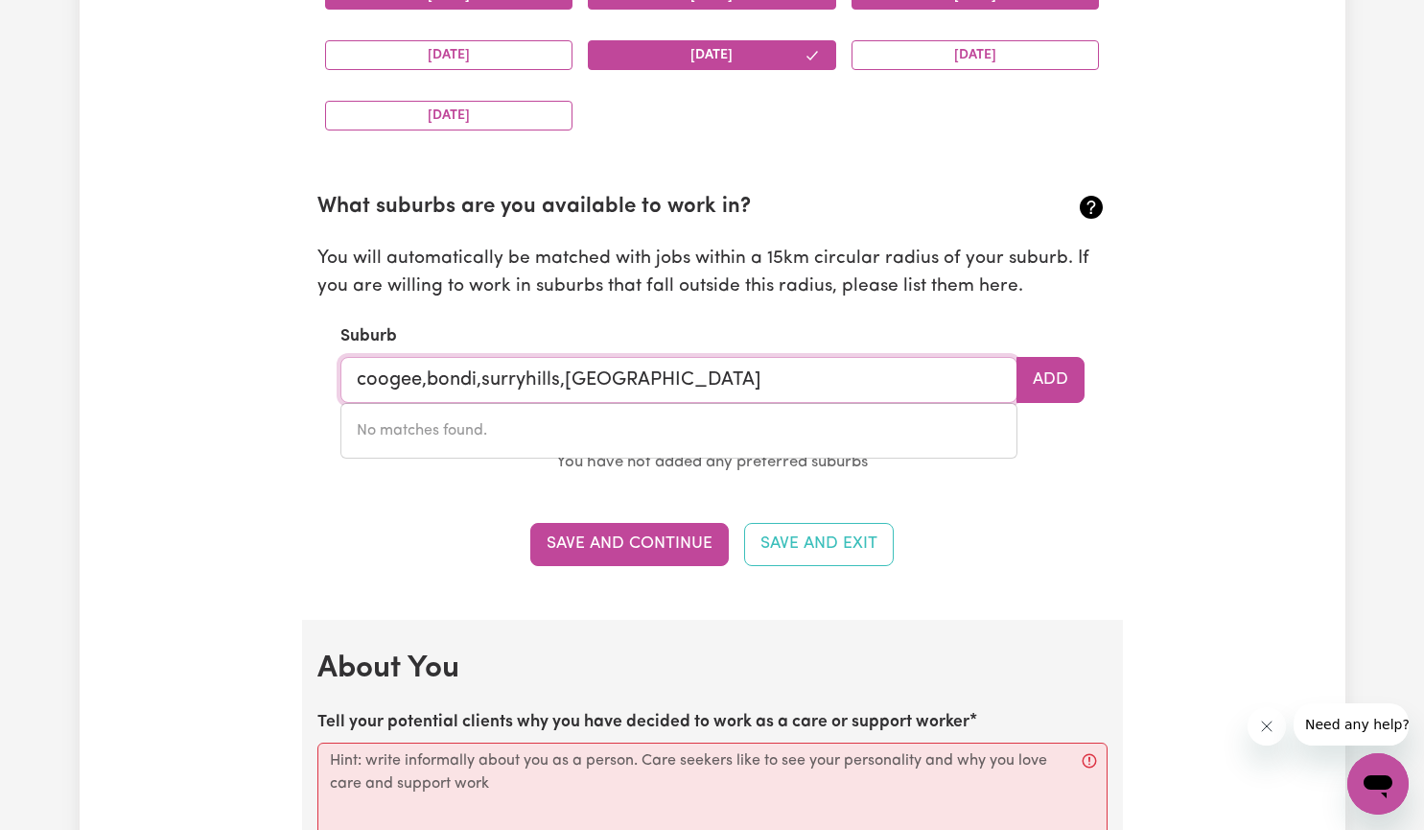
click at [426, 378] on input "coogee,bondi,surryhills,[GEOGRAPHIC_DATA]" at bounding box center [678, 380] width 677 height 46
click at [640, 381] on input "coogee,bondi,surryhills,[GEOGRAPHIC_DATA]" at bounding box center [678, 380] width 677 height 46
type input "c"
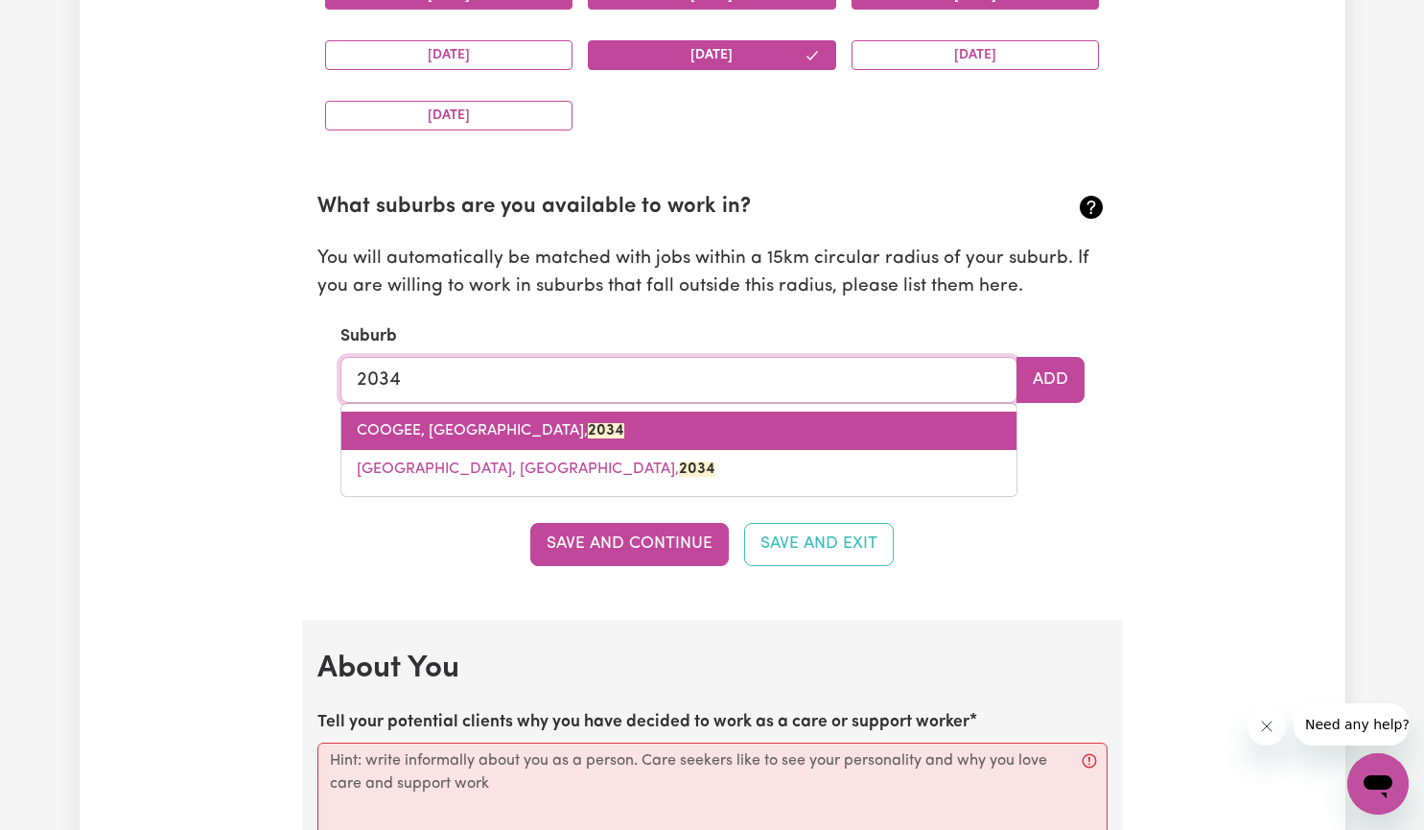
click at [419, 431] on span "COOGEE, [GEOGRAPHIC_DATA], 2034" at bounding box center [491, 430] width 268 height 15
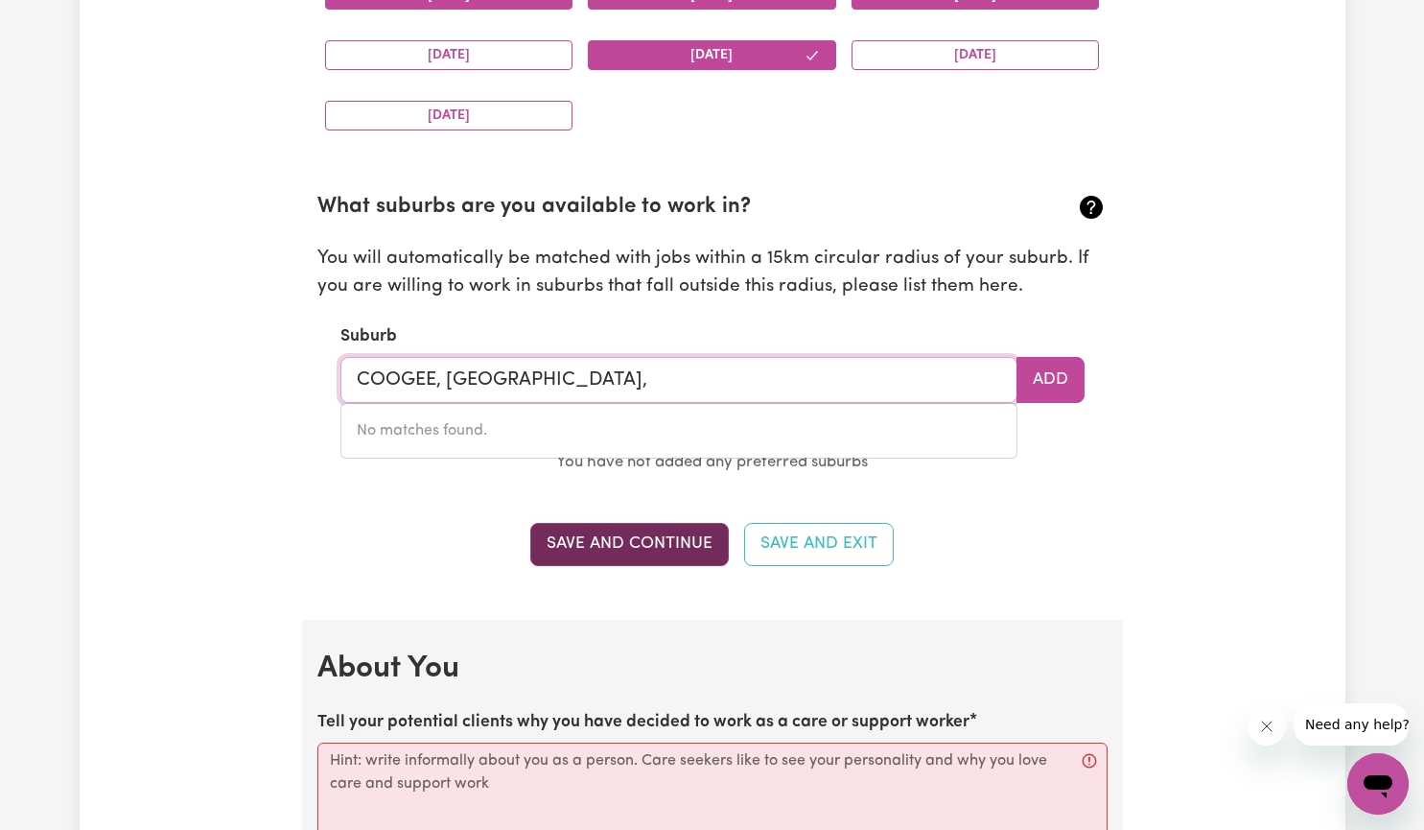
type input "COOGEE, [GEOGRAPHIC_DATA],"
click at [617, 541] on button "Save and Continue" at bounding box center [629, 544] width 199 height 42
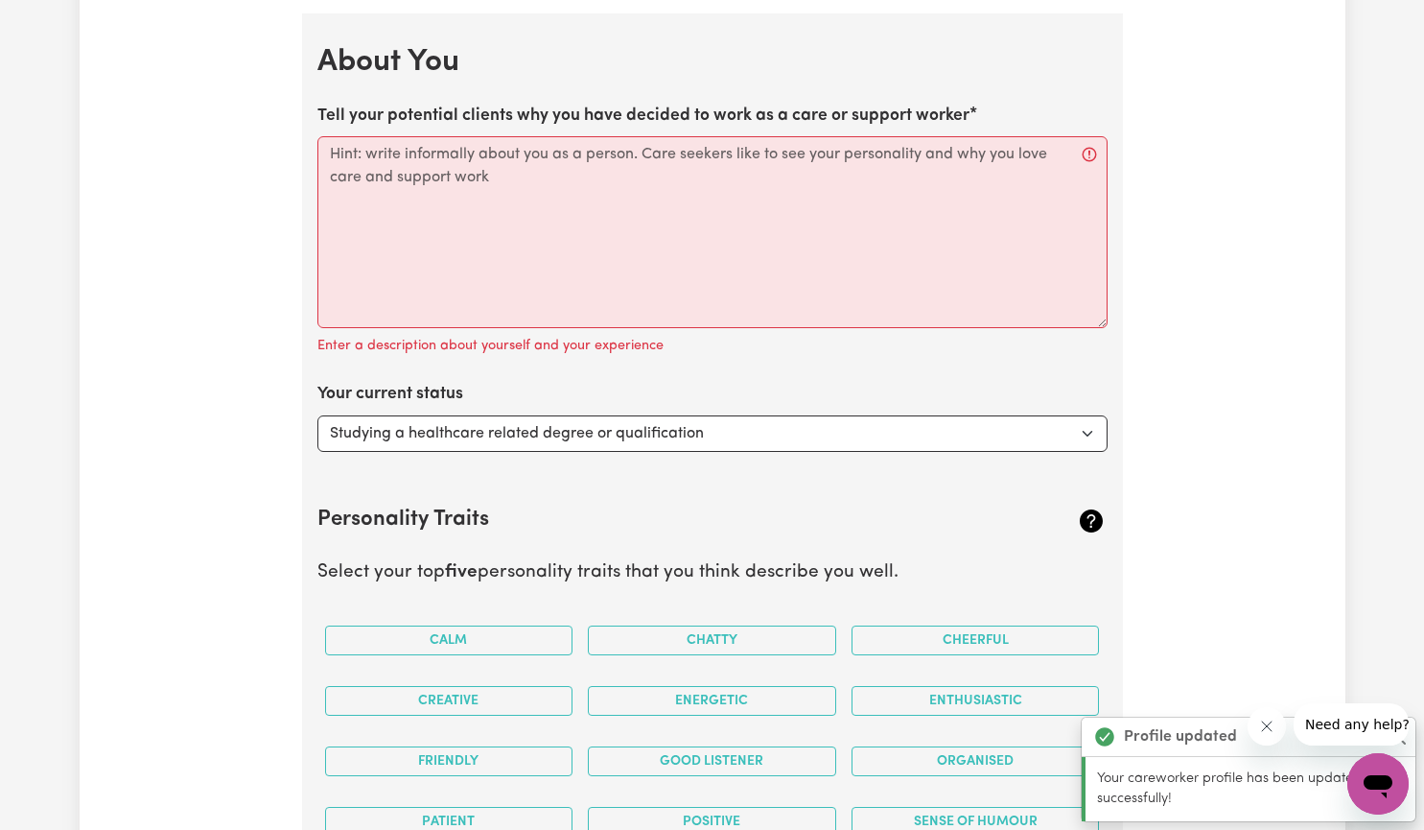
scroll to position [2603, 0]
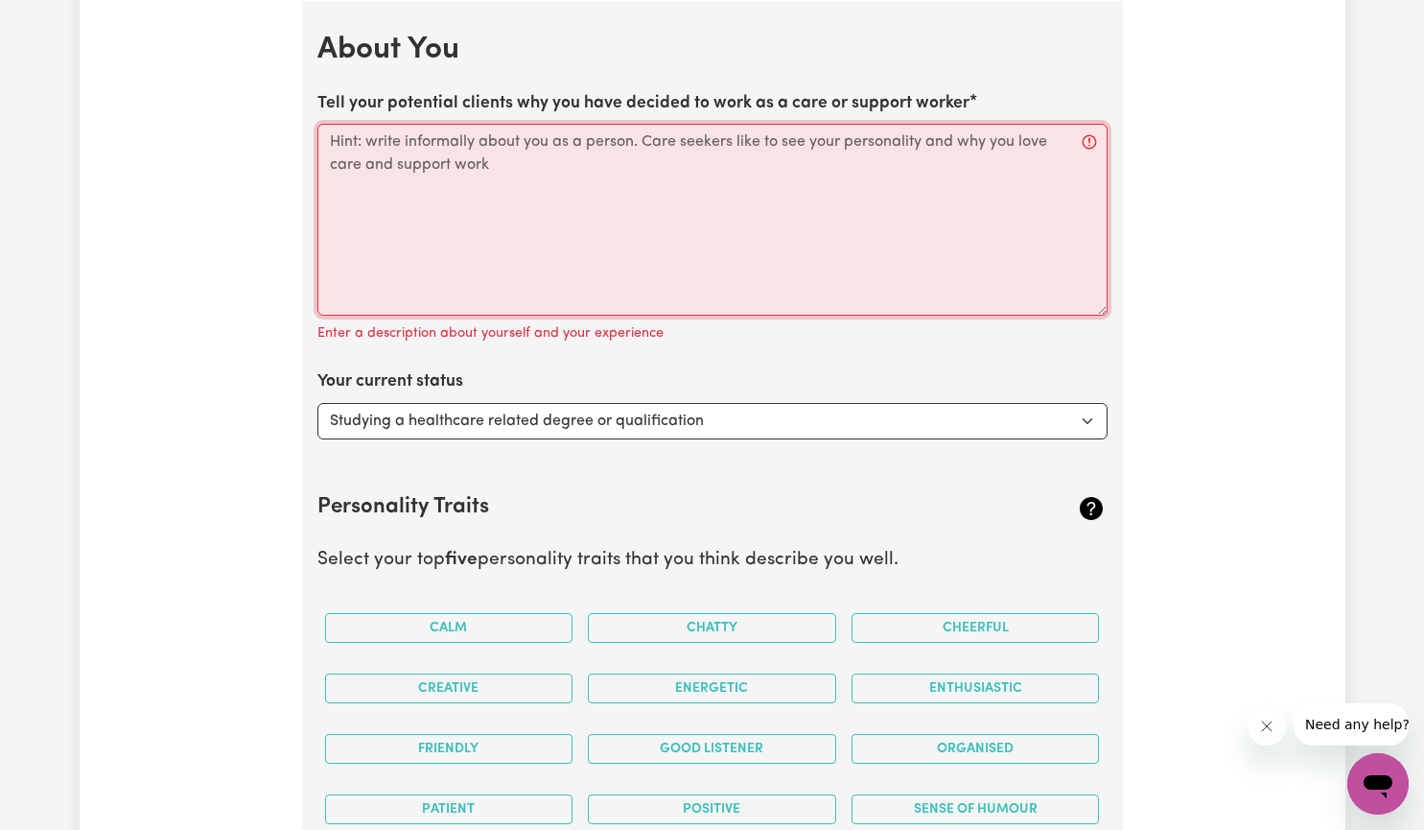
click at [324, 137] on textarea "Tell your potential clients why you have decided to work as a care or support w…" at bounding box center [712, 220] width 790 height 192
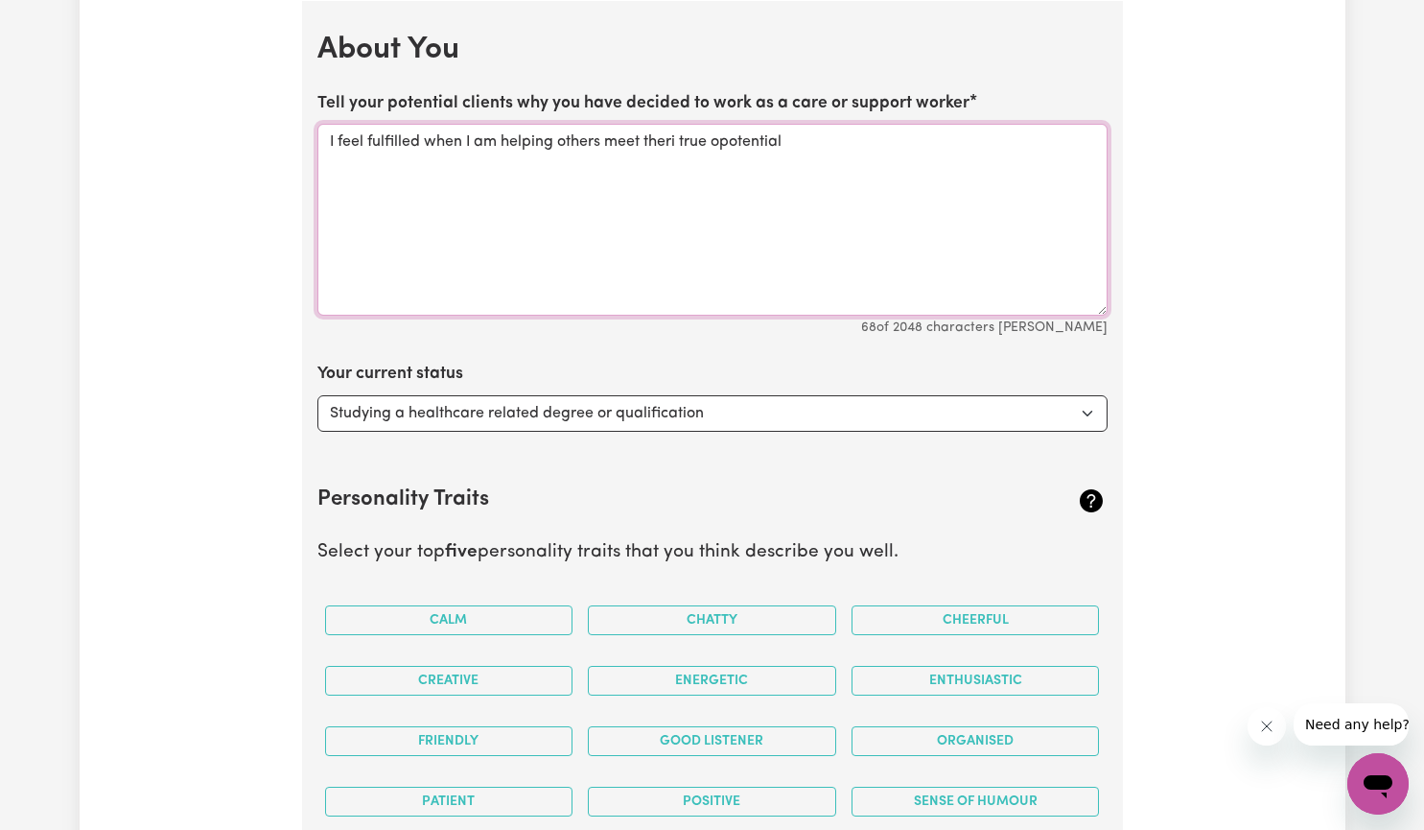
click at [667, 143] on textarea "I feel fulfilled when I am helping others meet theri true opotential" at bounding box center [712, 220] width 790 height 192
click at [721, 143] on textarea "I feel fulfilled when I am helping others meet their true opotential" at bounding box center [712, 220] width 790 height 192
click at [796, 146] on textarea "I feel fulfilled when I am helping others meet their true potential" at bounding box center [712, 220] width 790 height 192
click at [780, 142] on textarea "I feel fulfilled when I am helping others meet their true potential.I see" at bounding box center [712, 220] width 790 height 192
click at [824, 146] on textarea "I feel fulfilled when I am helping others meet their true potential. I see" at bounding box center [712, 220] width 790 height 192
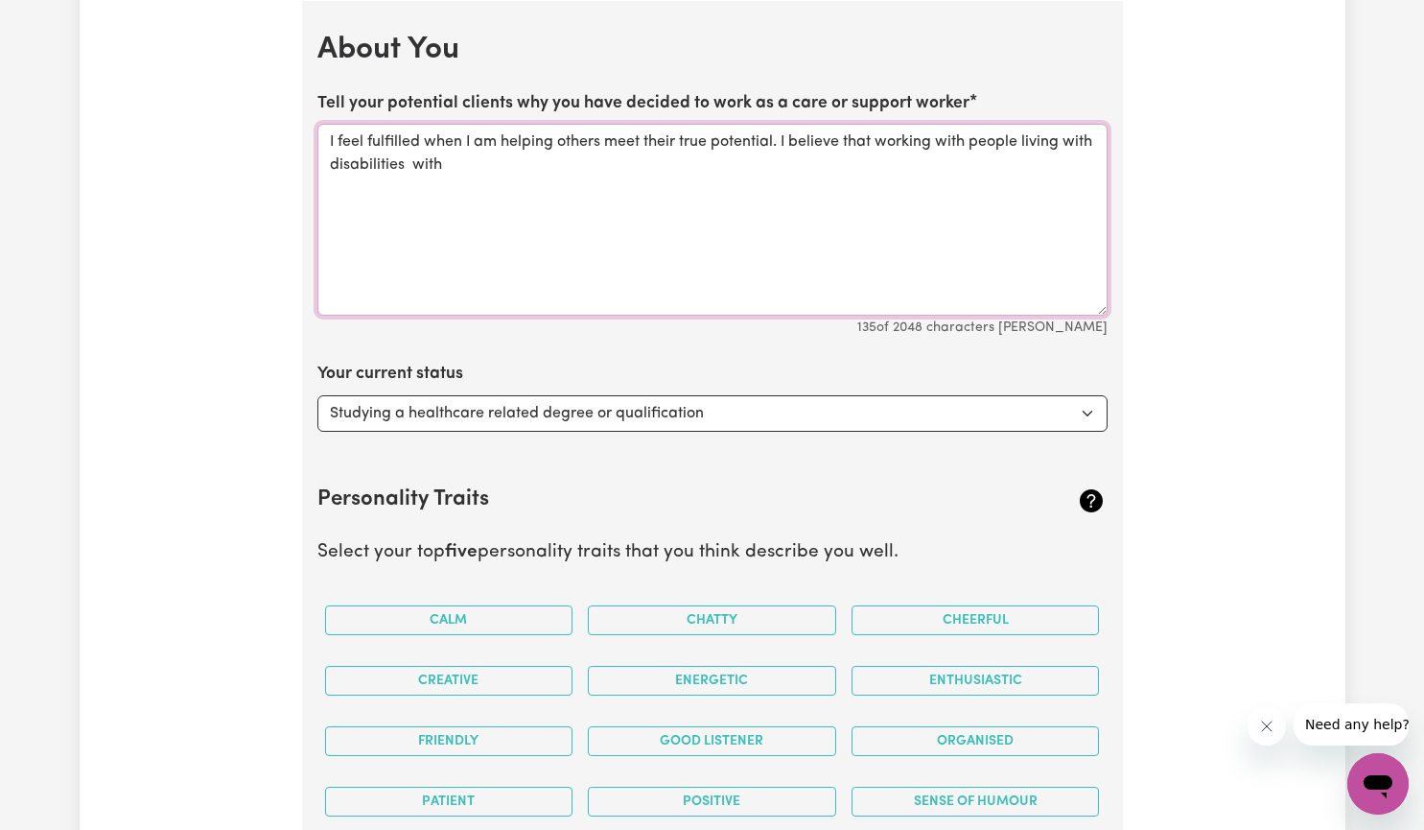
click at [848, 144] on textarea "I feel fulfilled when I am helping others meet their true potential. I believe …" at bounding box center [712, 220] width 790 height 192
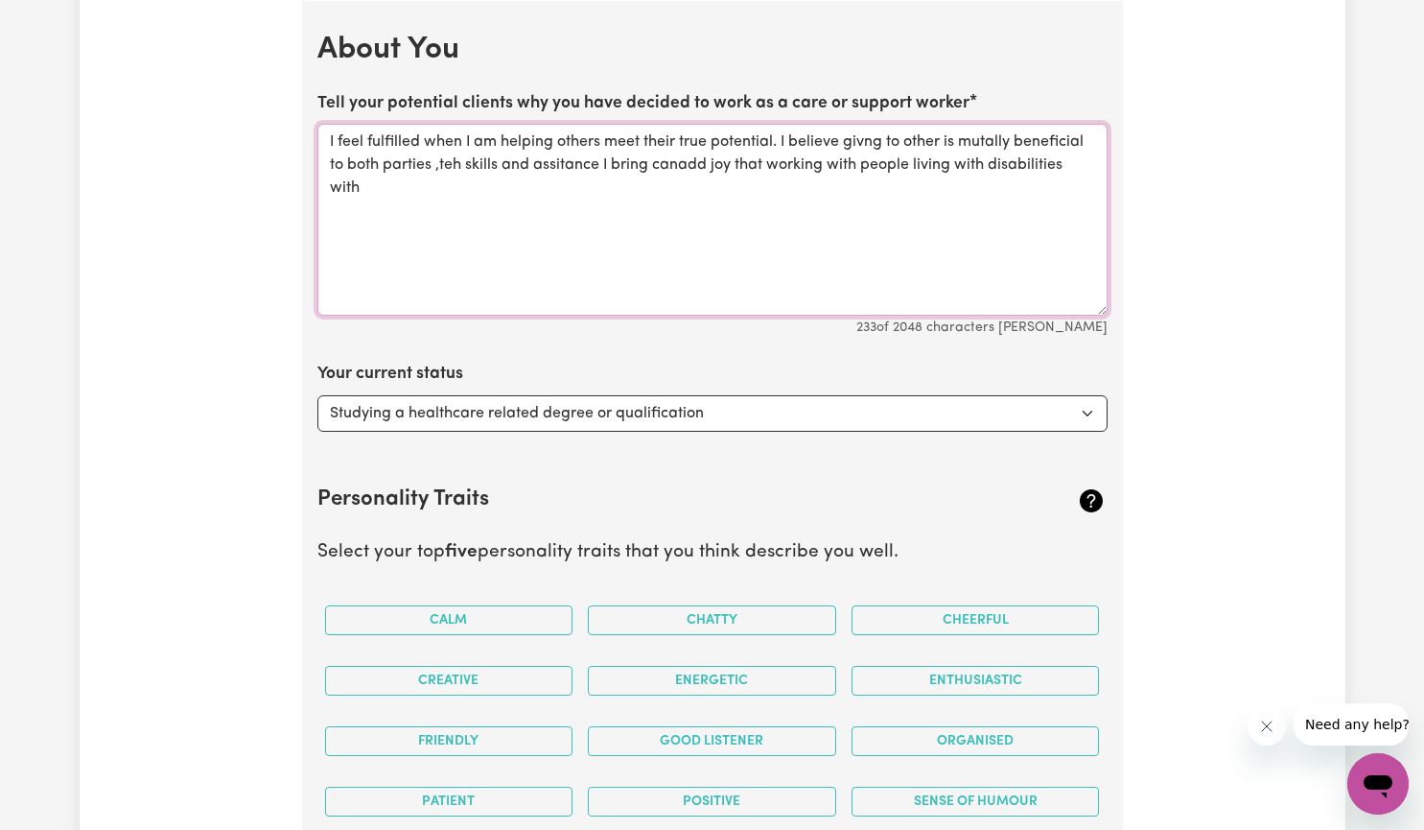
drag, startPoint x: 676, startPoint y: 166, endPoint x: 695, endPoint y: 166, distance: 19.2
click at [677, 166] on textarea "I feel fulfilled when I am helping others meet their true potential. I believe …" at bounding box center [712, 220] width 790 height 192
click at [738, 164] on textarea "I feel fulfilled when I am helping others meet their true potential. I believe …" at bounding box center [712, 220] width 790 height 192
drag, startPoint x: 863, startPoint y: 143, endPoint x: 839, endPoint y: 143, distance: 24.0
click at [839, 143] on textarea "I feel fulfilled when I am helping others meet their true potential. I believe …" at bounding box center [712, 220] width 790 height 192
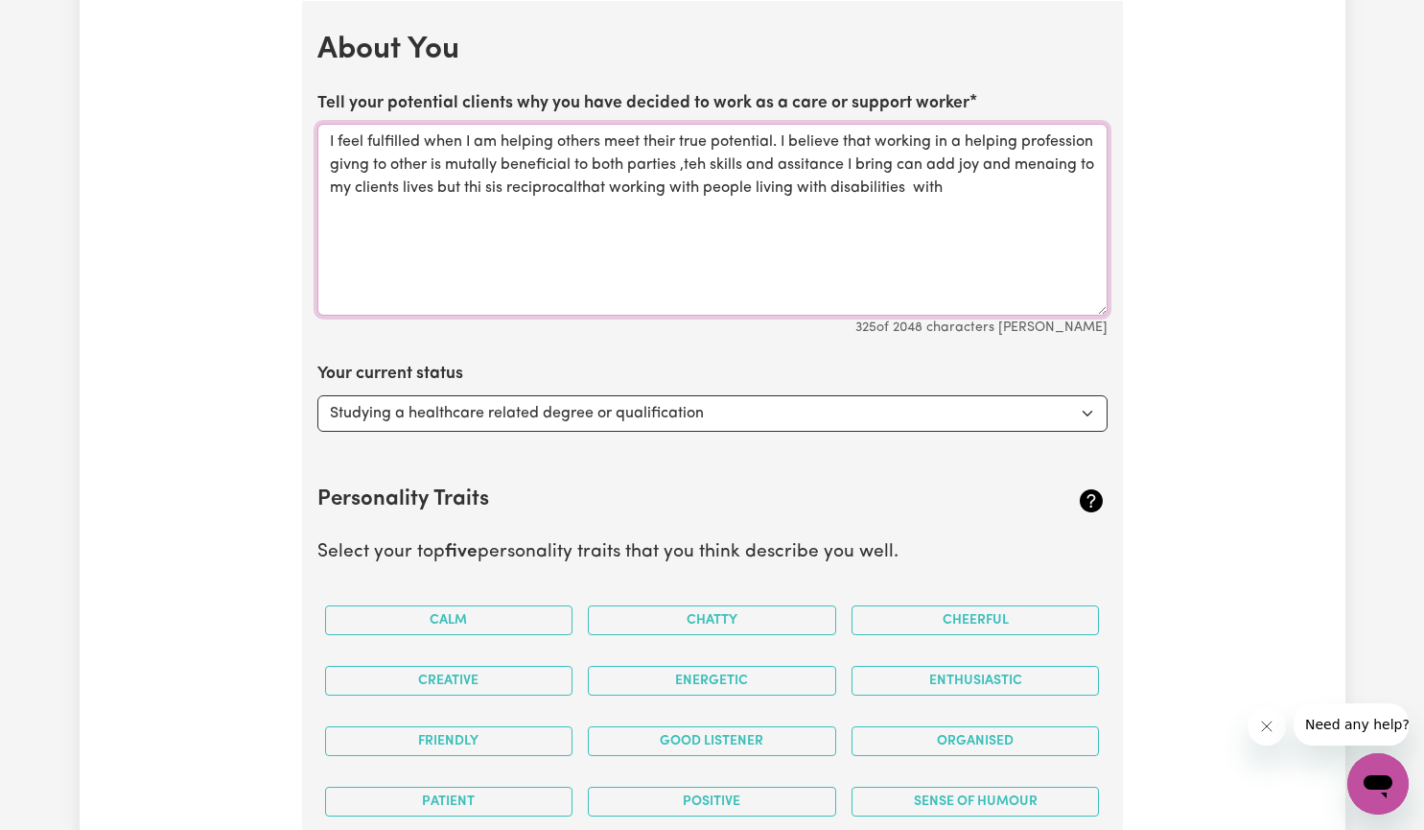
drag, startPoint x: 504, startPoint y: 164, endPoint x: 407, endPoint y: 166, distance: 96.9
click at [407, 166] on textarea "I feel fulfilled when I am helping others meet their true potential. I believe …" at bounding box center [712, 220] width 790 height 192
click at [666, 168] on textarea "I feel fulfilled when I am helping others meet their true potential. I believe …" at bounding box center [712, 220] width 790 height 192
click at [440, 187] on textarea "I feel fulfilled when I am helping others meet their true potential. I believe …" at bounding box center [712, 220] width 790 height 192
drag, startPoint x: 659, startPoint y: 189, endPoint x: 654, endPoint y: 205, distance: 17.0
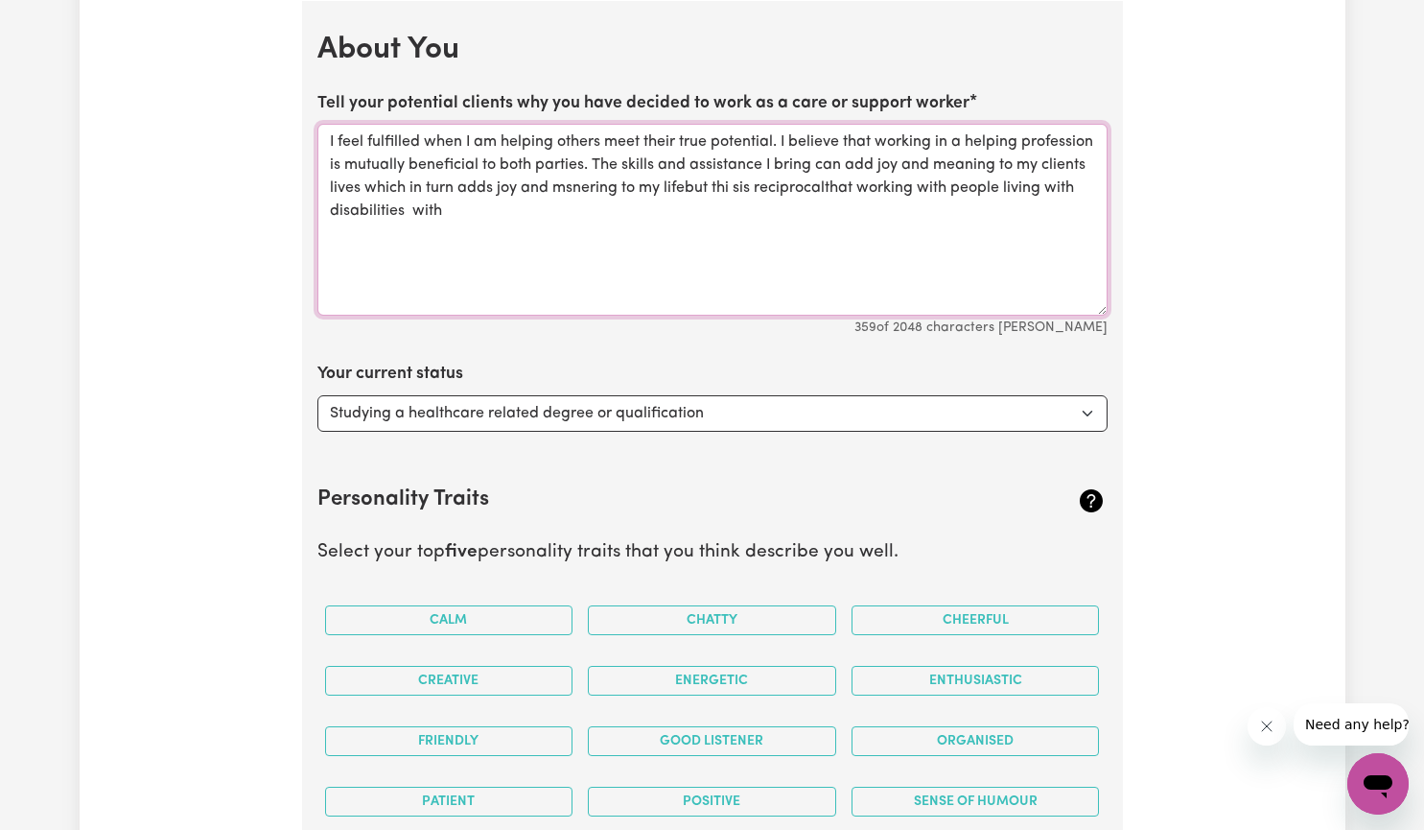
click at [647, 212] on textarea "I feel fulfilled when I am helping others meet their true potential. I believe …" at bounding box center [712, 220] width 790 height 192
click at [637, 186] on textarea "I feel fulfilled when I am helping others meet their true potential. I believe …" at bounding box center [712, 220] width 790 height 192
click at [759, 188] on textarea "I feel fulfilled when I am helping others meet their true potential. I believe …" at bounding box center [712, 220] width 790 height 192
drag, startPoint x: 948, startPoint y: 193, endPoint x: 926, endPoint y: 200, distance: 22.5
click at [919, 209] on textarea "I feel fulfilled when I am helping others meet their true potential. I believe …" at bounding box center [712, 220] width 790 height 192
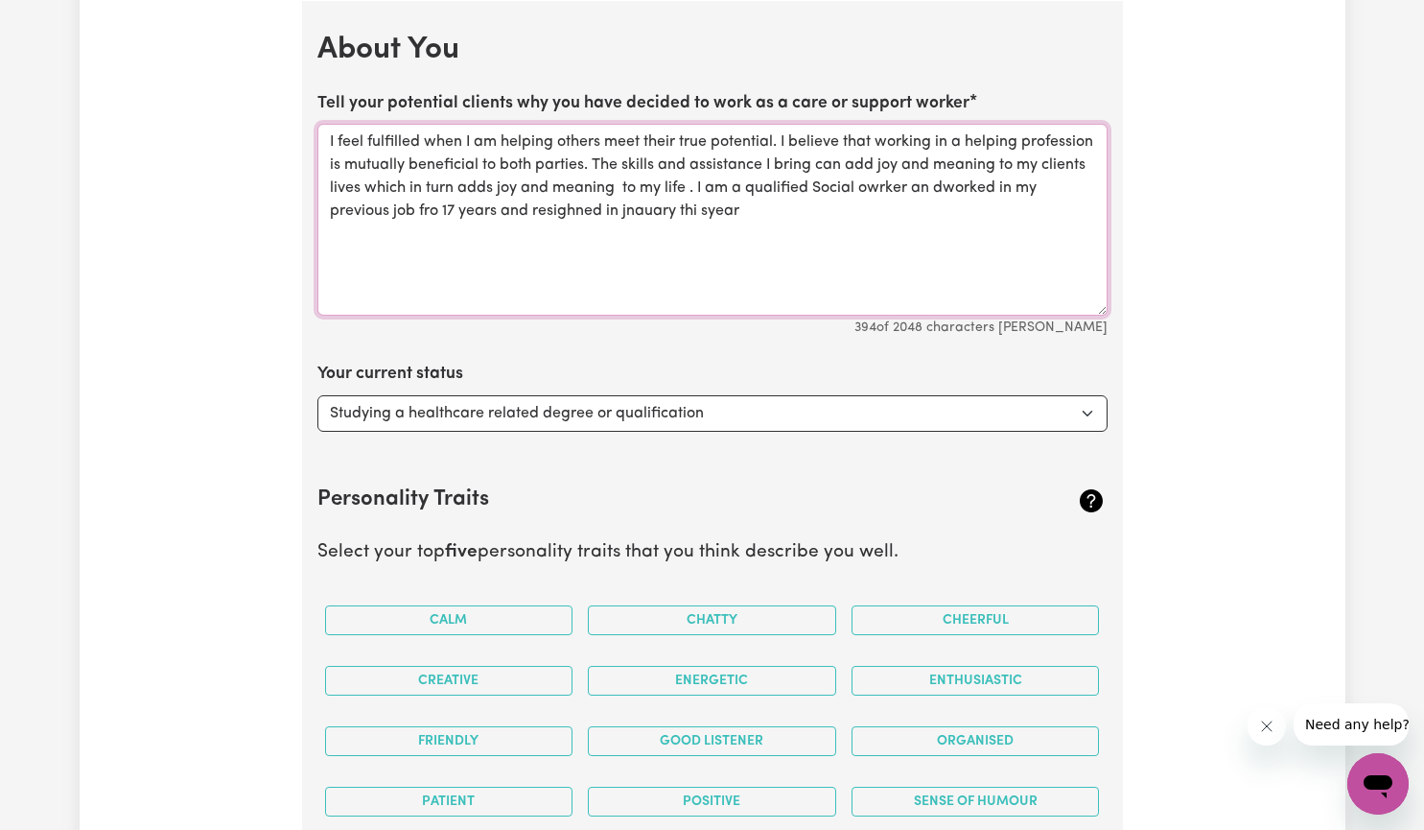
click at [936, 188] on textarea "I feel fulfilled when I am helping others meet their true potential. I believe …" at bounding box center [712, 220] width 790 height 192
drag, startPoint x: 1034, startPoint y: 189, endPoint x: 1043, endPoint y: 204, distance: 18.1
click at [1035, 189] on textarea "I feel fulfilled when I am helping others meet their true potential. I believe …" at bounding box center [712, 220] width 790 height 192
click at [1007, 186] on textarea "I feel fulfilled when I am helping others meet their true potential. I believe …" at bounding box center [712, 220] width 790 height 192
click at [442, 211] on textarea "I feel fulfilled when I am helping others meet their true potential. I believe …" at bounding box center [712, 220] width 790 height 192
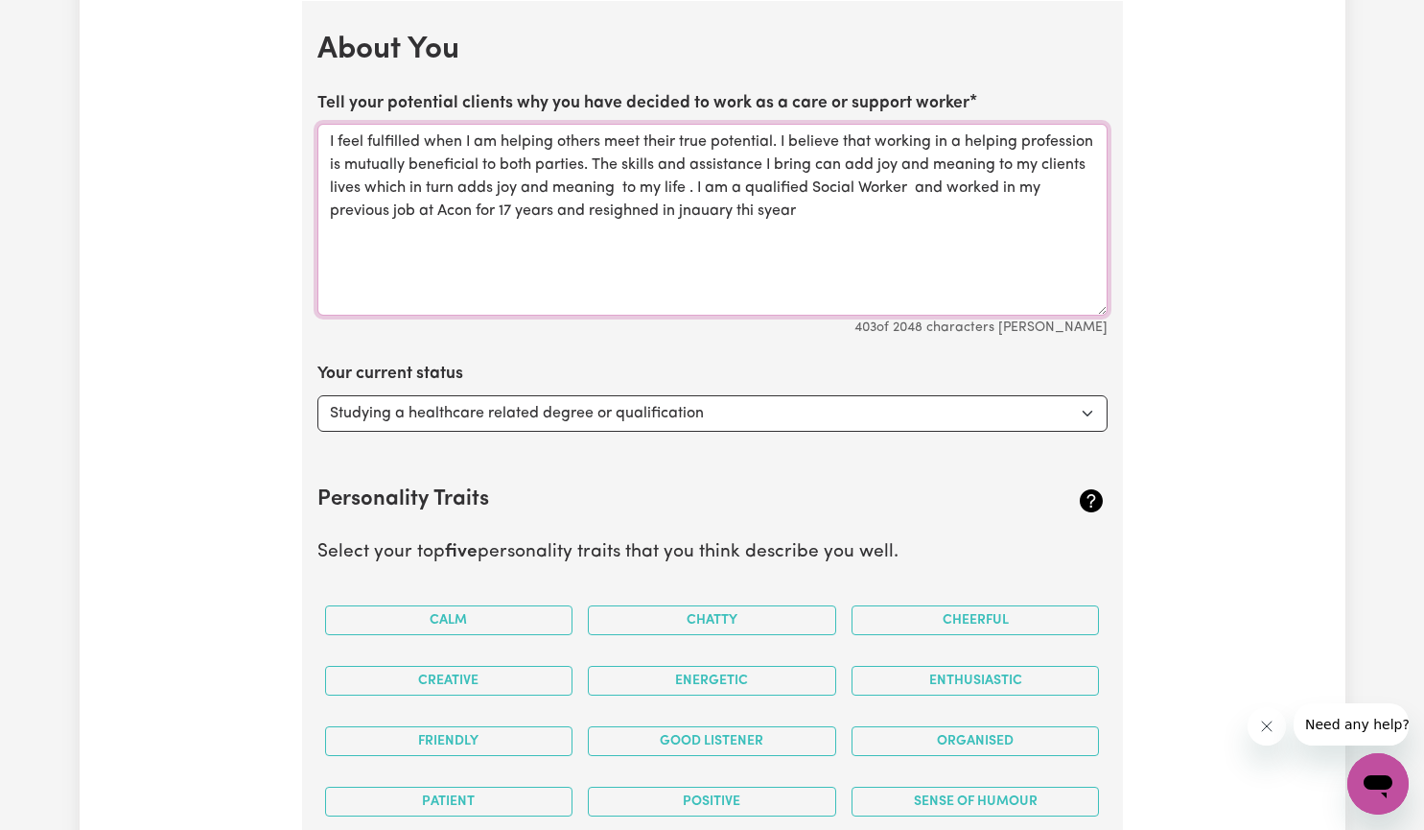
click at [583, 212] on textarea "I feel fulfilled when I am helping others meet their true potential. I believe …" at bounding box center [712, 220] width 790 height 192
click at [762, 208] on textarea "I feel fulfilled when I am helping others meet their true potential. I believe …" at bounding box center [712, 220] width 790 height 192
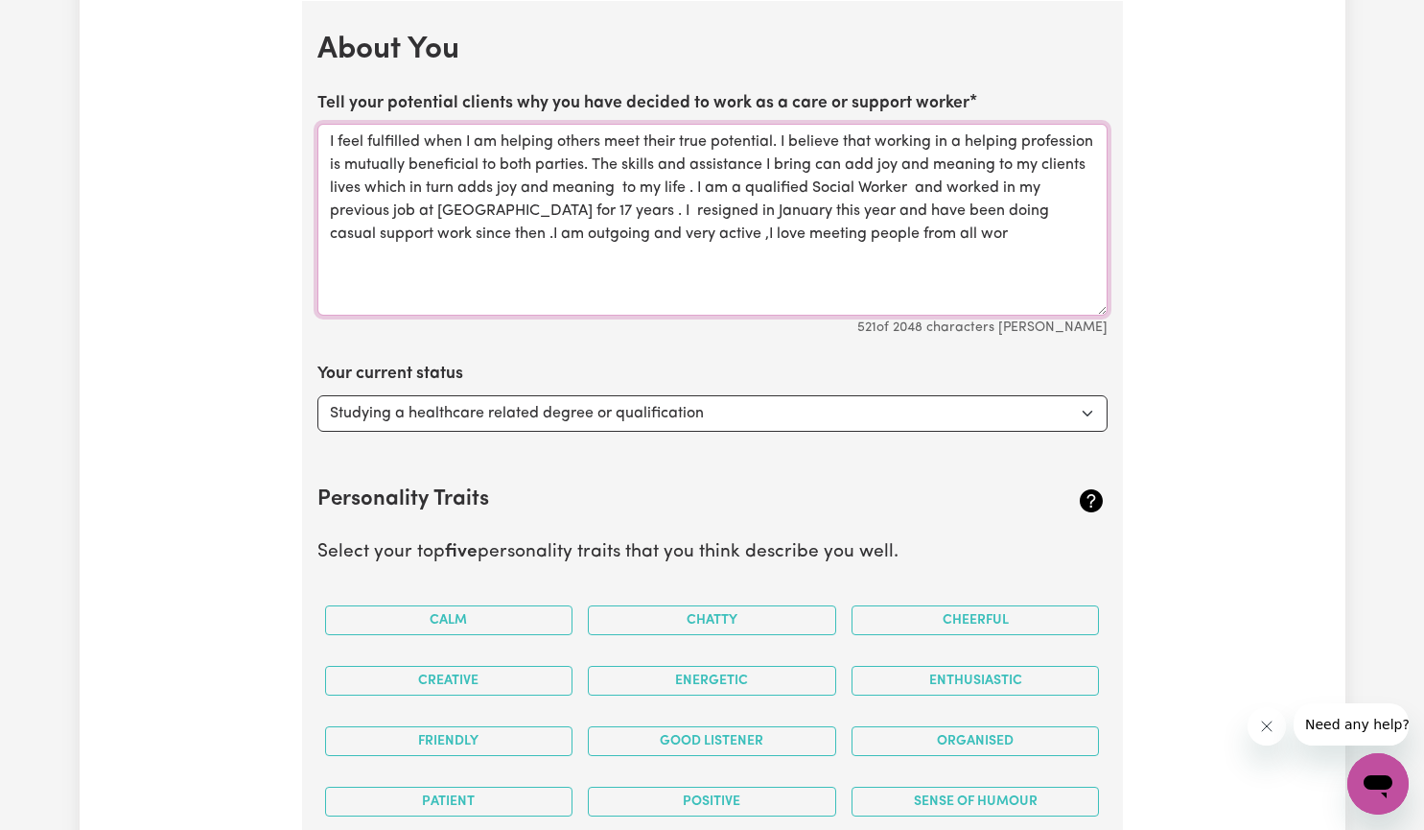
click at [889, 236] on textarea "I feel fulfilled when I am helping others meet their true potential. I believe …" at bounding box center [712, 220] width 790 height 192
drag, startPoint x: 889, startPoint y: 236, endPoint x: 917, endPoint y: 277, distance: 49.7
click at [893, 236] on textarea "I feel fulfilled when I am helping others meet their true potential. I believe …" at bounding box center [712, 220] width 790 height 192
type textarea "I feel fulfilled when I am helping others meet their true potential. I believe …"
drag, startPoint x: 735, startPoint y: 406, endPoint x: 702, endPoint y: 415, distance: 34.0
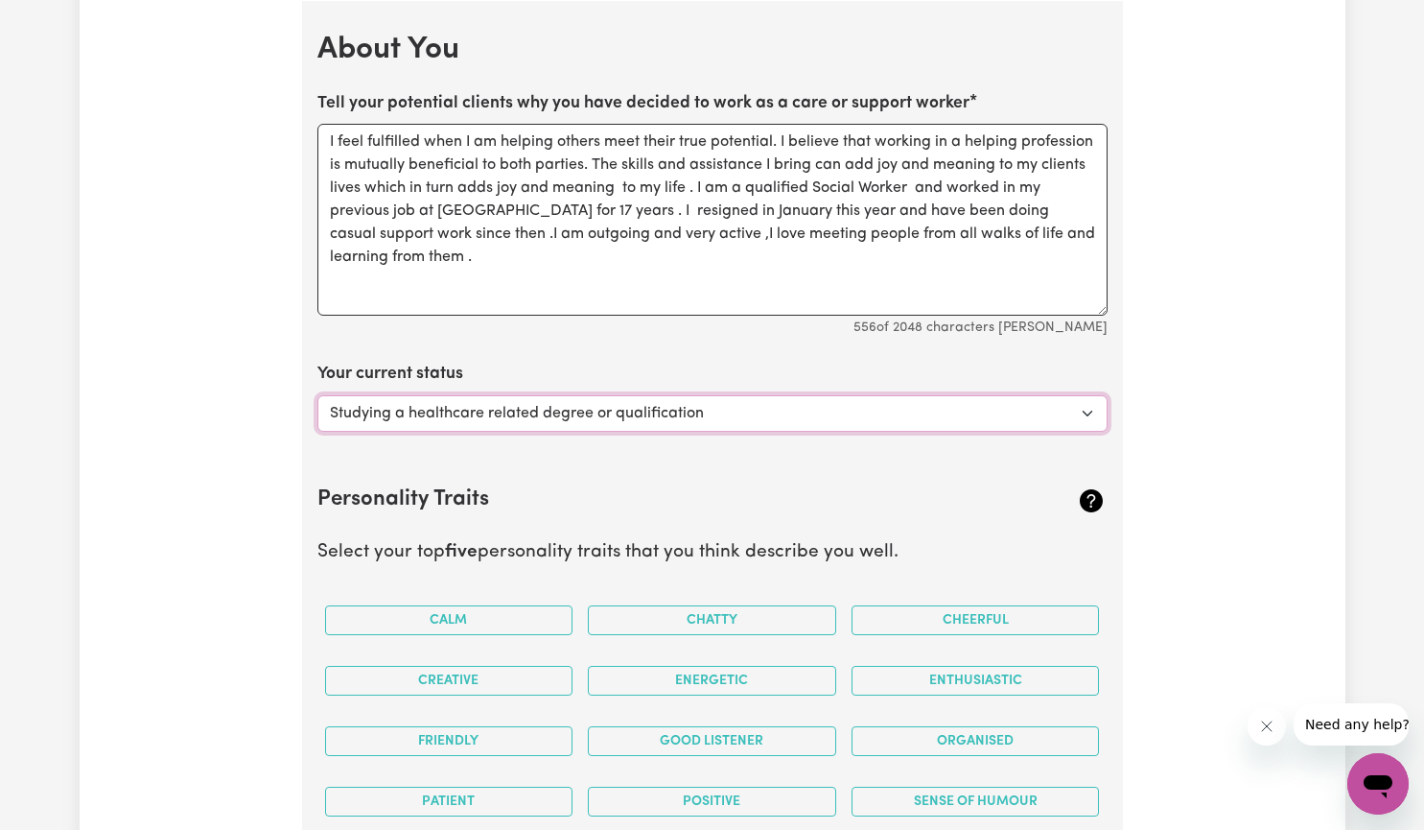
click at [702, 415] on select "Select... Studying a healthcare related degree or qualification Studying a non-…" at bounding box center [712, 413] width 790 height 36
select select "Embarking on a career change into the care industry"
click at [317, 395] on select "Select... Studying a healthcare related degree or qualification Studying a non-…" at bounding box center [712, 413] width 790 height 36
click at [422, 260] on textarea "I feel fulfilled when I am helping others meet their true potential. I believe …" at bounding box center [712, 220] width 790 height 192
click at [634, 257] on textarea "I feel fulfilled when I am helping others meet their true potential. I believe …" at bounding box center [712, 220] width 790 height 192
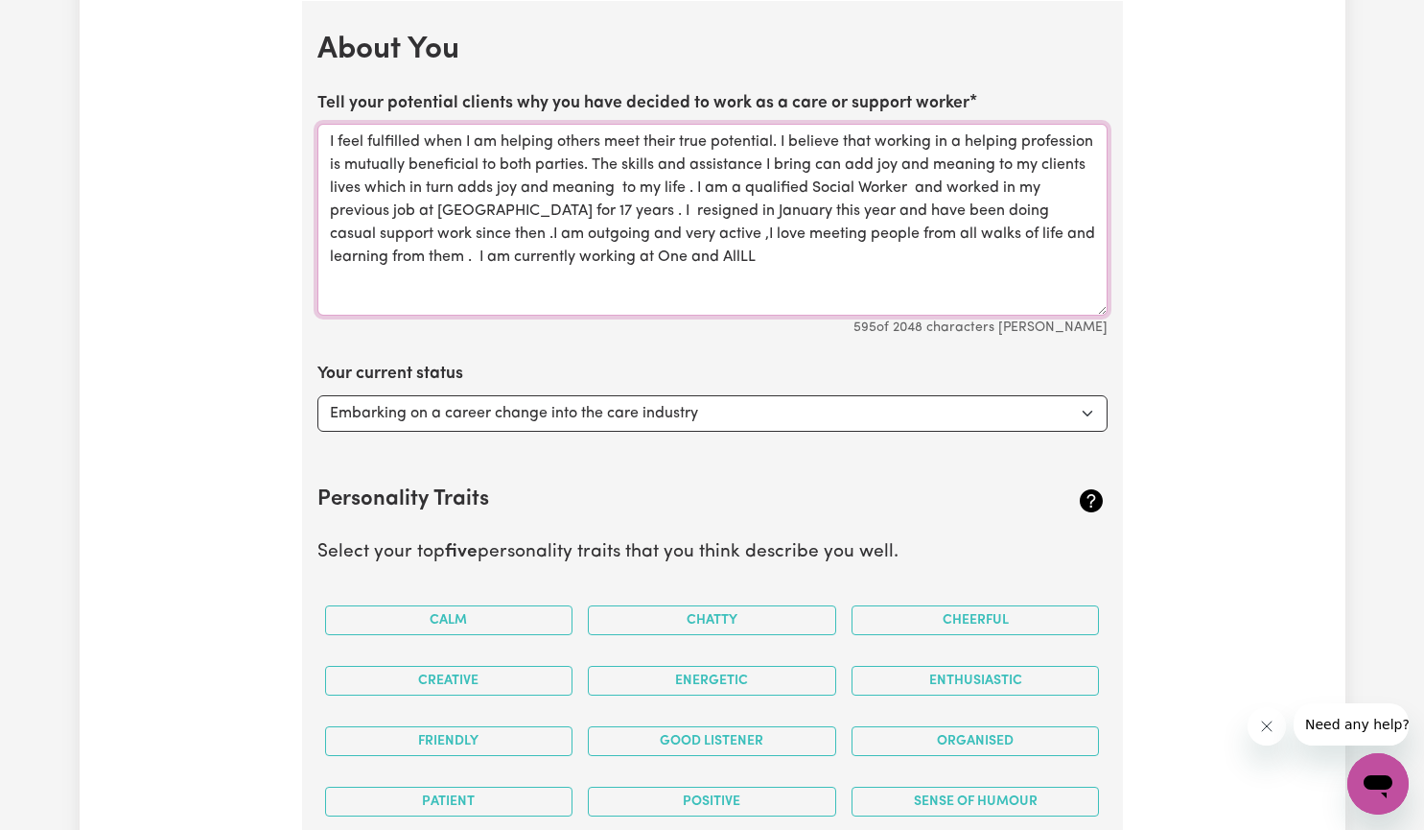
click at [664, 252] on textarea "I feel fulfilled when I am helping others meet their true potential. I believe …" at bounding box center [712, 220] width 790 height 192
click at [664, 259] on textarea "I feel fulfilled when I am helping others meet their true potential. I believe …" at bounding box center [712, 220] width 790 height 192
click at [468, 280] on textarea "I feel fulfilled when I am helping others meet their true potential. I believe …" at bounding box center [712, 220] width 790 height 192
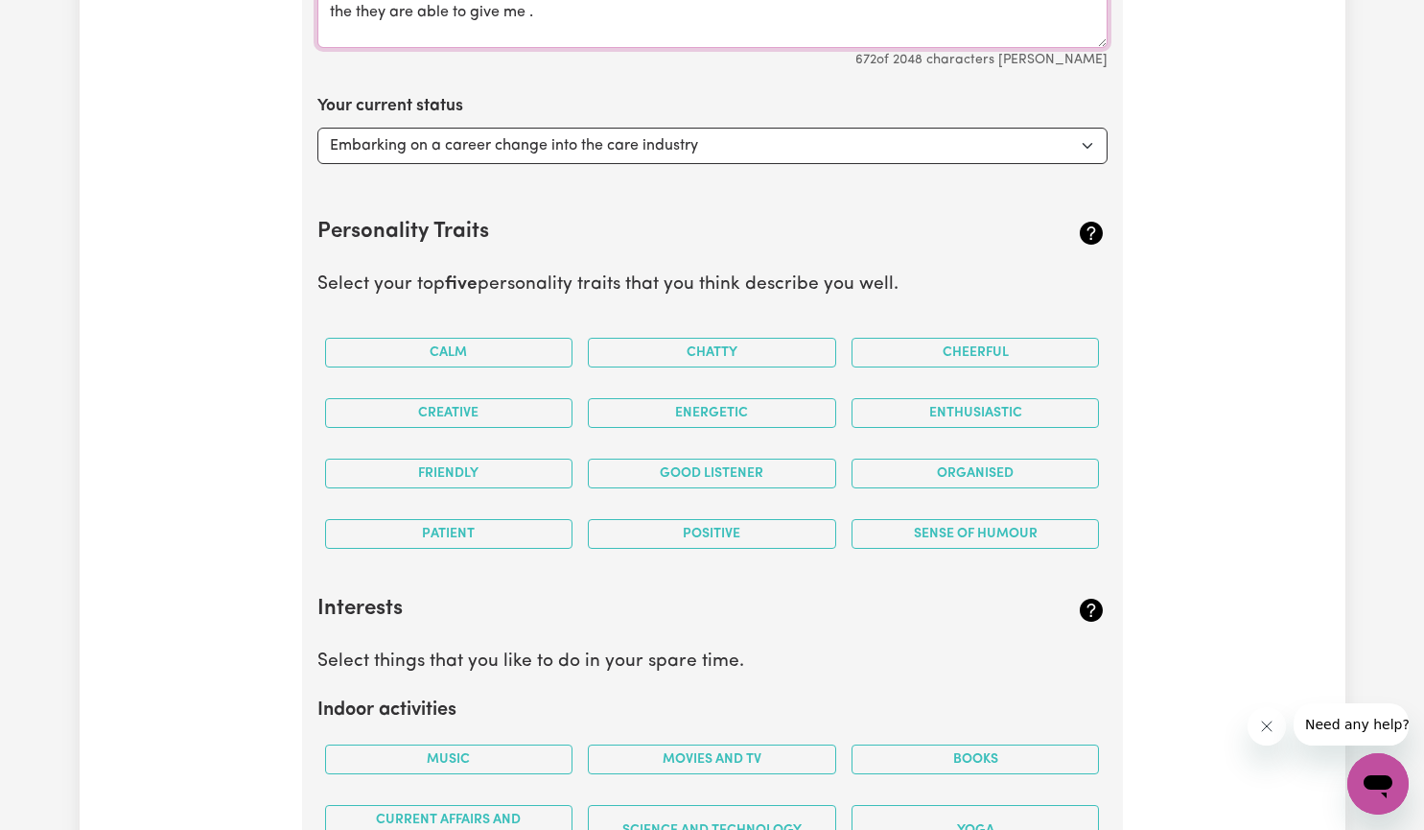
scroll to position [2896, 0]
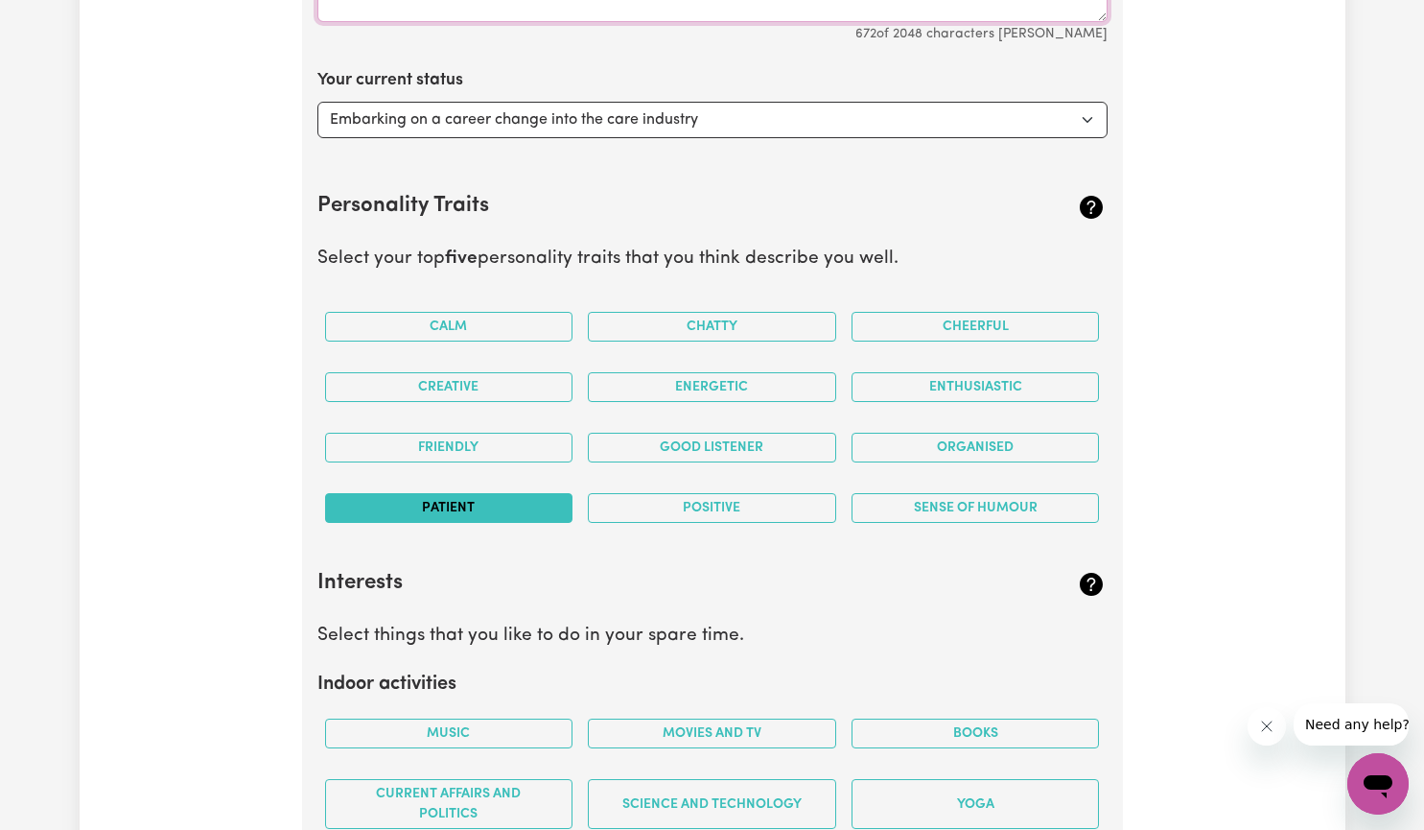
type textarea "I feel fulfilled when I am helping others meet their true potential. I believe …"
click at [508, 506] on button "Patient" at bounding box center [449, 508] width 248 height 30
click at [672, 516] on button "Positive" at bounding box center [712, 508] width 248 height 30
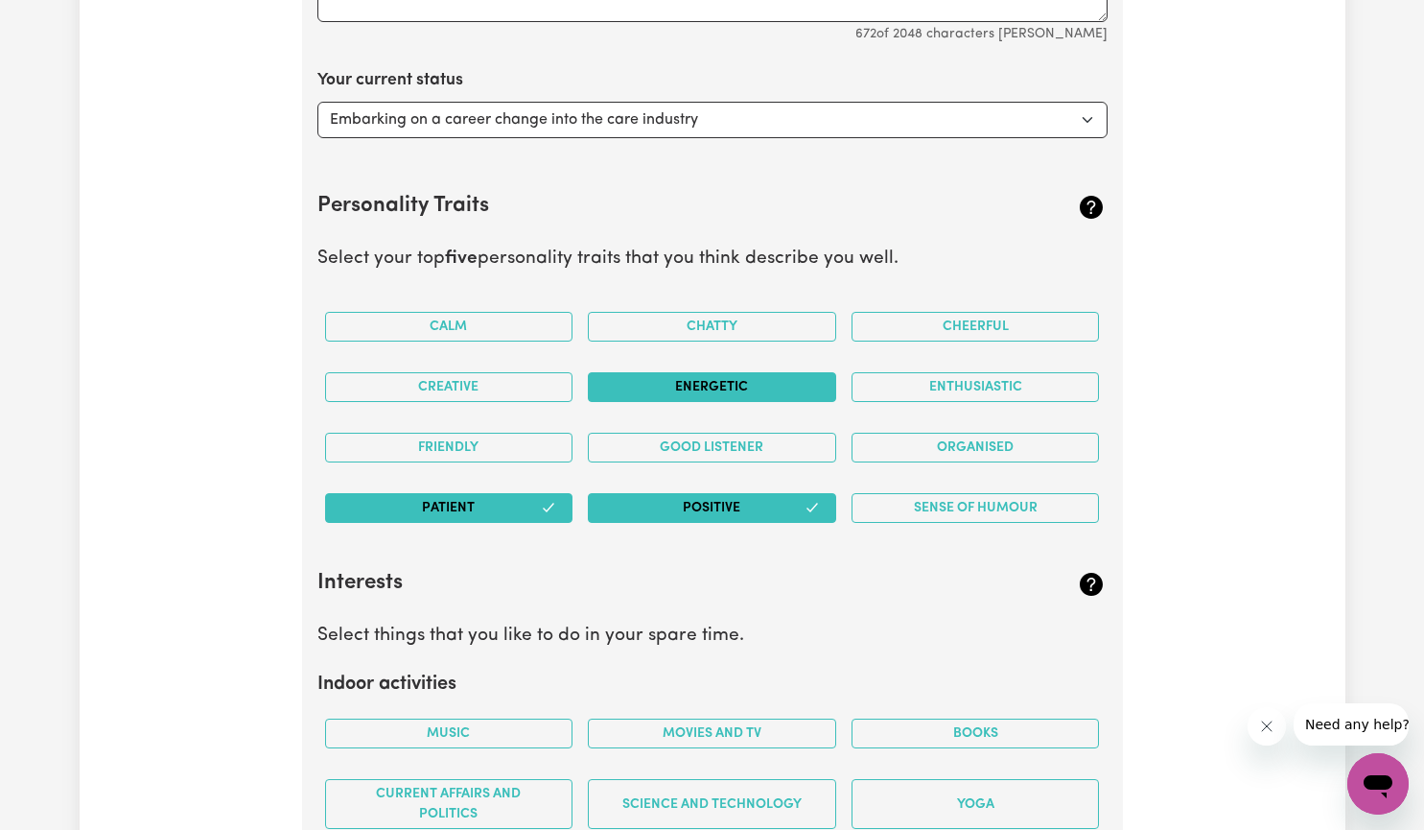
click at [705, 386] on button "Energetic" at bounding box center [712, 387] width 248 height 30
click at [723, 318] on button "Chatty" at bounding box center [712, 327] width 248 height 30
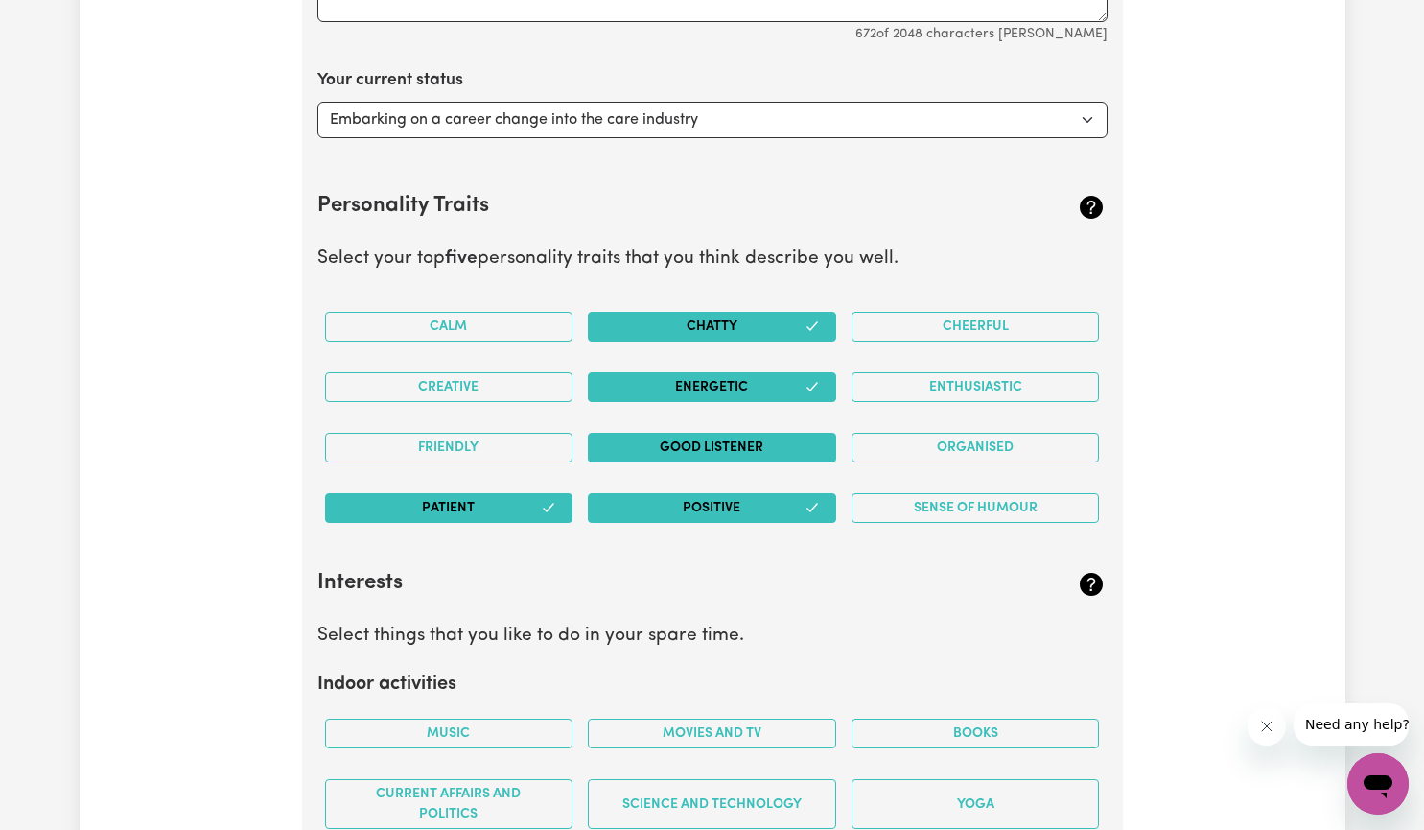
click at [722, 440] on button "Good Listener" at bounding box center [712, 448] width 248 height 30
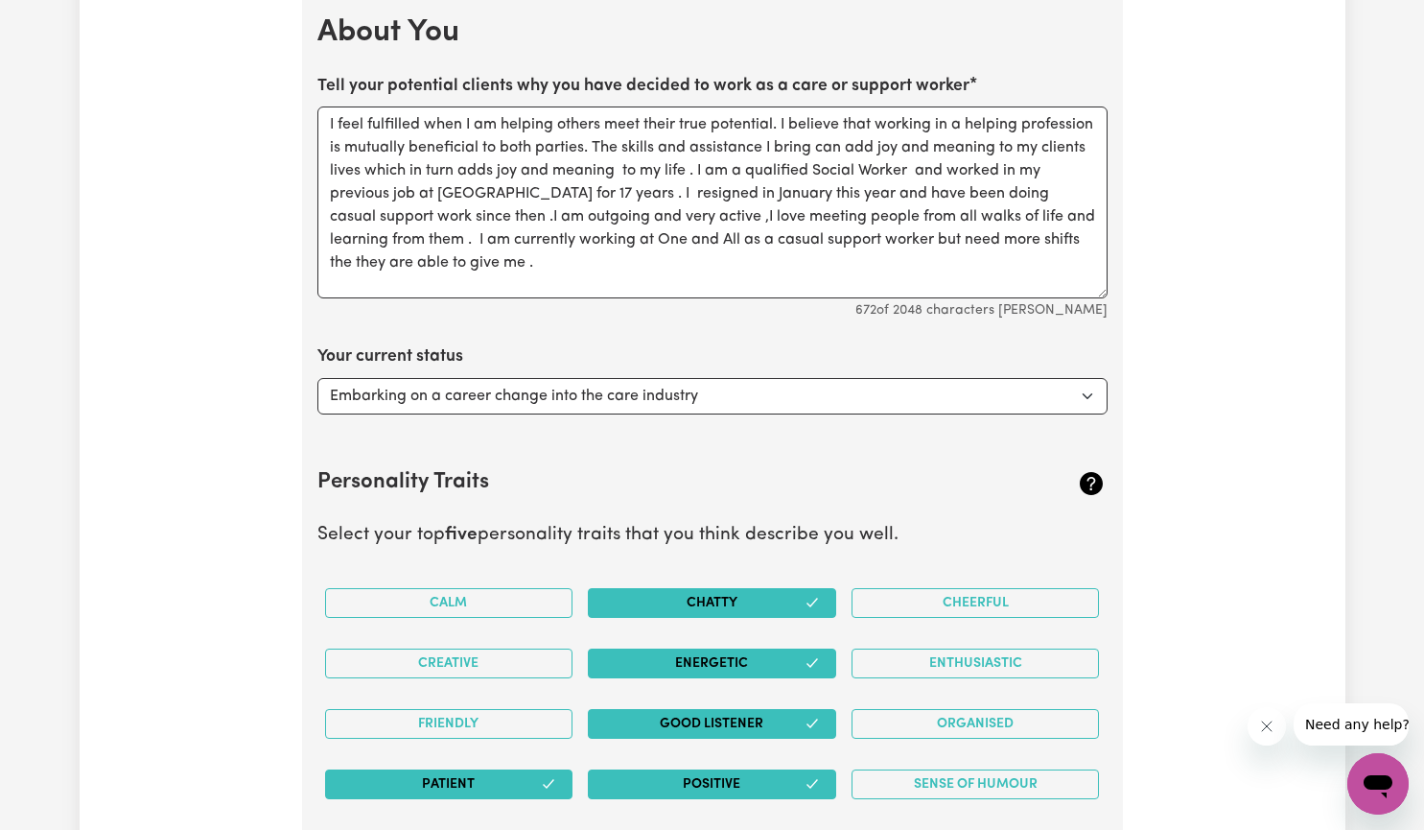
scroll to position [2581, 0]
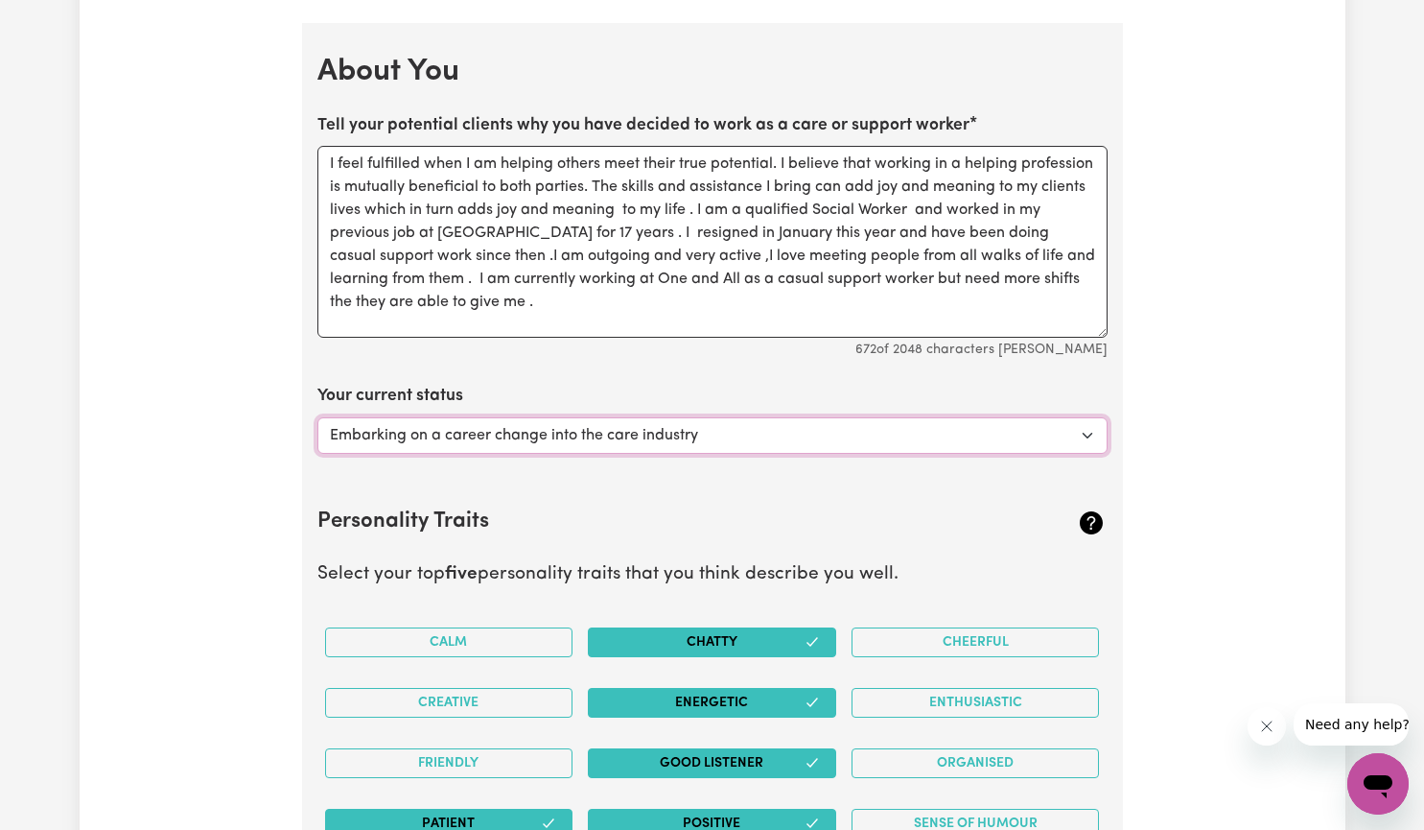
click at [1089, 432] on select "Select... Studying a healthcare related degree or qualification Studying a non-…" at bounding box center [712, 435] width 790 height 36
select select "Looking for extra work to fill my week and/or weekends"
click at [317, 417] on select "Select... Studying a healthcare related degree or qualification Studying a non-…" at bounding box center [712, 435] width 790 height 36
drag, startPoint x: 1009, startPoint y: 281, endPoint x: 1030, endPoint y: 326, distance: 49.8
click at [1009, 282] on textarea "I feel fulfilled when I am helping others meet their true potential. I believe …" at bounding box center [712, 242] width 790 height 192
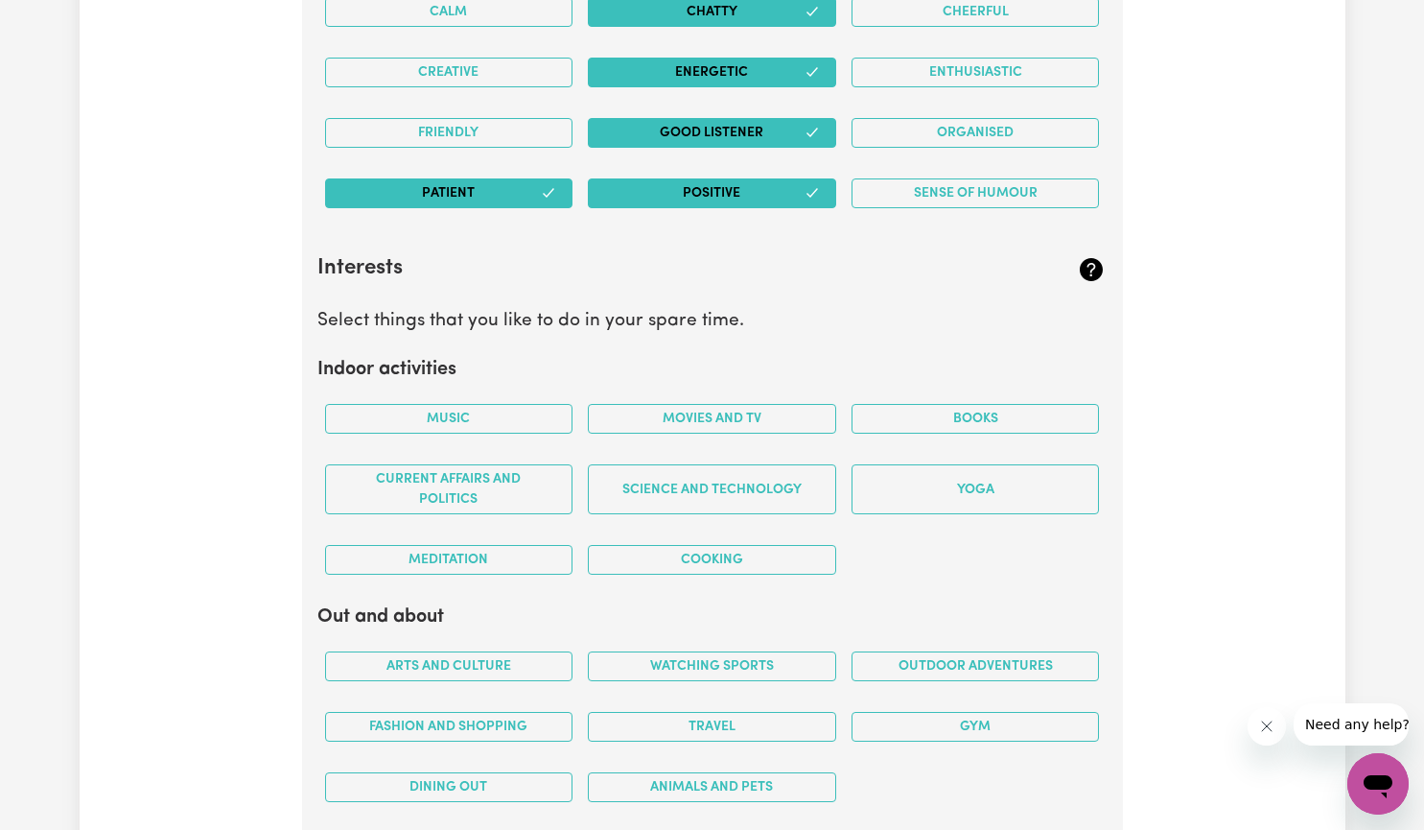
scroll to position [3307, 0]
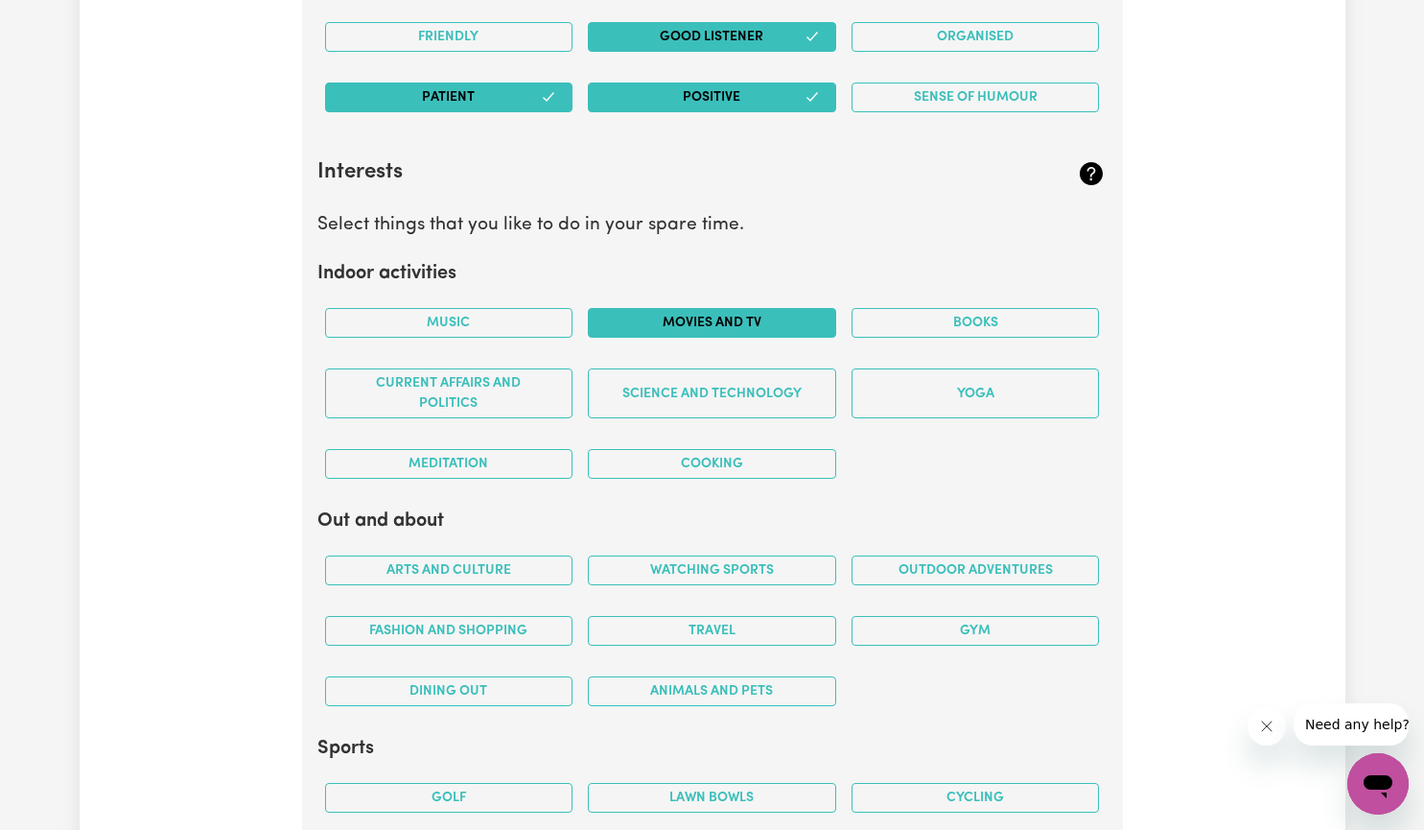
type textarea "I feel fulfilled when I am helping others meet their true potential. I believe …"
click at [718, 317] on button "Movies and TV" at bounding box center [712, 323] width 248 height 30
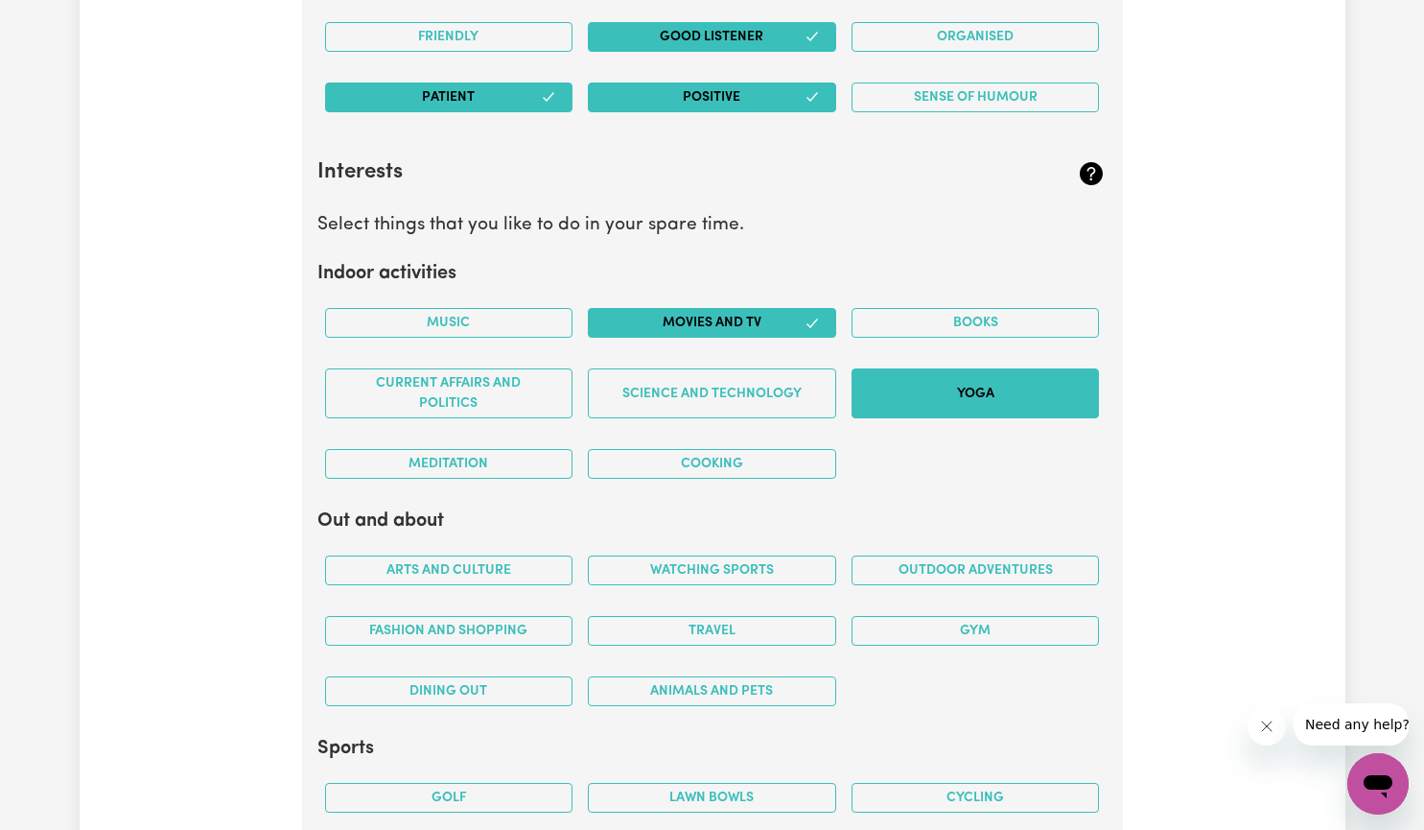
click at [938, 381] on button "Yoga" at bounding box center [976, 393] width 248 height 50
click at [687, 462] on button "Cooking" at bounding box center [712, 464] width 248 height 30
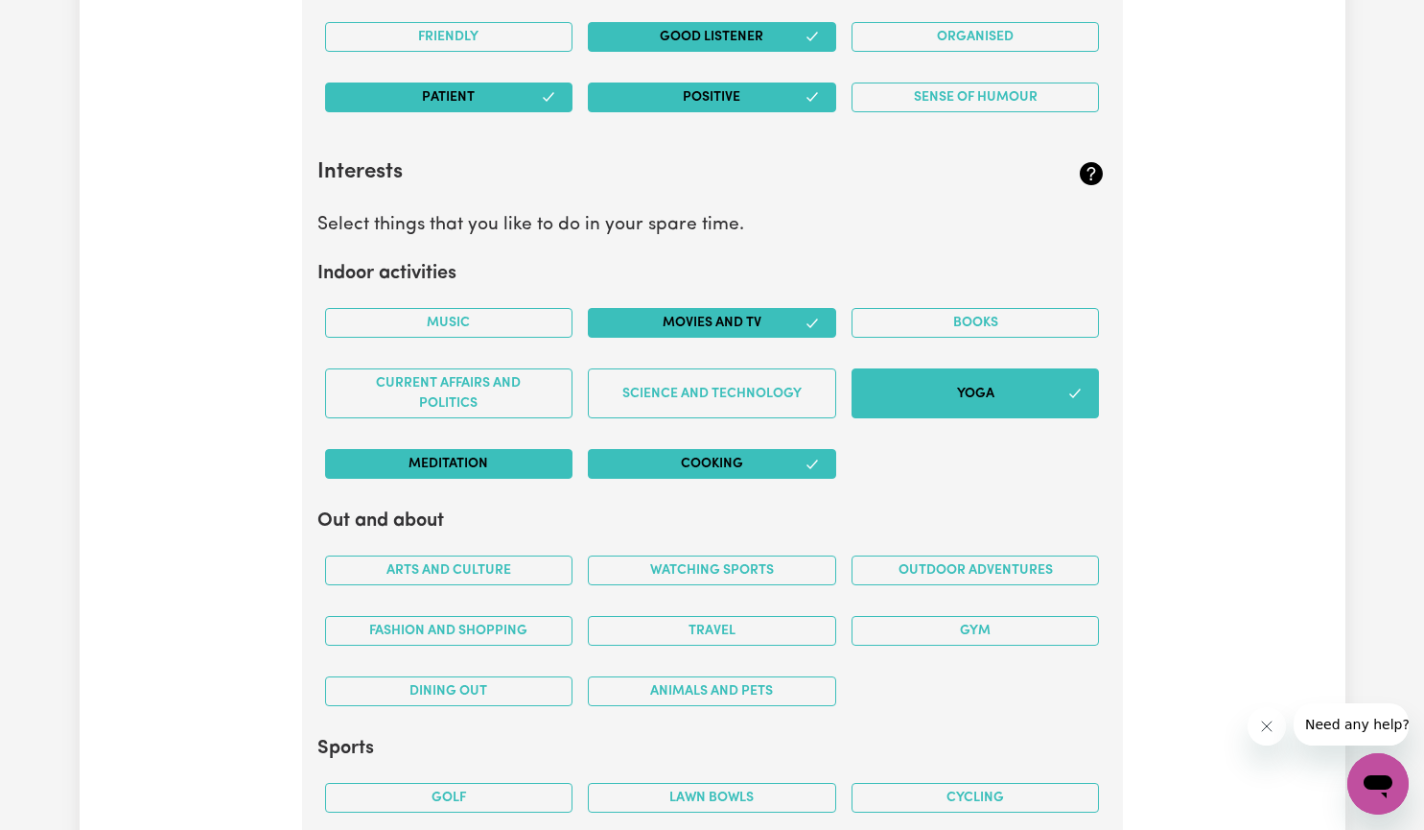
click at [492, 471] on button "Meditation" at bounding box center [449, 464] width 248 height 30
click at [893, 314] on button "Books" at bounding box center [976, 323] width 248 height 30
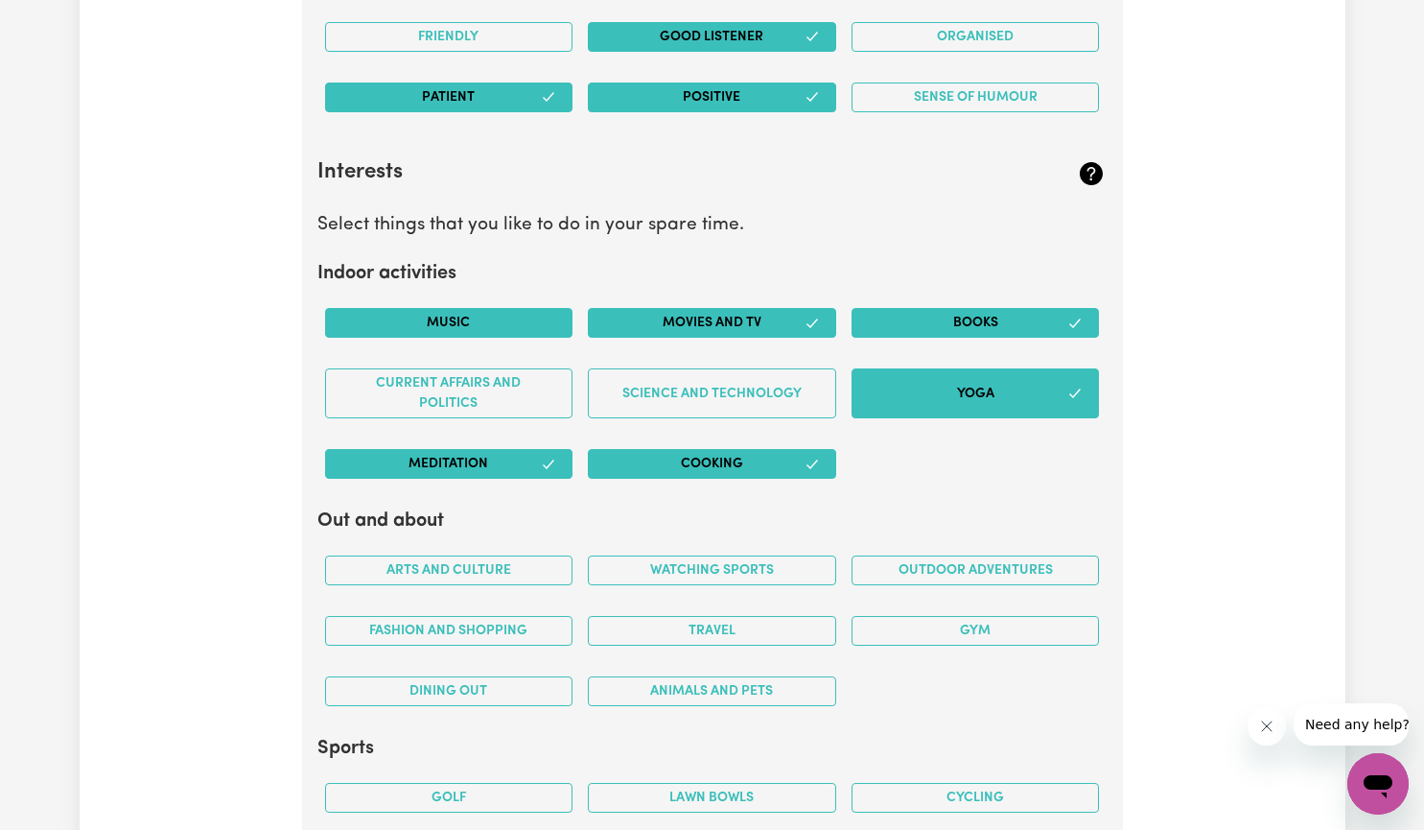
click at [526, 330] on button "Music" at bounding box center [449, 323] width 248 height 30
click at [441, 567] on button "Arts and Culture" at bounding box center [449, 570] width 248 height 30
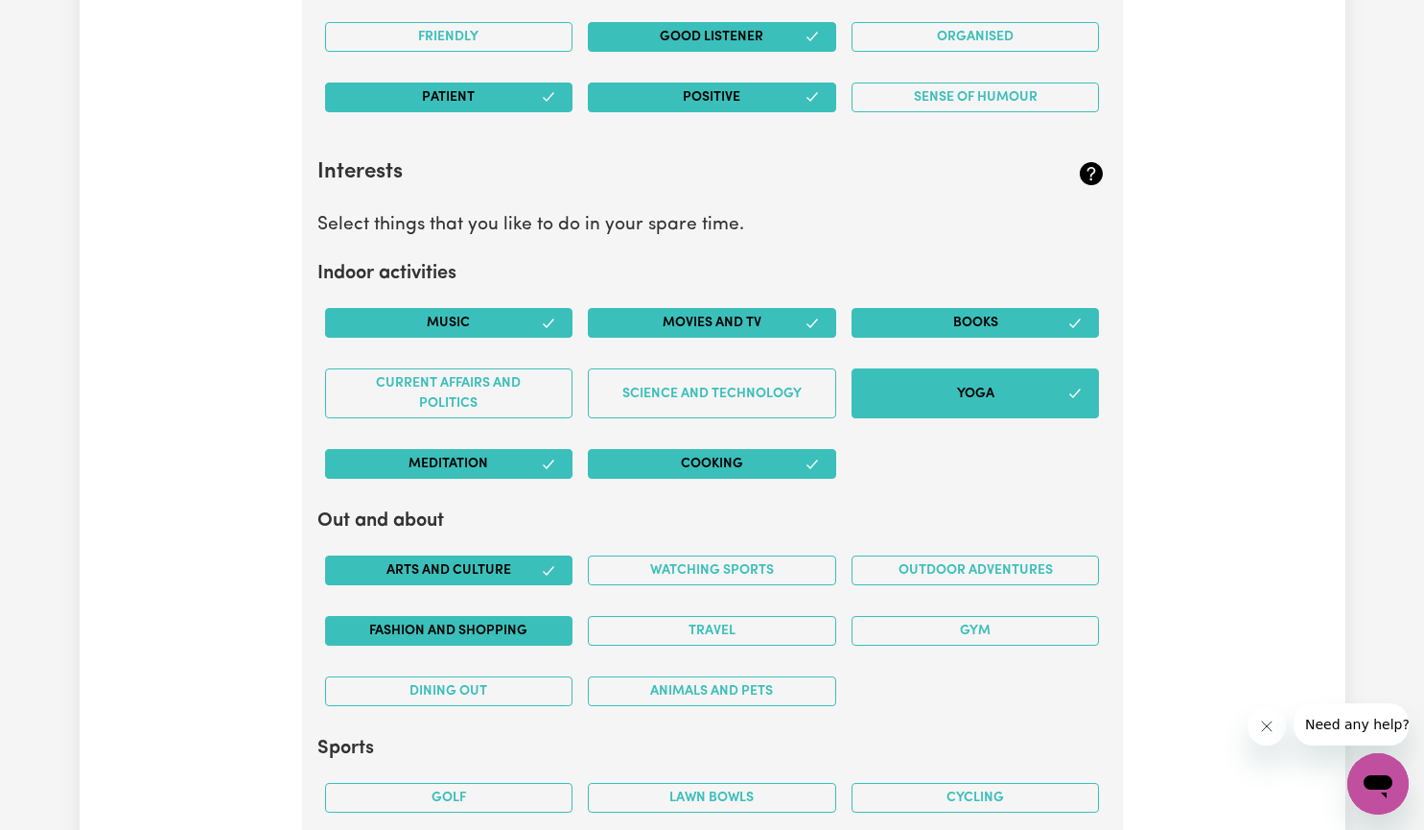
click at [457, 629] on button "Fashion and shopping" at bounding box center [449, 631] width 248 height 30
click at [705, 634] on button "Travel" at bounding box center [712, 631] width 248 height 30
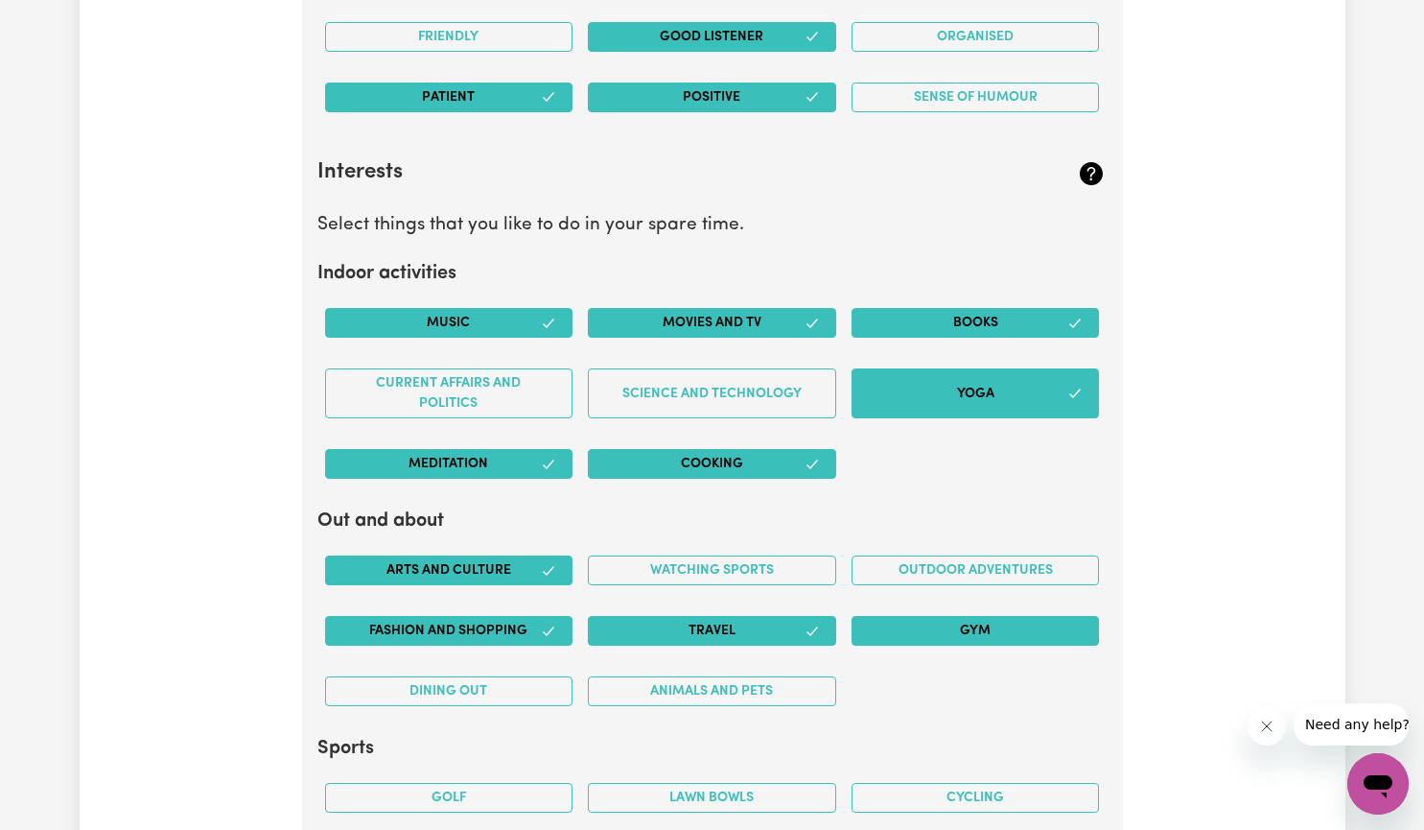
click at [981, 630] on button "Gym" at bounding box center [976, 631] width 248 height 30
click at [775, 691] on button "Animals and pets" at bounding box center [712, 691] width 248 height 30
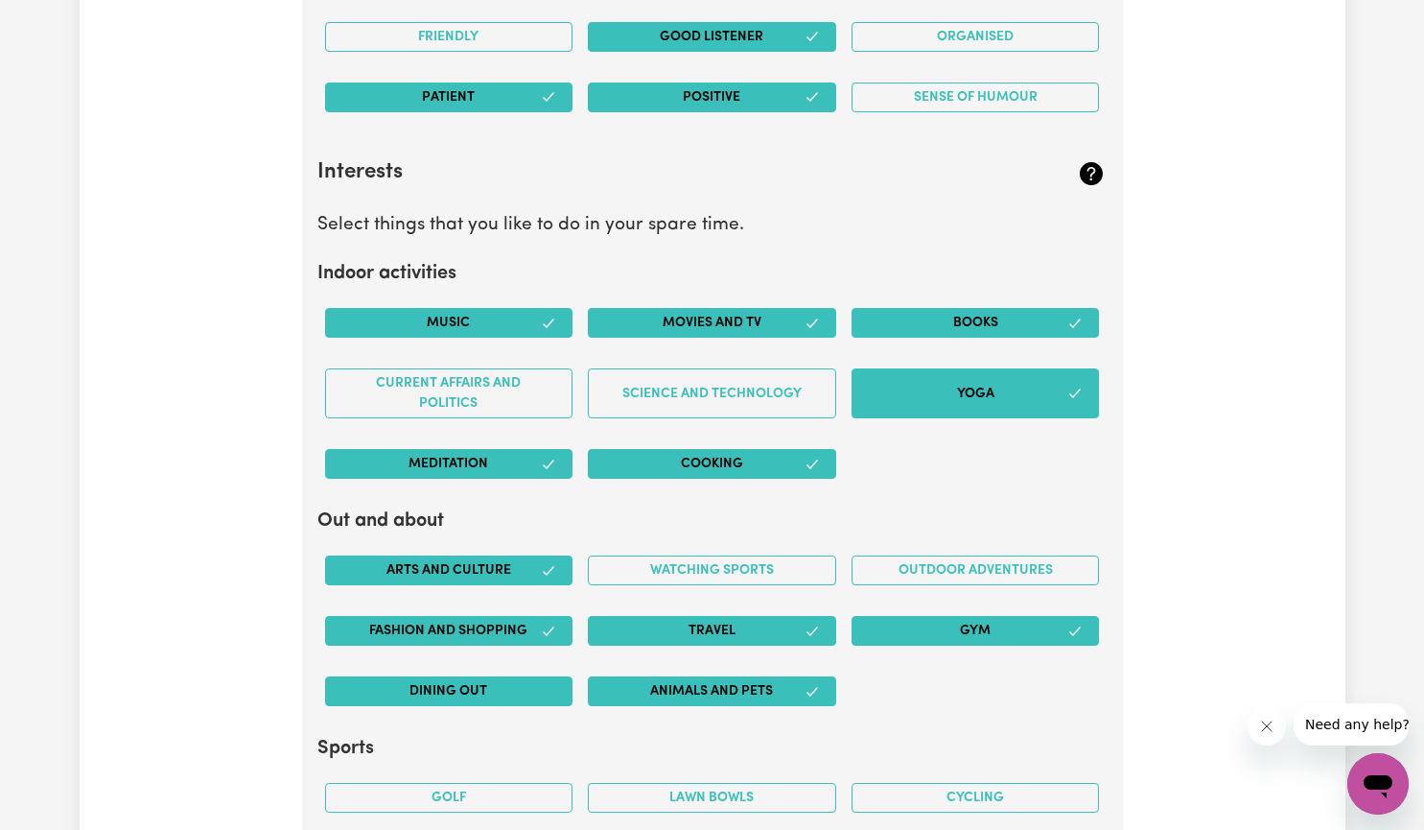
click at [496, 697] on button "Dining out" at bounding box center [449, 691] width 248 height 30
click at [991, 565] on button "Outdoor adventures" at bounding box center [976, 570] width 248 height 30
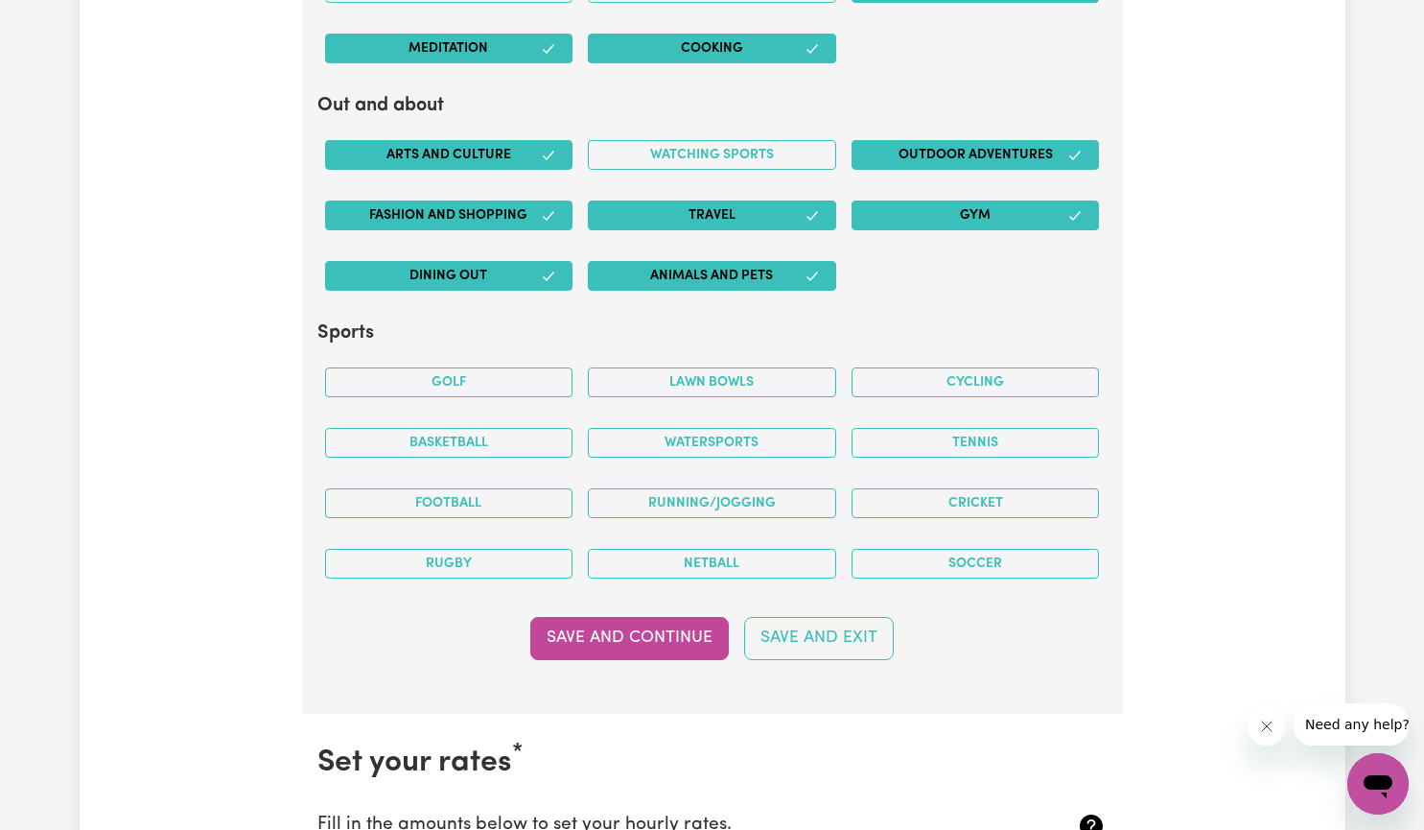
scroll to position [3772, 0]
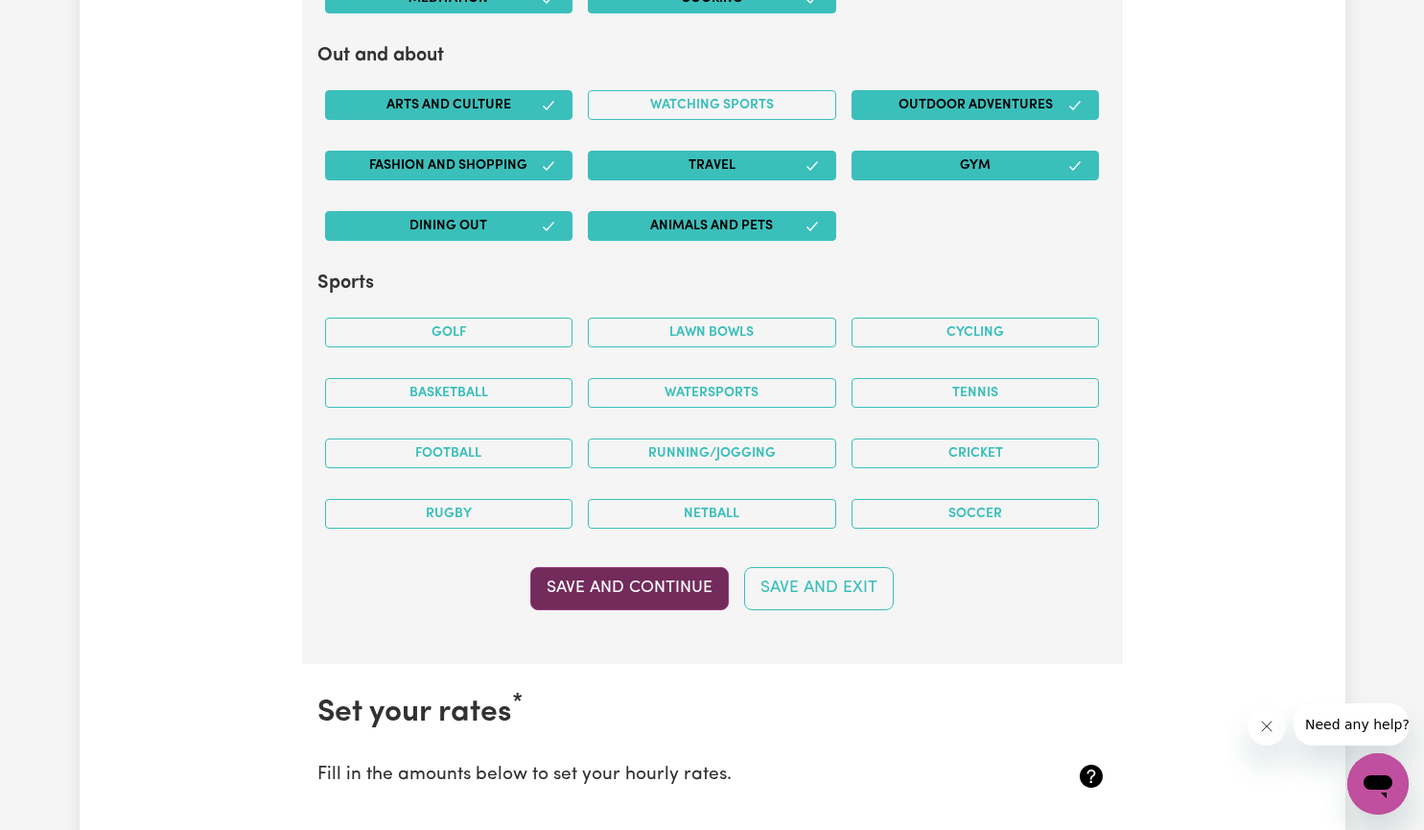
click at [649, 583] on button "Save and Continue" at bounding box center [629, 588] width 199 height 42
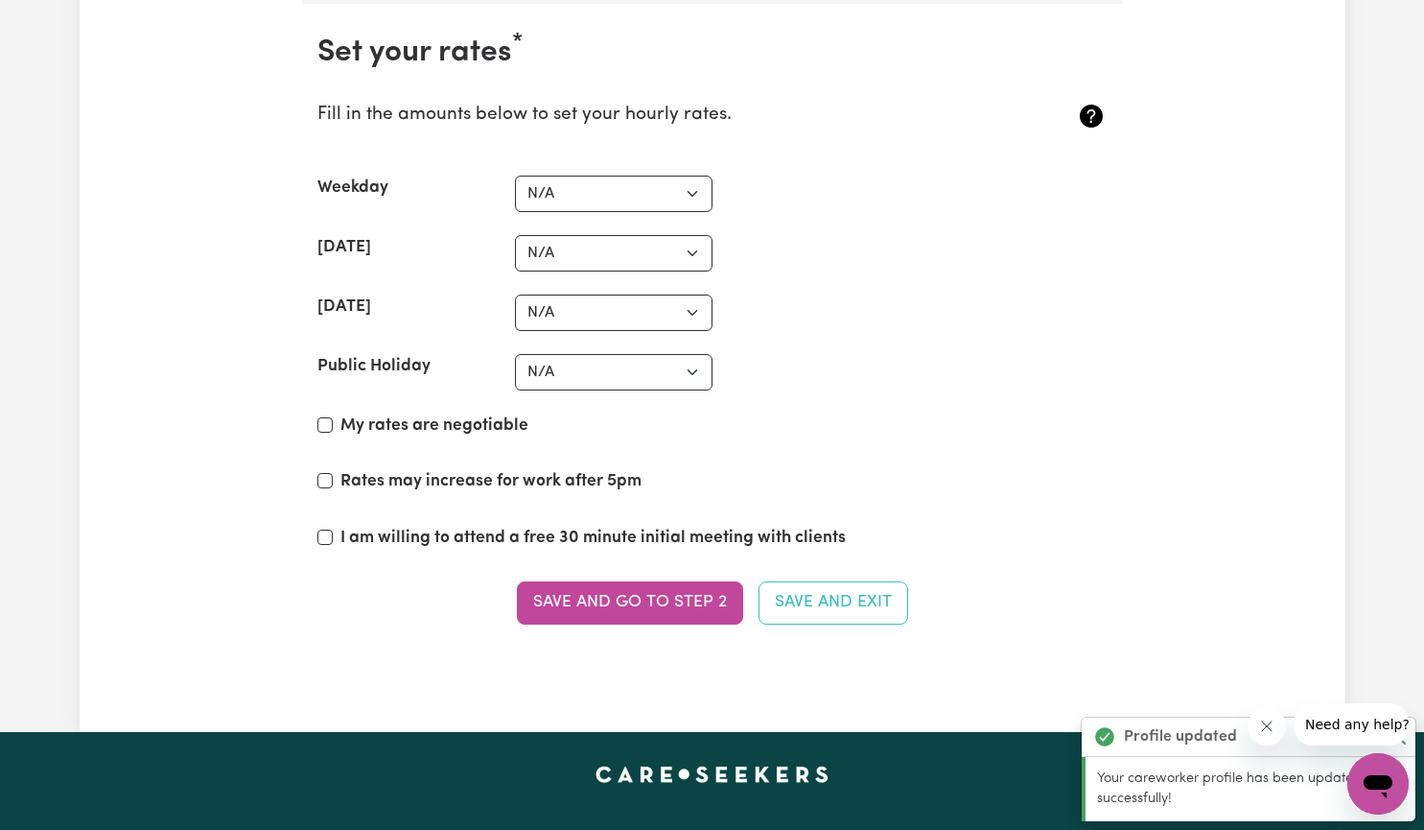
scroll to position [4435, 0]
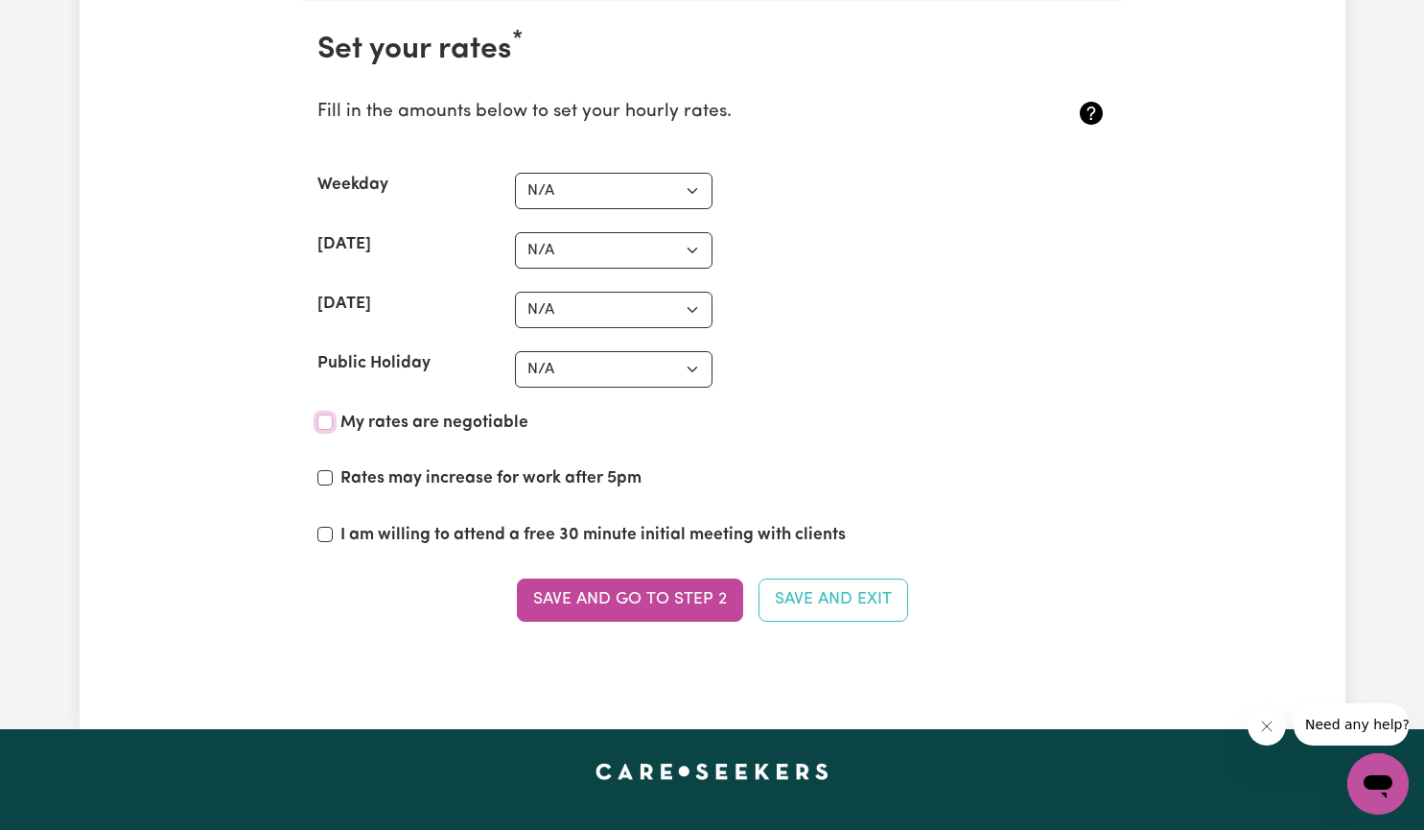
click at [326, 421] on input "My rates are negotiable" at bounding box center [324, 421] width 15 height 15
checkbox input "true"
click at [329, 533] on input "I am willing to attend a free 30 minute initial meeting with clients" at bounding box center [324, 534] width 15 height 15
checkbox input "true"
click at [662, 605] on button "Save and go to Step 2" at bounding box center [630, 599] width 226 height 42
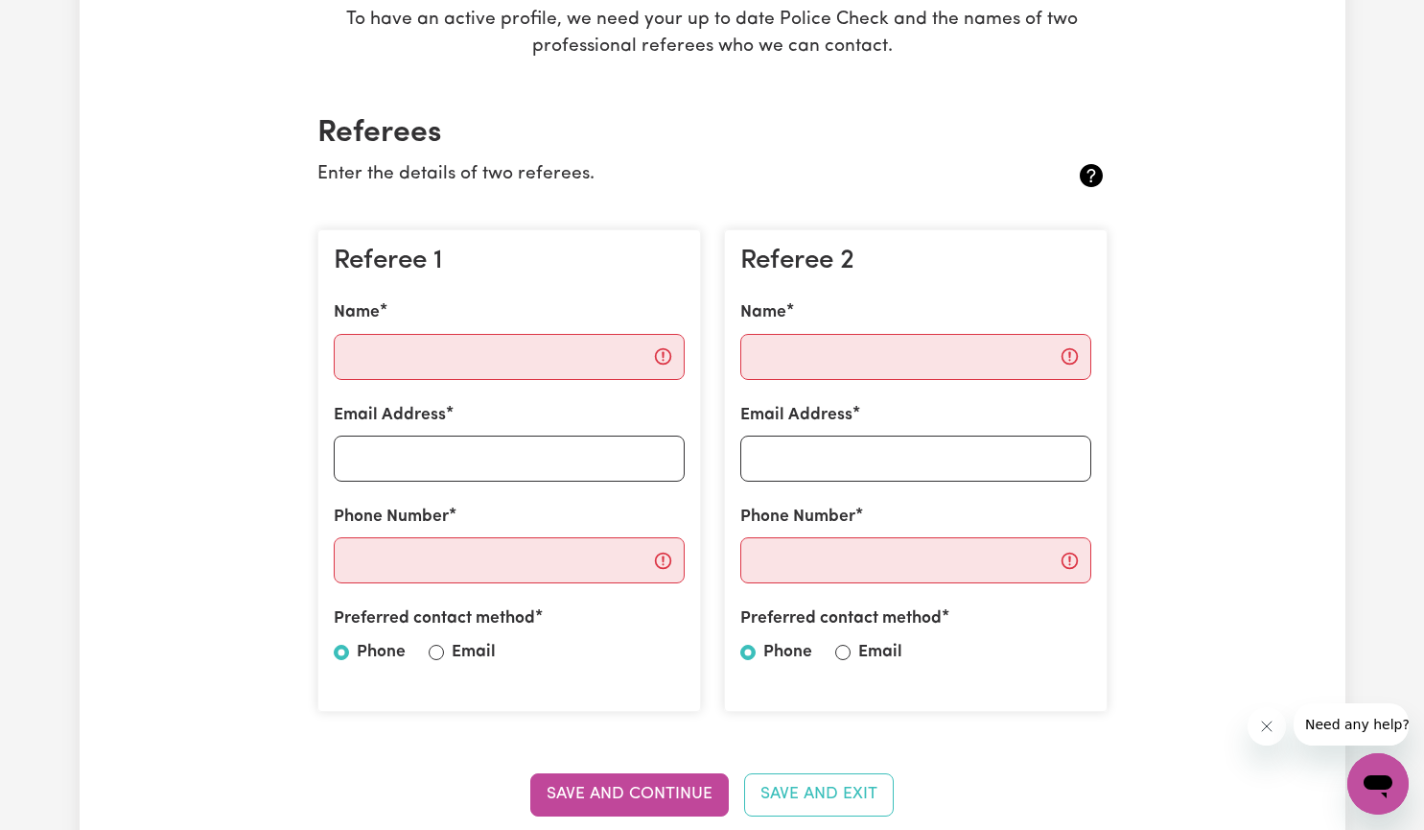
scroll to position [364, 0]
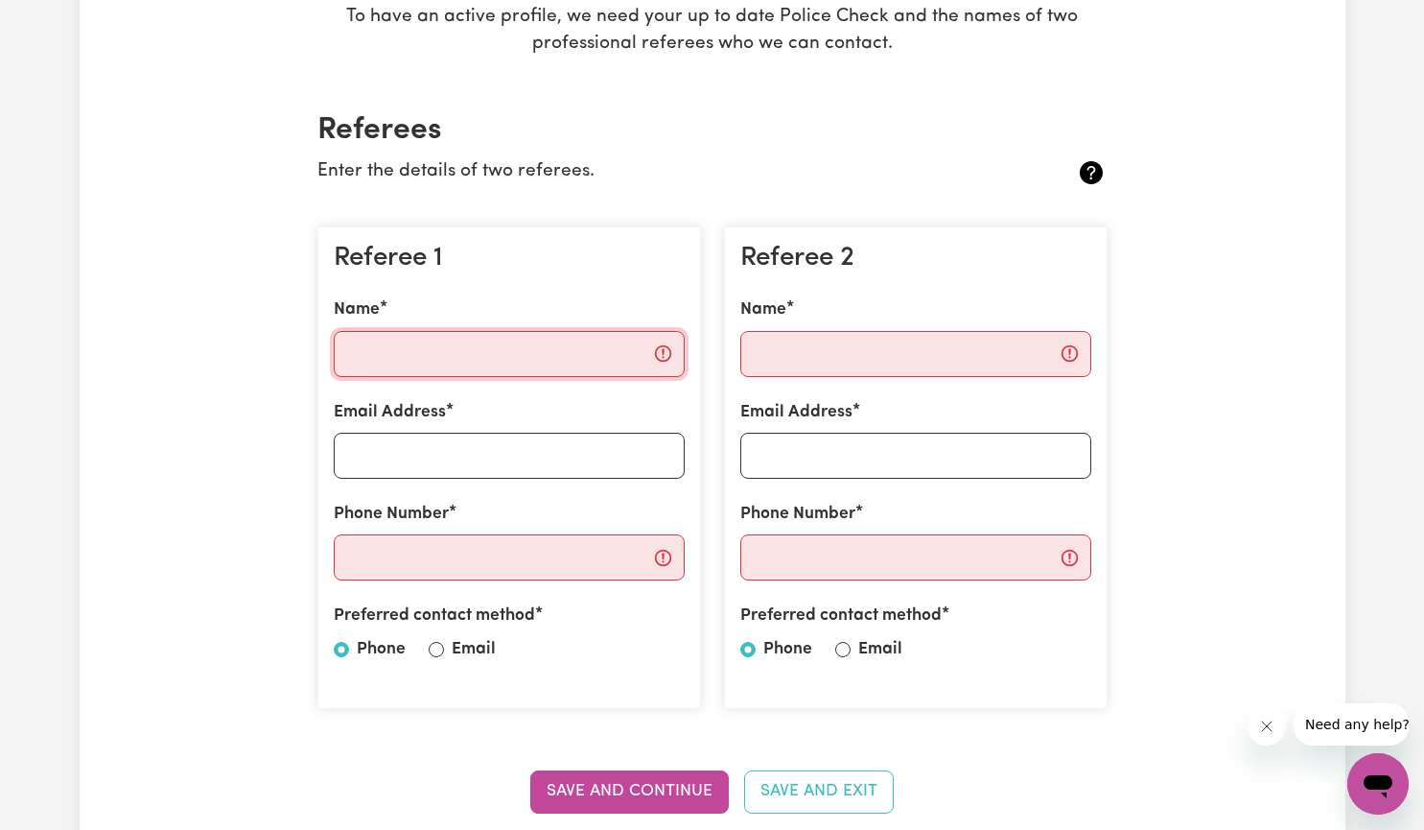
click at [440, 355] on input "Name" at bounding box center [509, 354] width 351 height 46
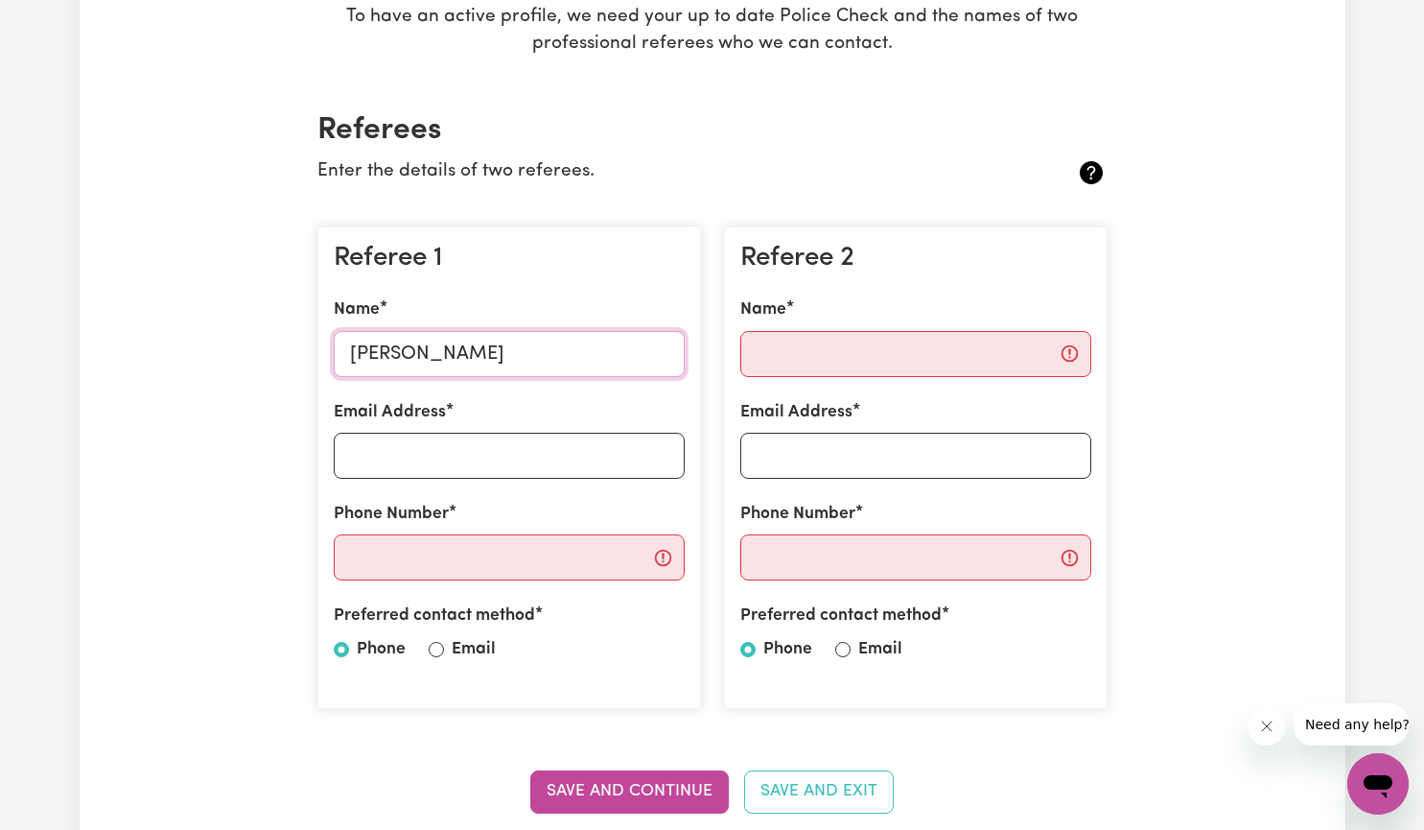
type input "[PERSON_NAME]"
click at [852, 351] on input "Name" at bounding box center [915, 354] width 351 height 46
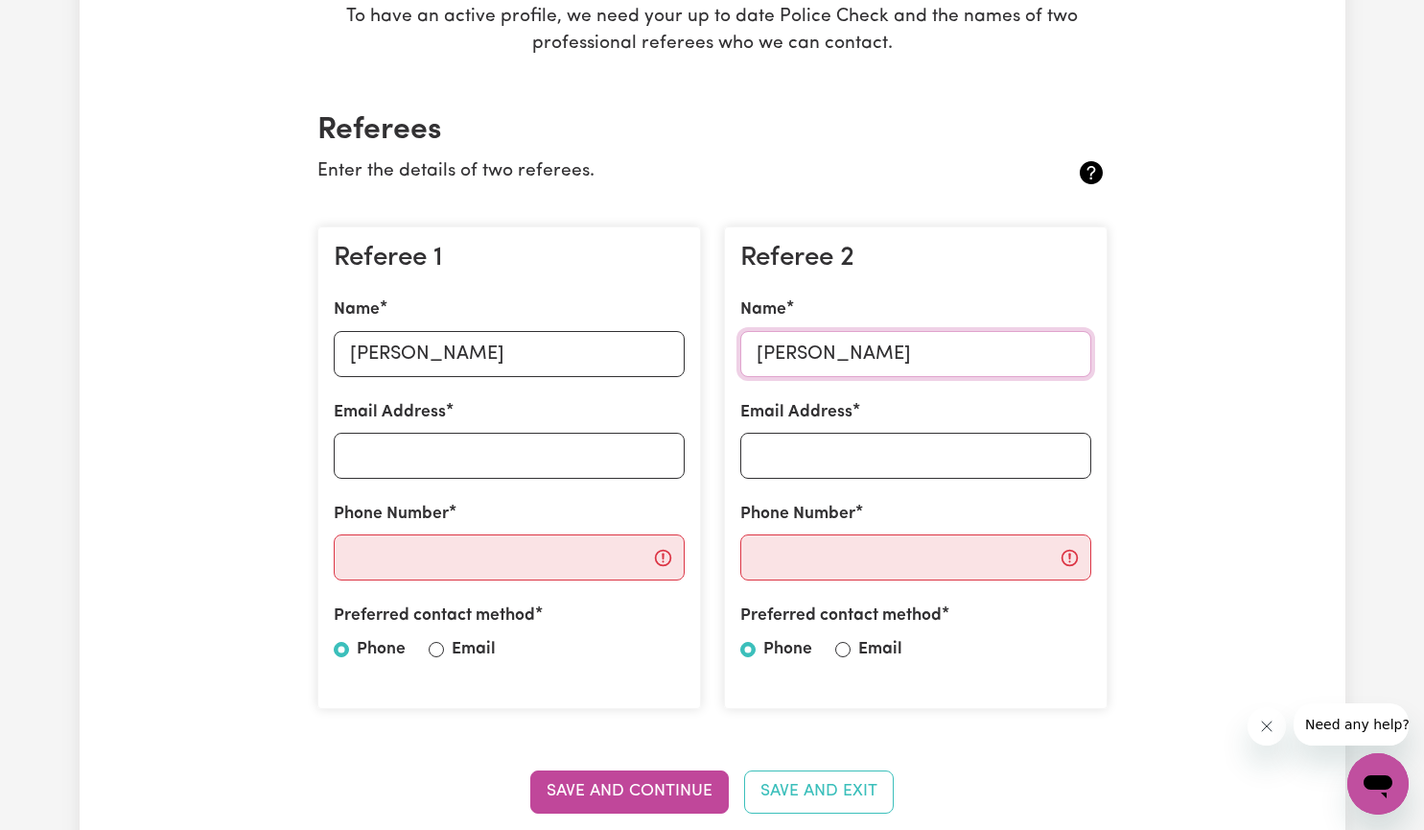
click at [845, 354] on input "[PERSON_NAME]" at bounding box center [915, 354] width 351 height 46
type input "[PERSON_NAME]"
click at [849, 459] on input "Email Address" at bounding box center [915, 456] width 351 height 46
type input "[PERSON_NAME][EMAIL_ADDRESS][DOMAIN_NAME]"
click at [842, 649] on input "Email" at bounding box center [842, 649] width 15 height 15
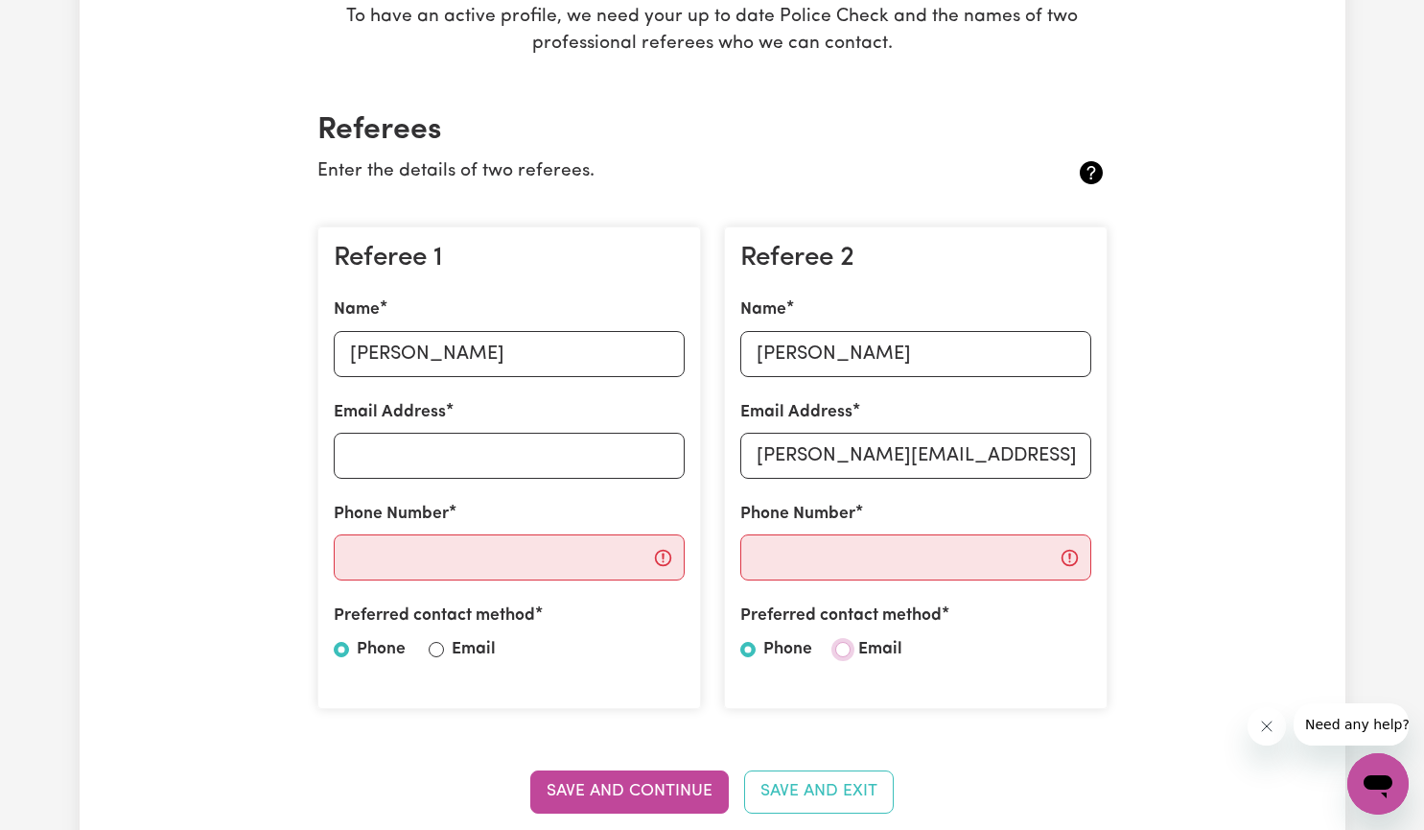
radio input "true"
click at [858, 547] on input "Phone Number" at bounding box center [915, 557] width 351 height 46
click at [515, 439] on input "Email Address" at bounding box center [509, 456] width 351 height 46
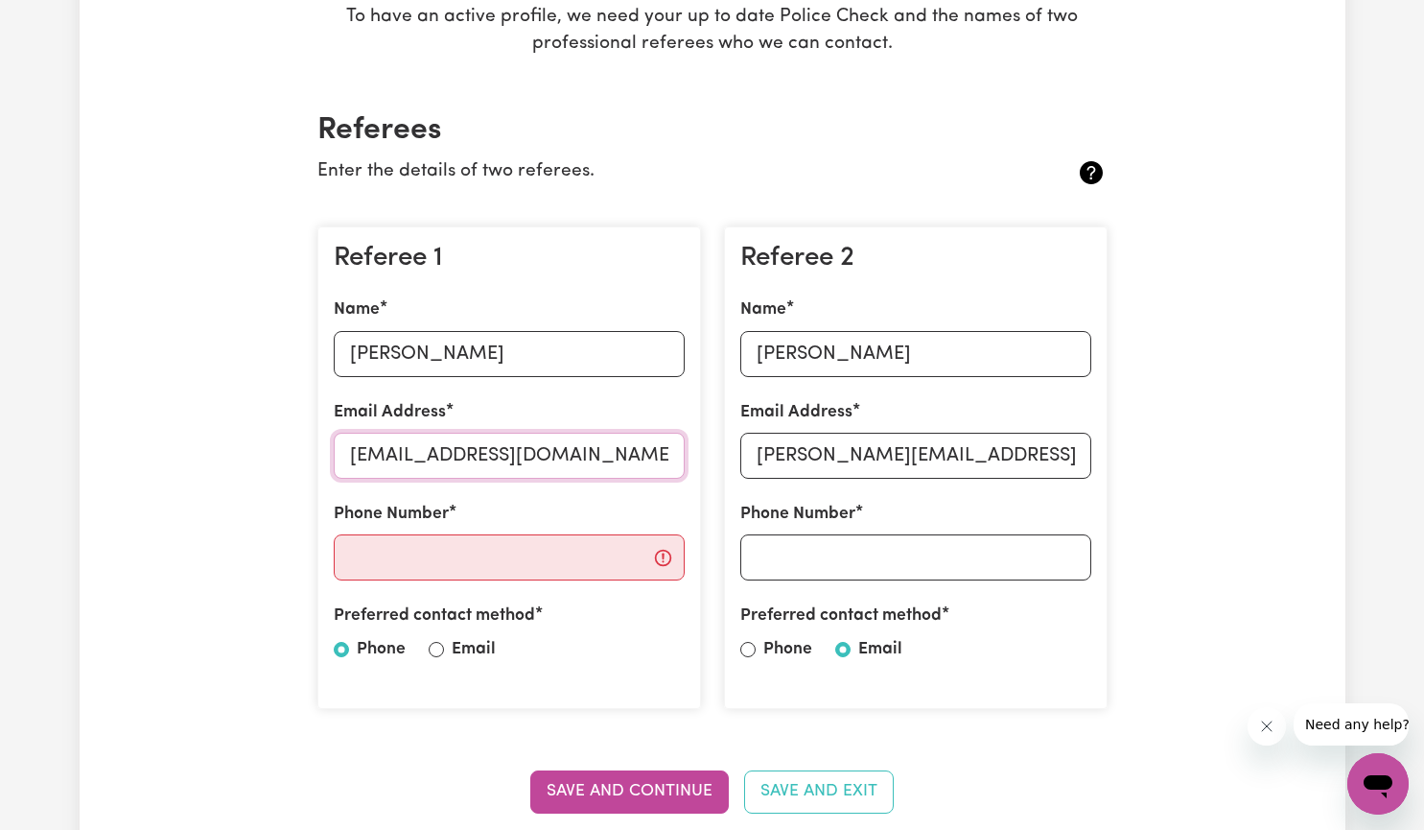
type input "[EMAIL_ADDRESS][DOMAIN_NAME]"
click at [488, 543] on input "Phone Number" at bounding box center [509, 557] width 351 height 46
type input "0409230912"
click at [437, 647] on input "Email" at bounding box center [436, 649] width 15 height 15
radio input "true"
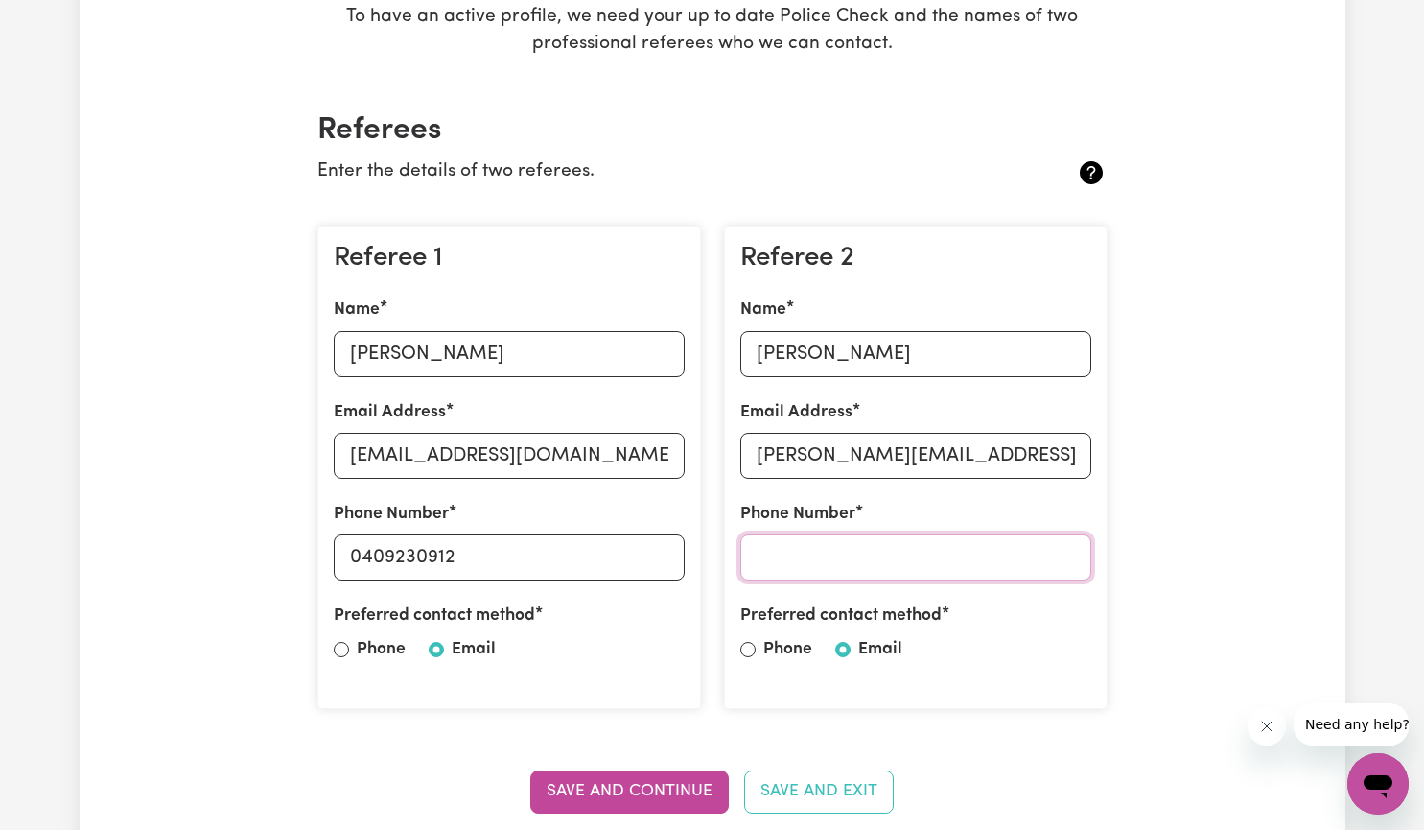
click at [818, 557] on input "Phone Number" at bounding box center [915, 557] width 351 height 46
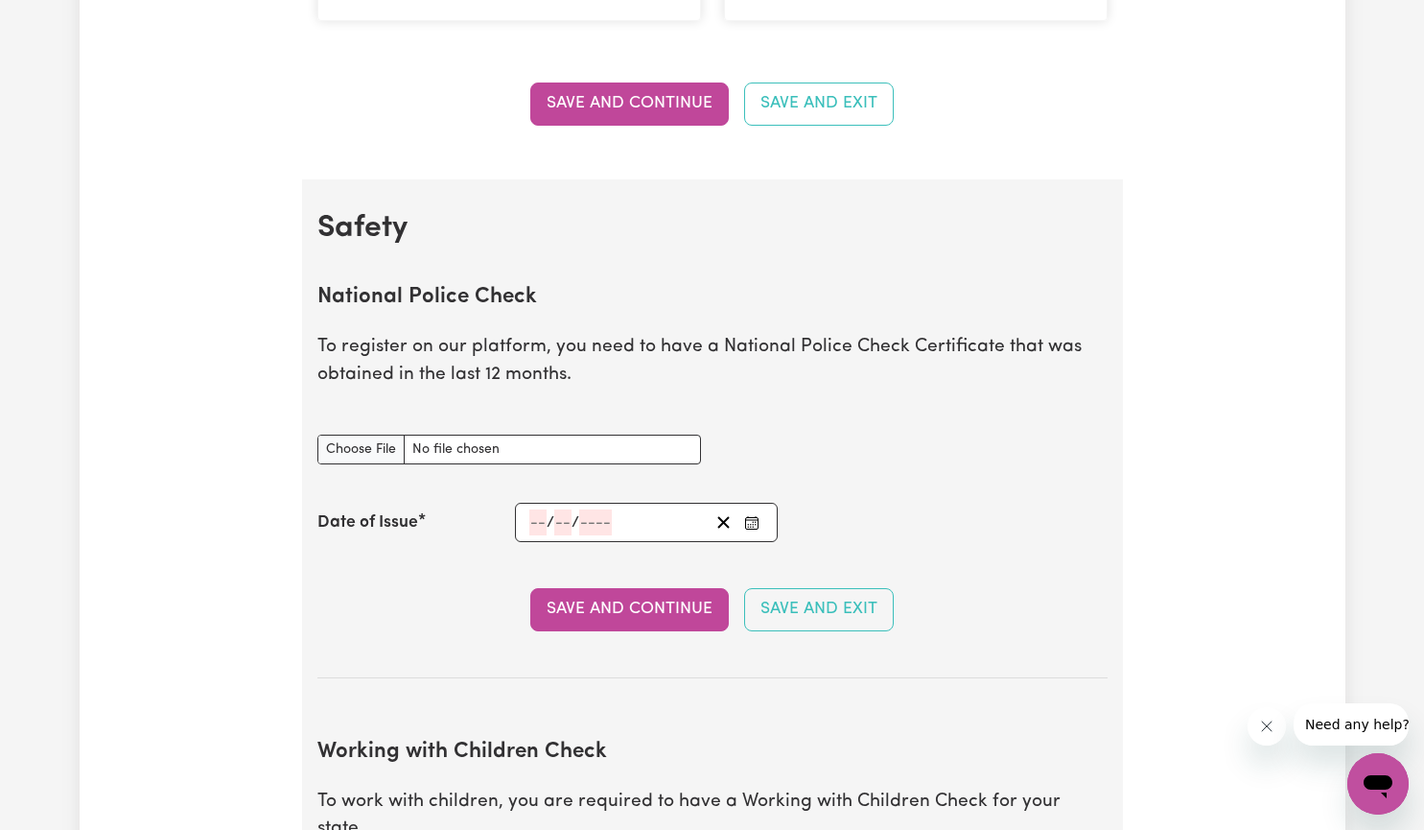
scroll to position [1042, 0]
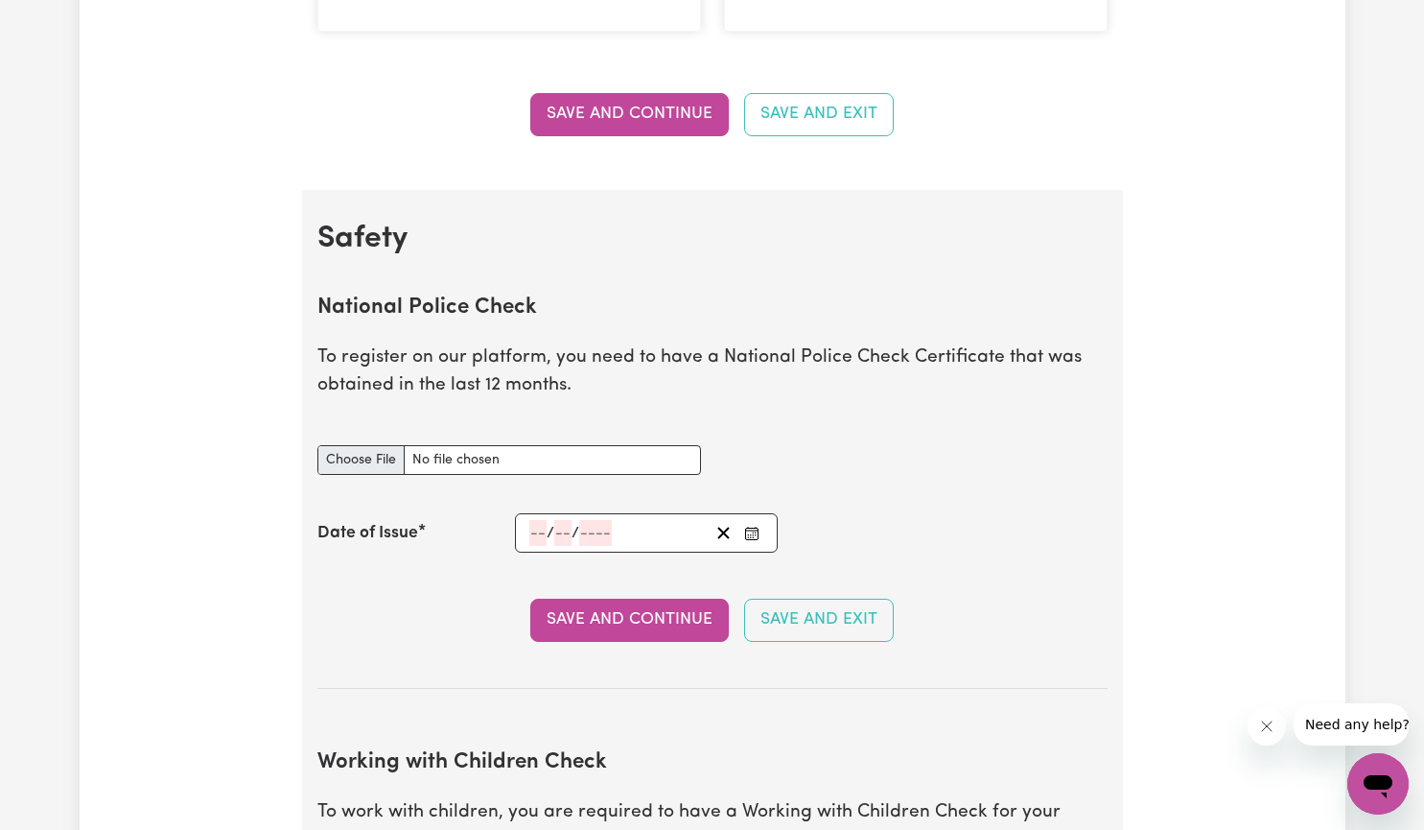
type input "0407920876"
click at [369, 454] on input "National Police Check document" at bounding box center [509, 460] width 384 height 30
click at [364, 460] on input "National Police Check document" at bounding box center [509, 460] width 384 height 30
click at [567, 457] on input "National Police Check document" at bounding box center [509, 460] width 384 height 30
click at [571, 464] on input "National Police Check document" at bounding box center [509, 460] width 384 height 30
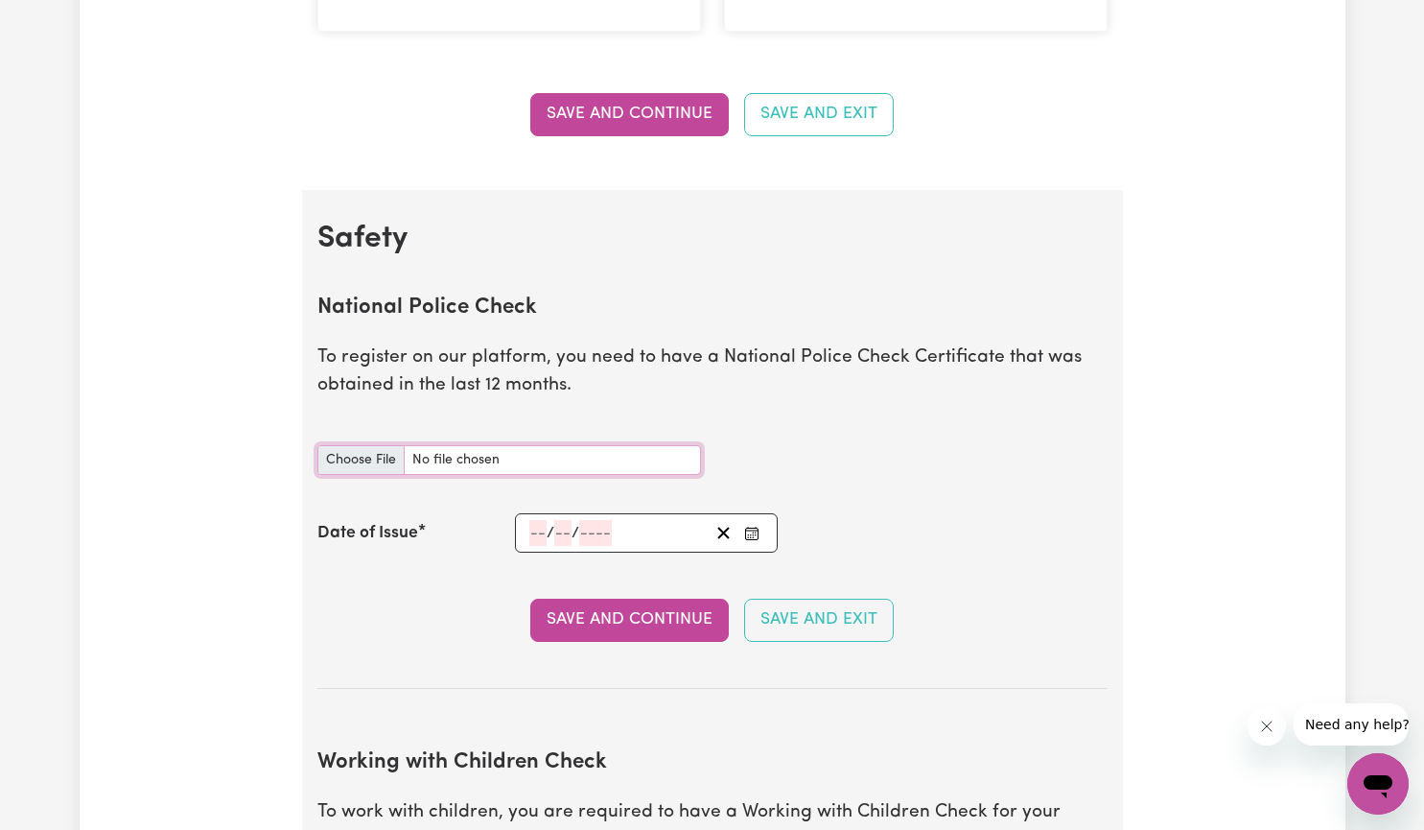
click at [451, 462] on input "National Police Check document" at bounding box center [509, 460] width 384 height 30
type input "C:\fakepath\National_Police_Check-10217062-1736898665-Criminal_History_Certific…"
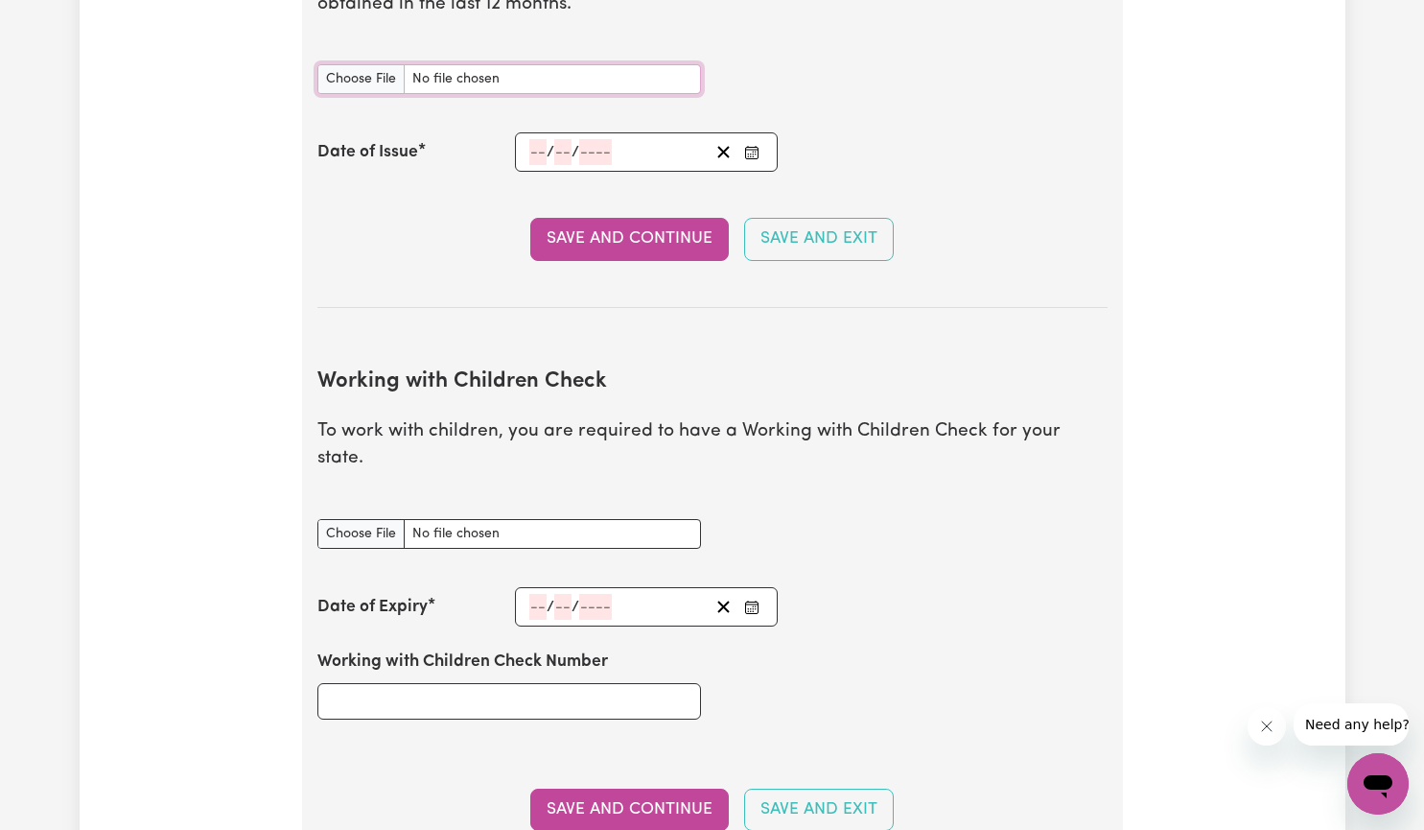
scroll to position [1491, 0]
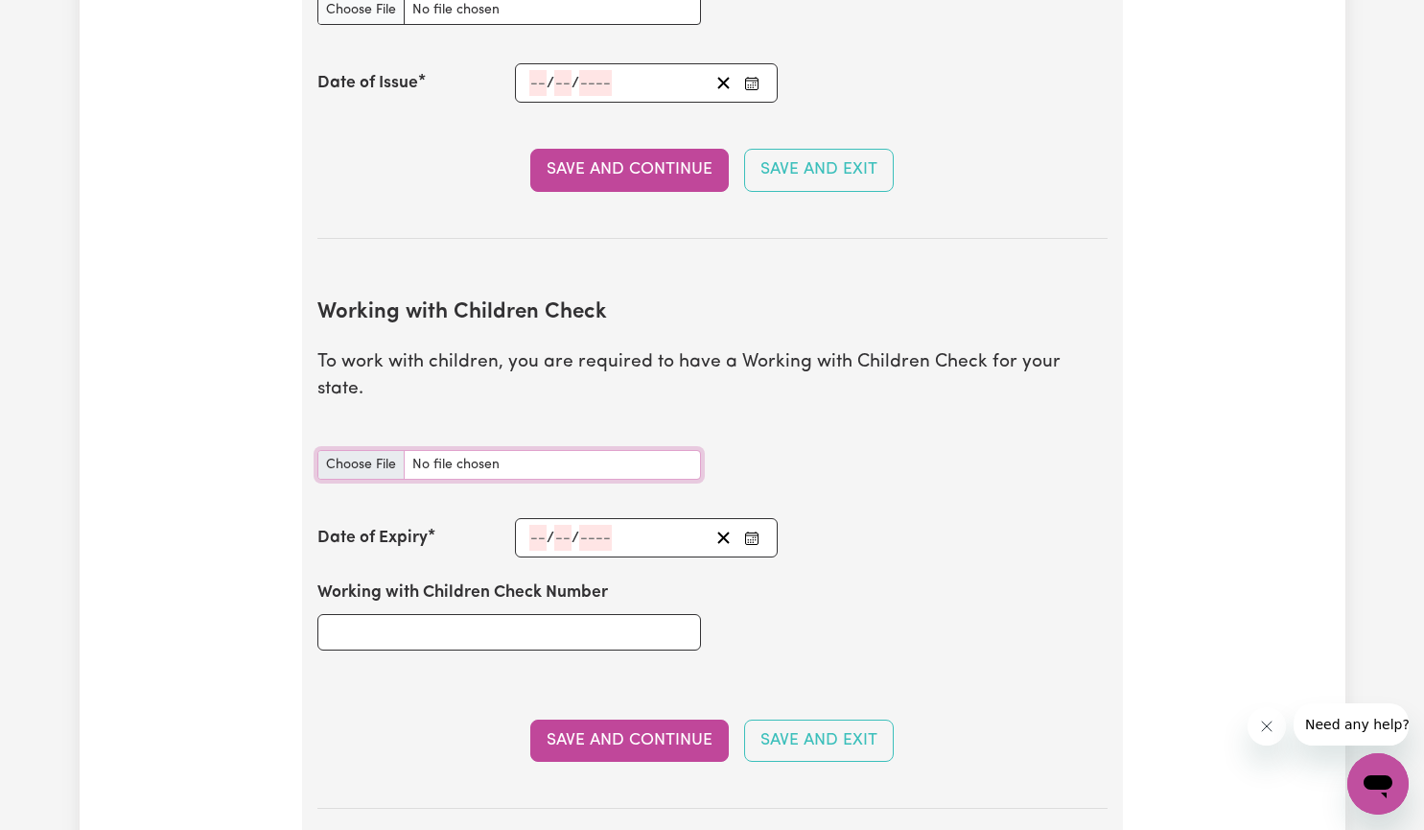
click at [381, 450] on input "Working with Children Check document" at bounding box center [509, 465] width 384 height 30
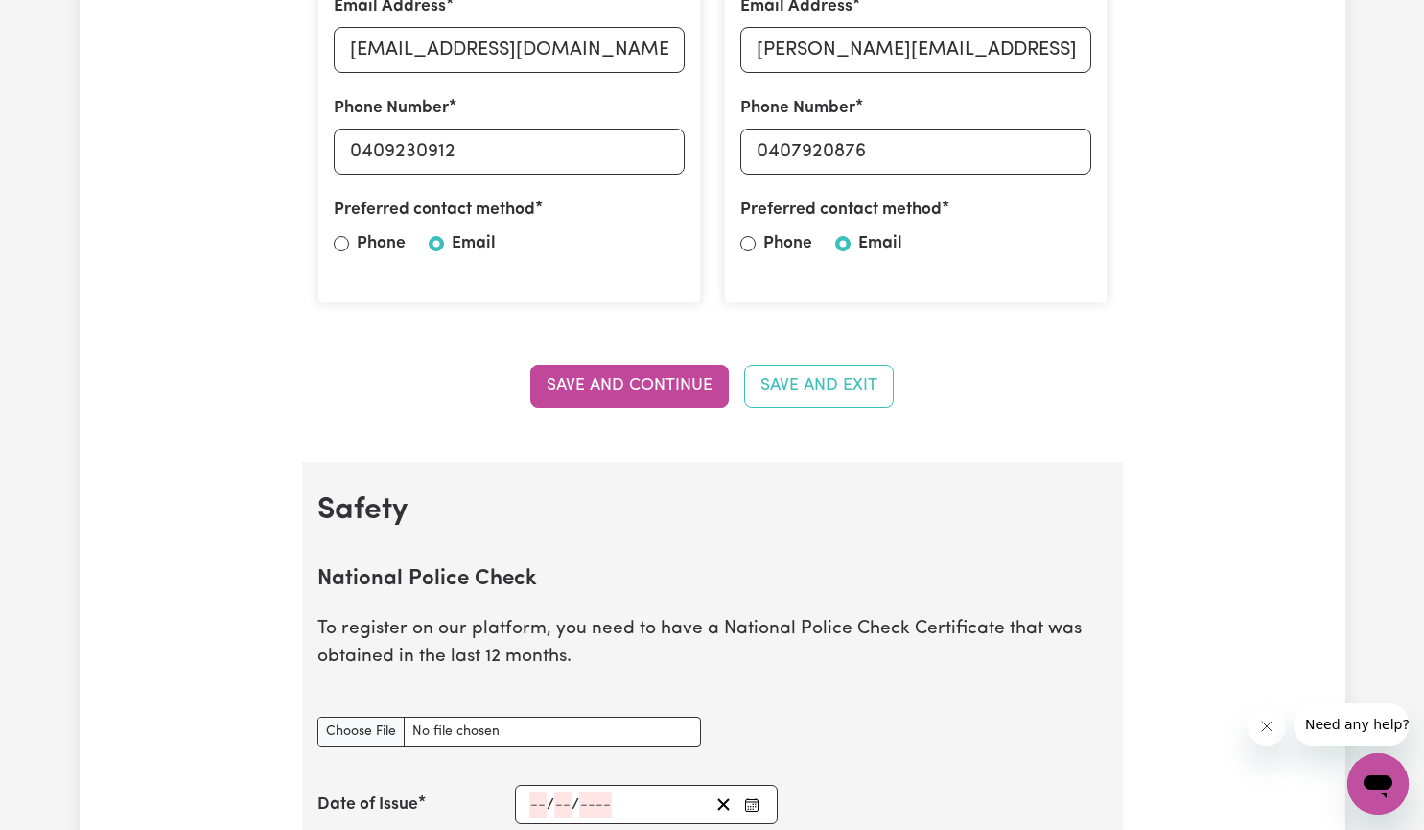
scroll to position [768, 0]
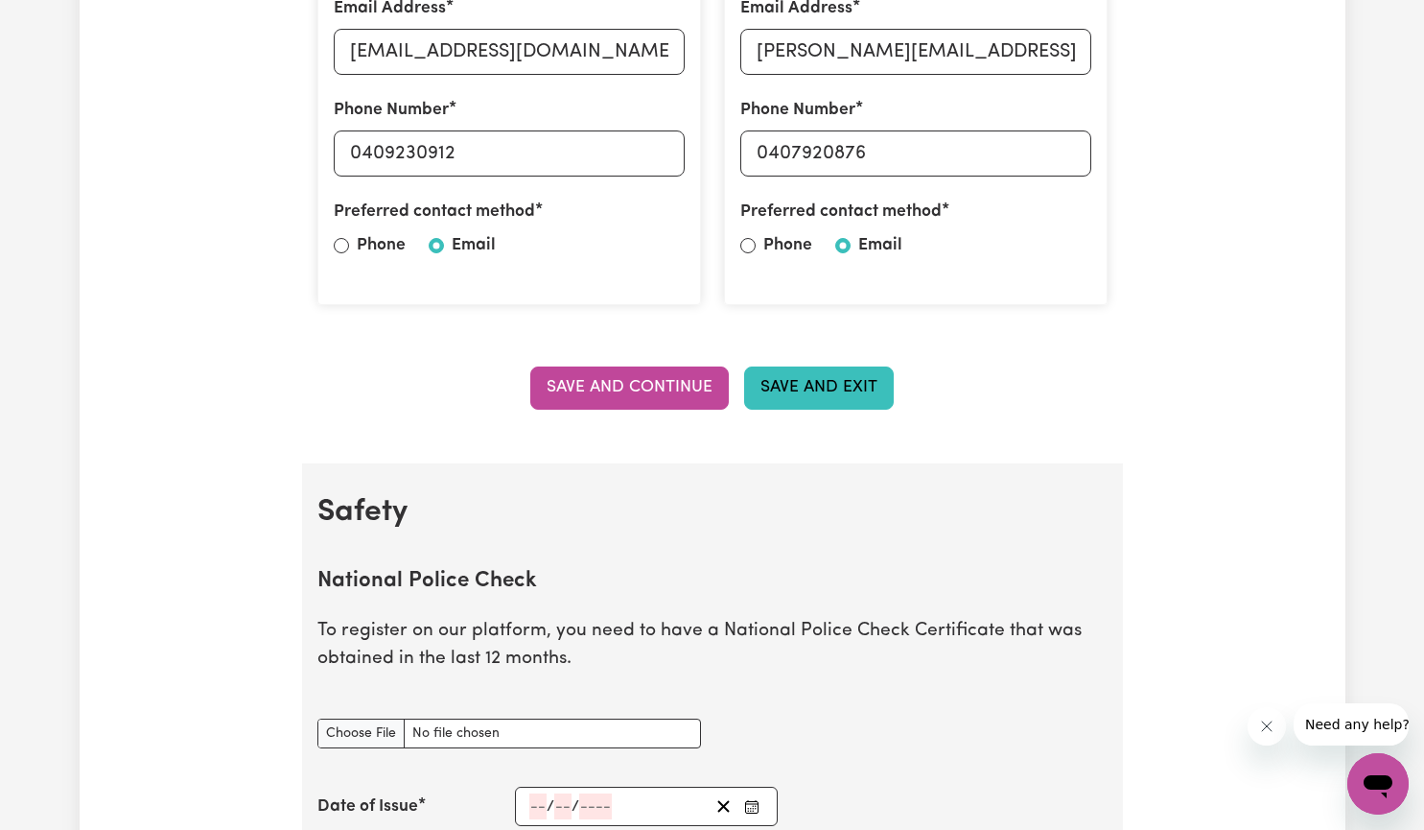
click at [810, 386] on button "Save and Exit" at bounding box center [819, 387] width 150 height 42
